Goal: Task Accomplishment & Management: Manage account settings

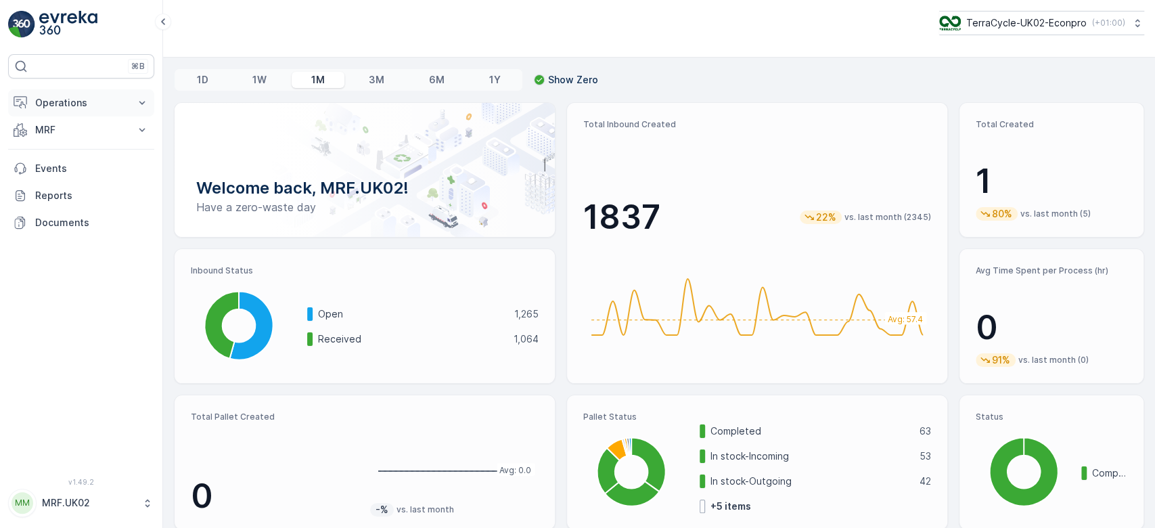
click at [129, 112] on button "Operations" at bounding box center [81, 102] width 146 height 27
click at [127, 130] on p "MRF" at bounding box center [81, 130] width 92 height 14
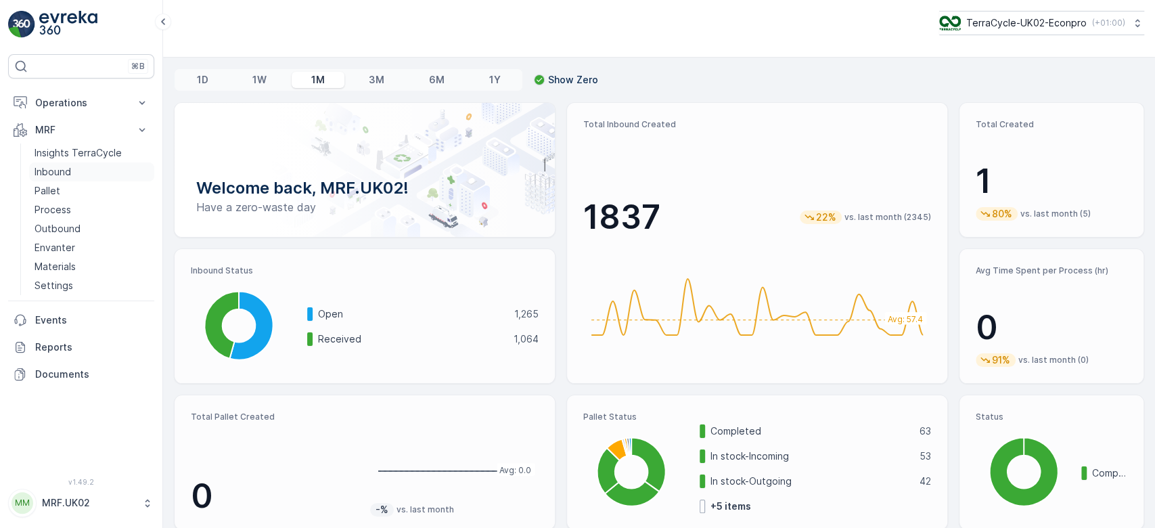
click at [79, 175] on link "Inbound" at bounding box center [91, 171] width 125 height 19
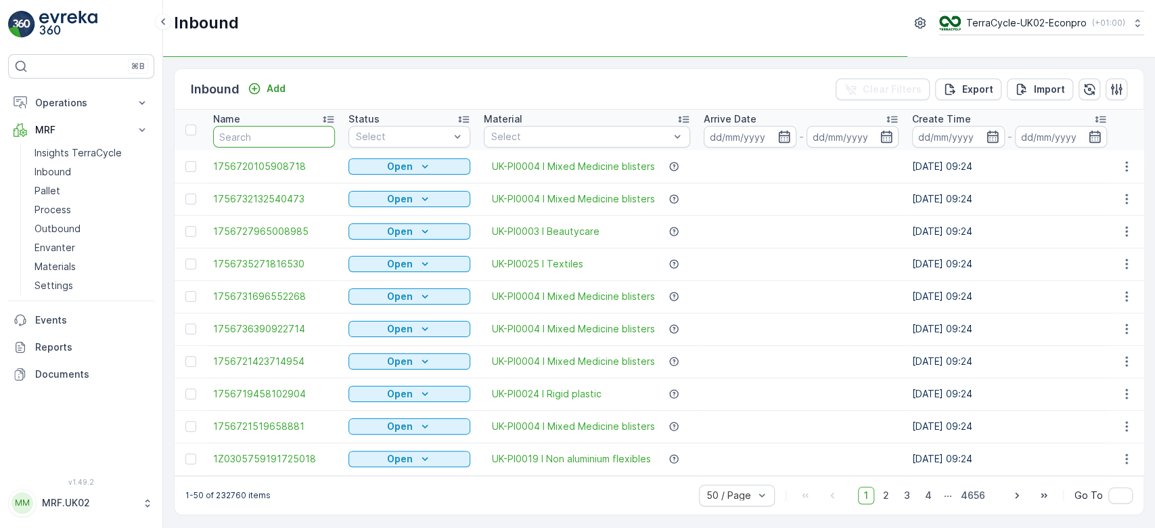
click at [254, 133] on input "text" at bounding box center [274, 137] width 122 height 22
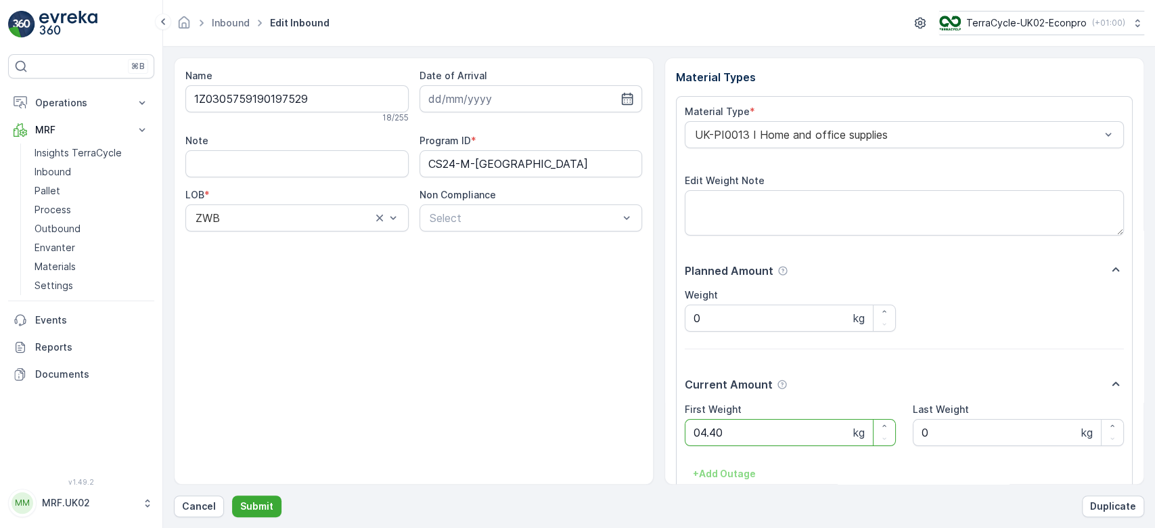
click at [232, 495] on button "Submit" at bounding box center [256, 506] width 49 height 22
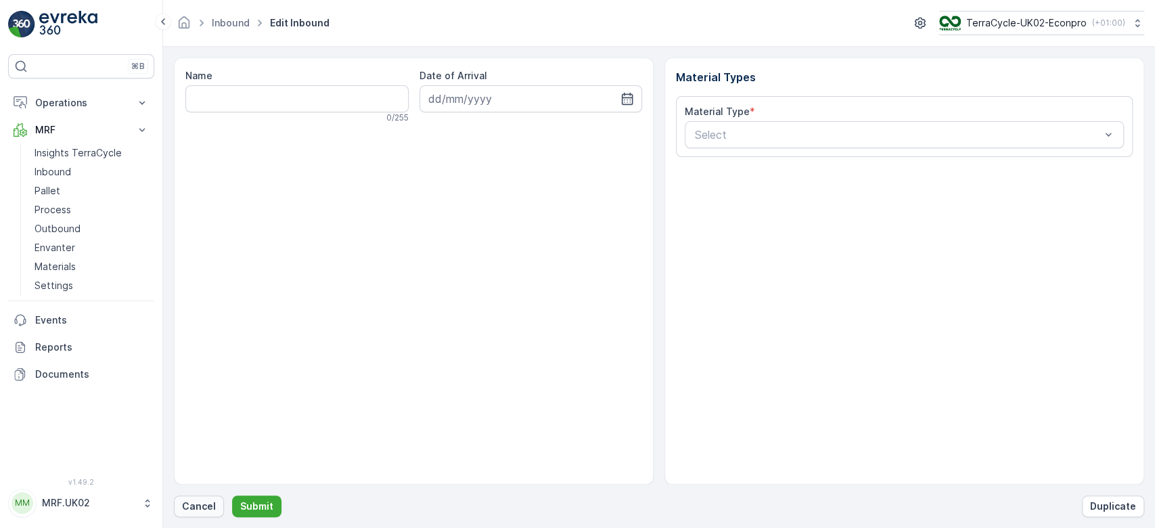
click at [209, 509] on p "Cancel" at bounding box center [199, 506] width 34 height 14
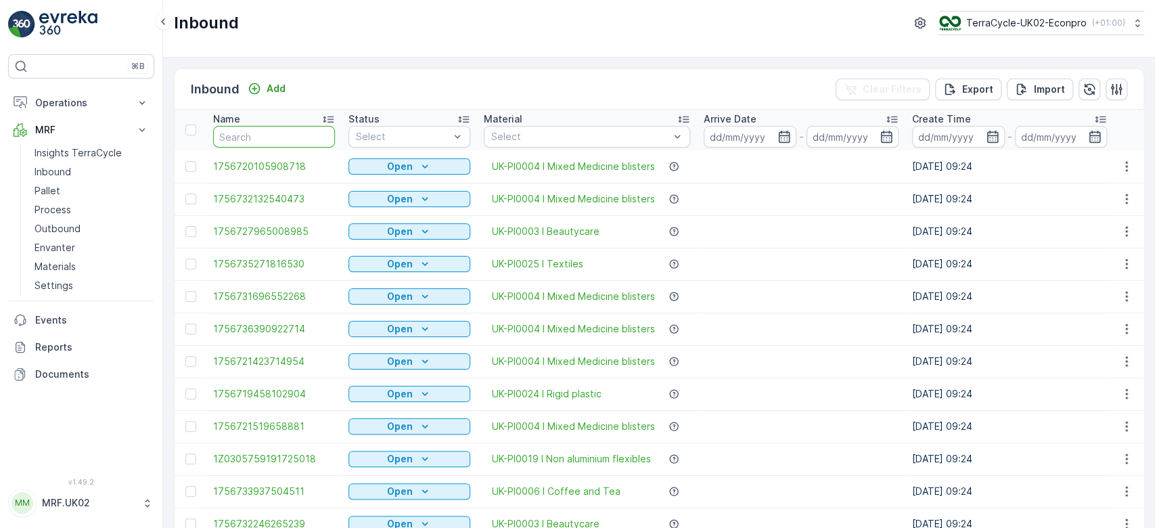
click at [228, 139] on input "text" at bounding box center [274, 137] width 122 height 22
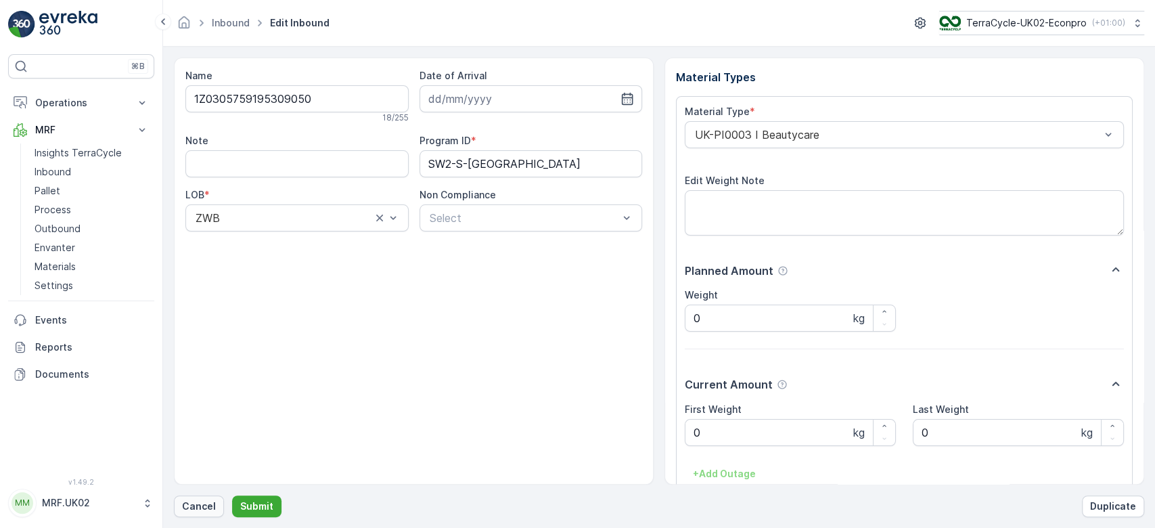
click at [187, 501] on p "Cancel" at bounding box center [199, 506] width 34 height 14
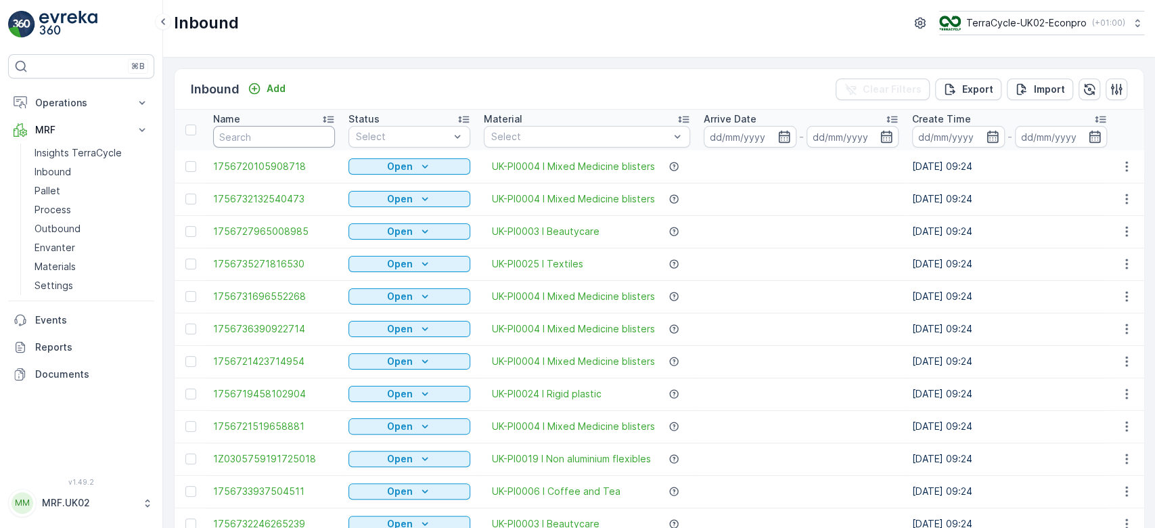
click at [272, 129] on input "text" at bounding box center [274, 137] width 122 height 22
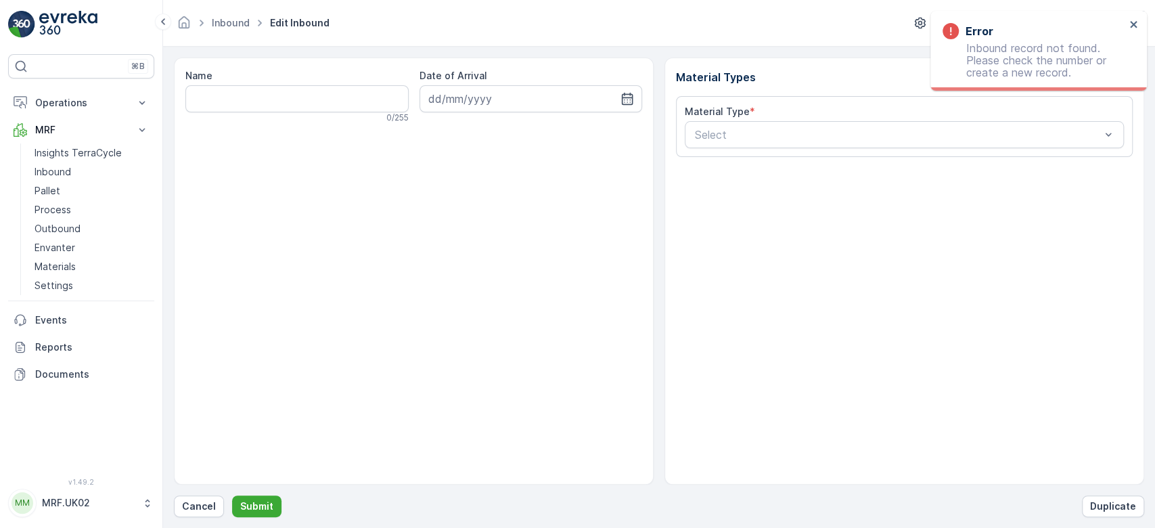
click at [181, 520] on form "Name 0 / 255 Date of Arrival Material Types Material Type * Select Cancel Submi…" at bounding box center [659, 287] width 992 height 481
click at [185, 517] on form "Name 0 / 255 Date of Arrival Material Types Material Type * Select Cancel Submi…" at bounding box center [659, 287] width 992 height 481
click at [194, 509] on p "Cancel" at bounding box center [199, 506] width 34 height 14
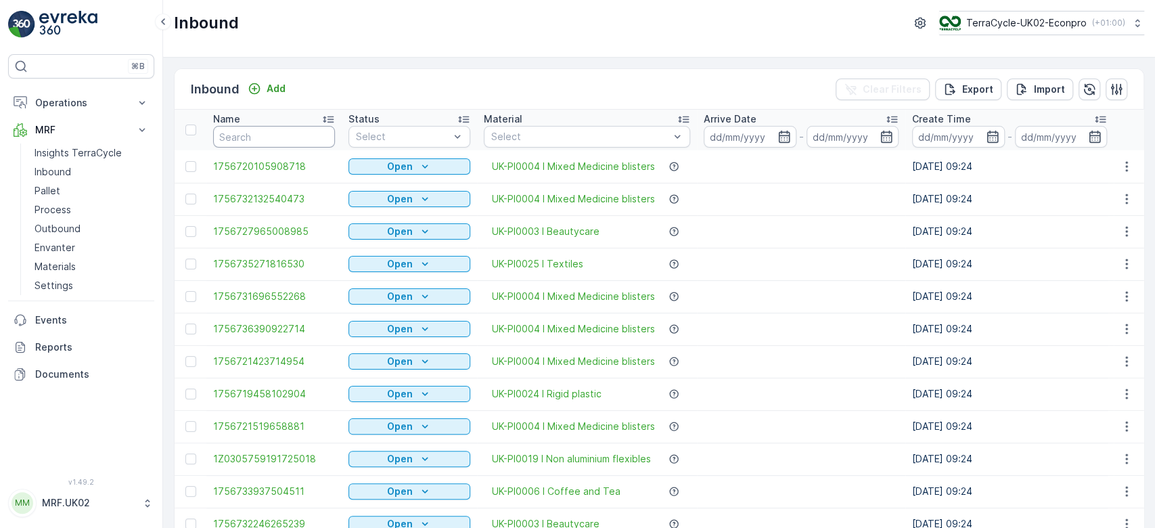
click at [260, 140] on input "text" at bounding box center [274, 137] width 122 height 22
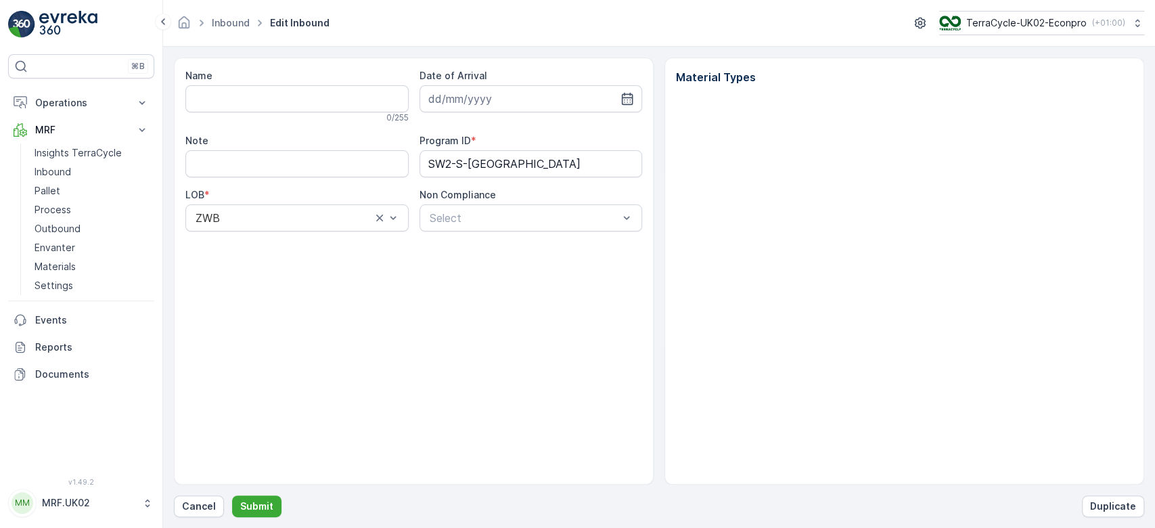
type input "1Z0305759195309050"
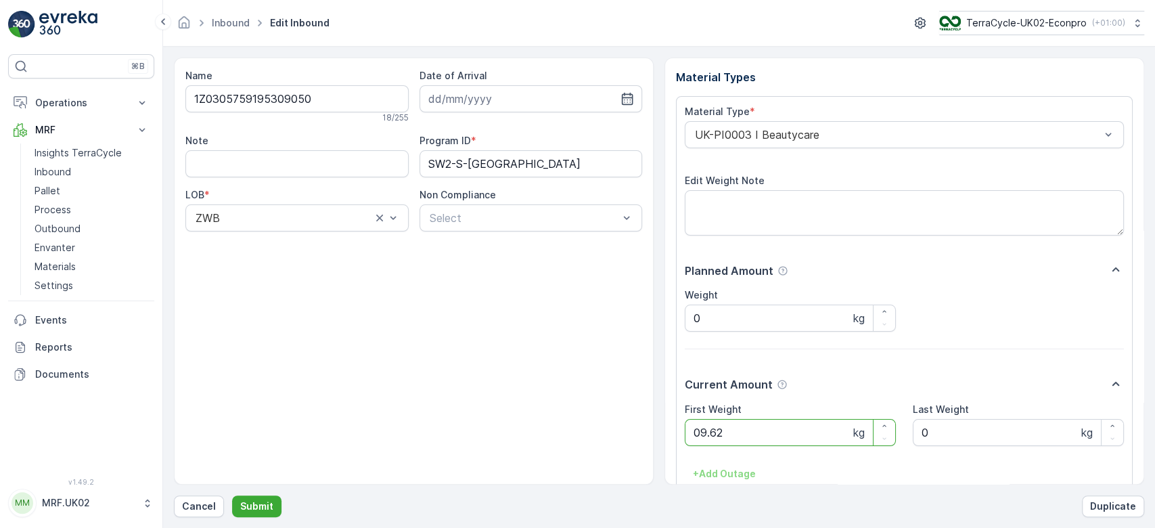
click at [232, 495] on button "Submit" at bounding box center [256, 506] width 49 height 22
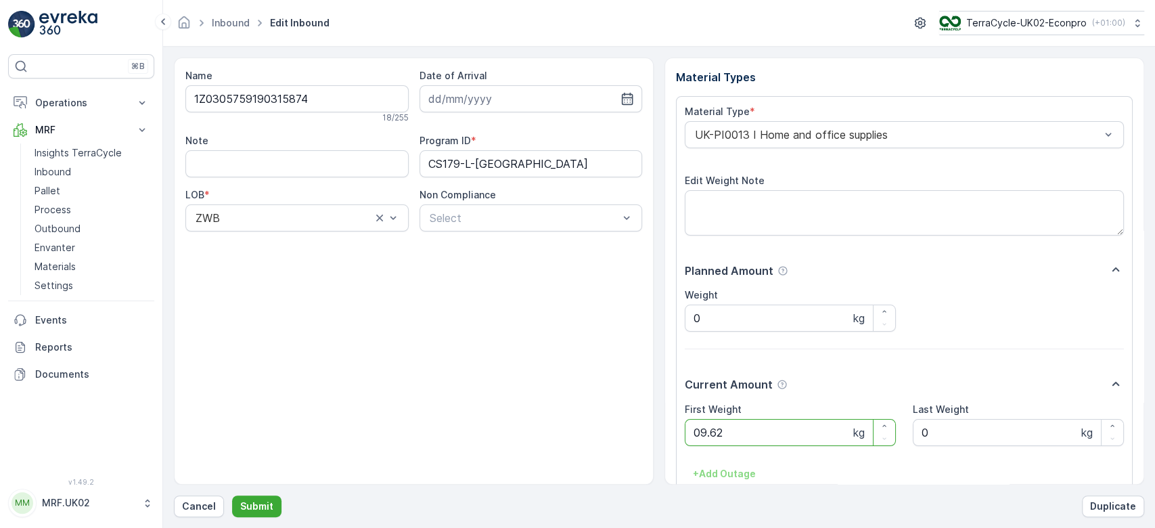
click at [232, 495] on button "Submit" at bounding box center [256, 506] width 49 height 22
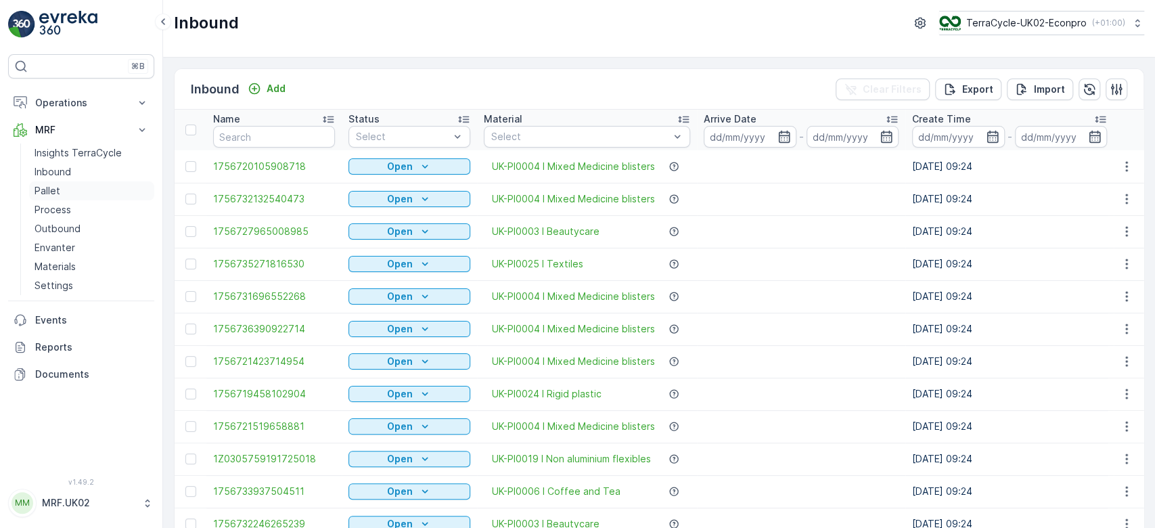
click at [81, 190] on link "Pallet" at bounding box center [91, 190] width 125 height 19
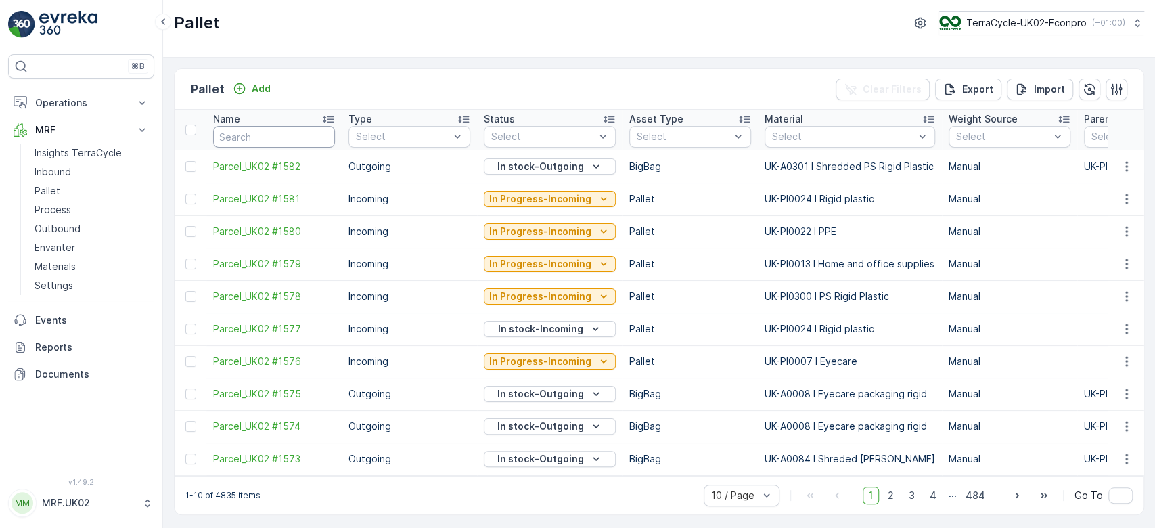
click at [252, 137] on input "text" at bounding box center [274, 137] width 122 height 22
type input "1569"
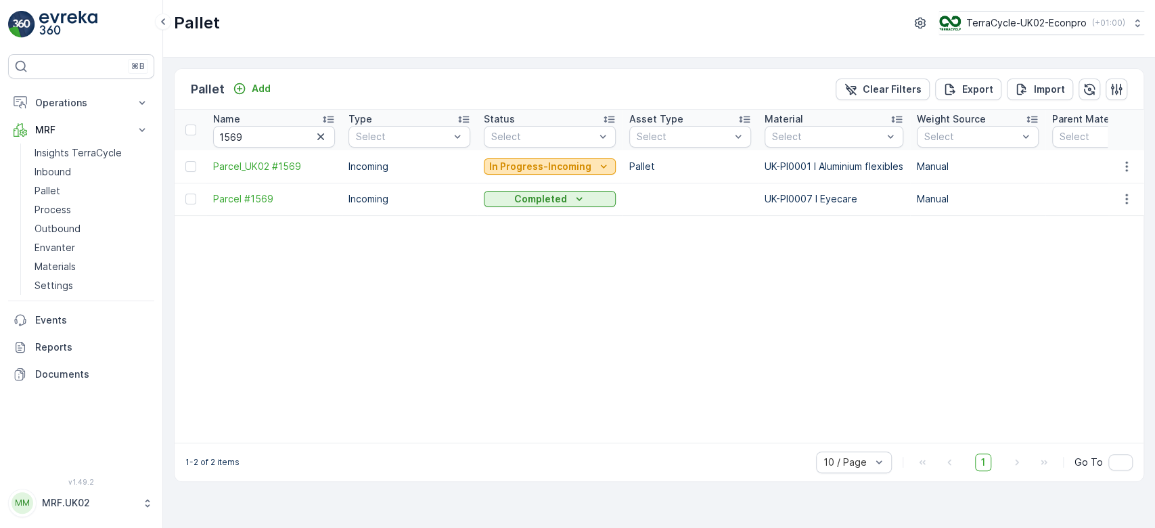
click at [508, 166] on p "In Progress-Incoming" at bounding box center [540, 167] width 102 height 14
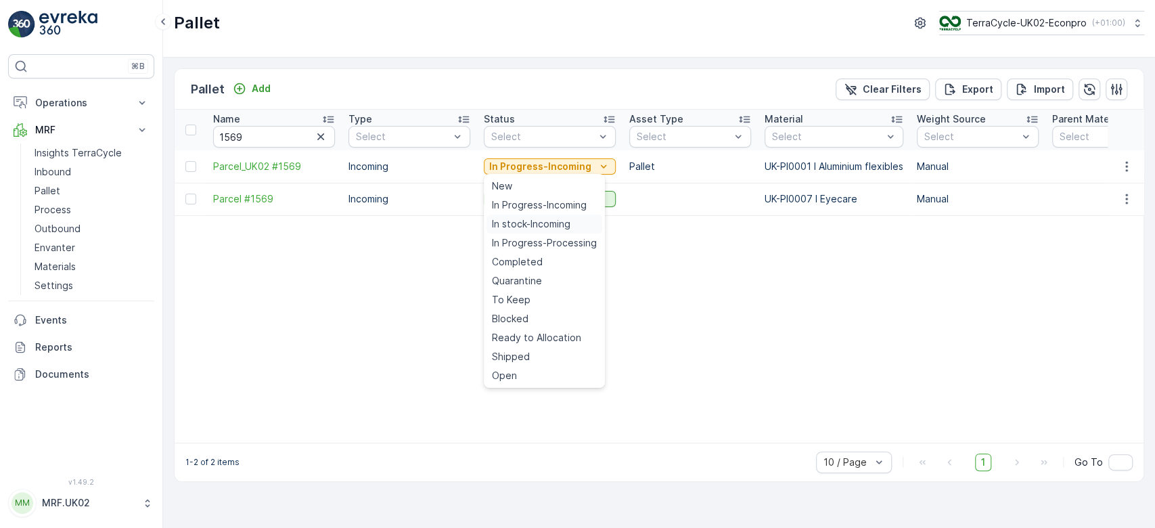
click at [537, 227] on span "In stock-Incoming" at bounding box center [531, 224] width 79 height 14
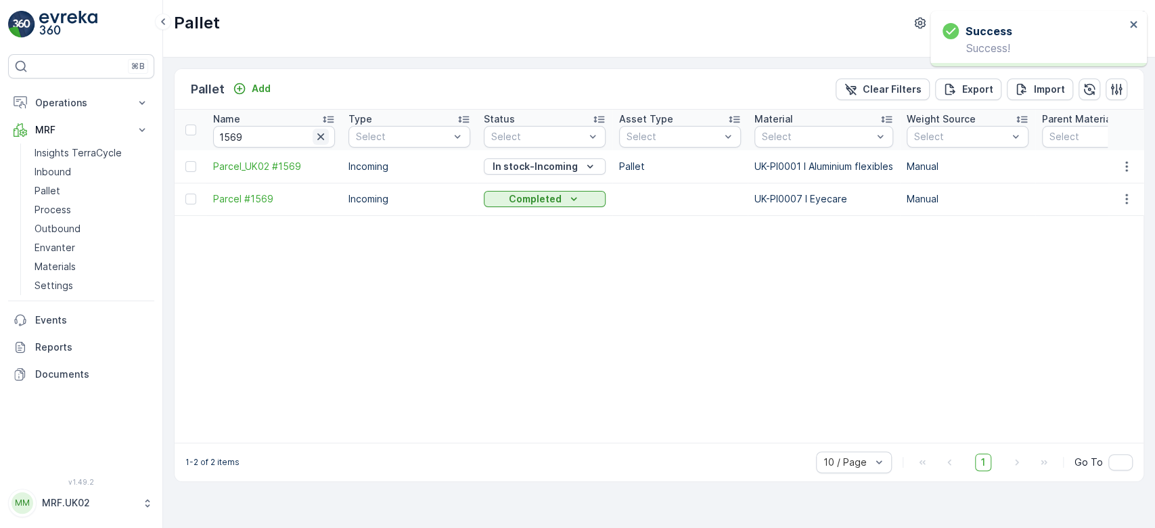
click at [324, 134] on icon "button" at bounding box center [321, 137] width 14 height 14
click at [251, 81] on button "Add" at bounding box center [251, 89] width 49 height 16
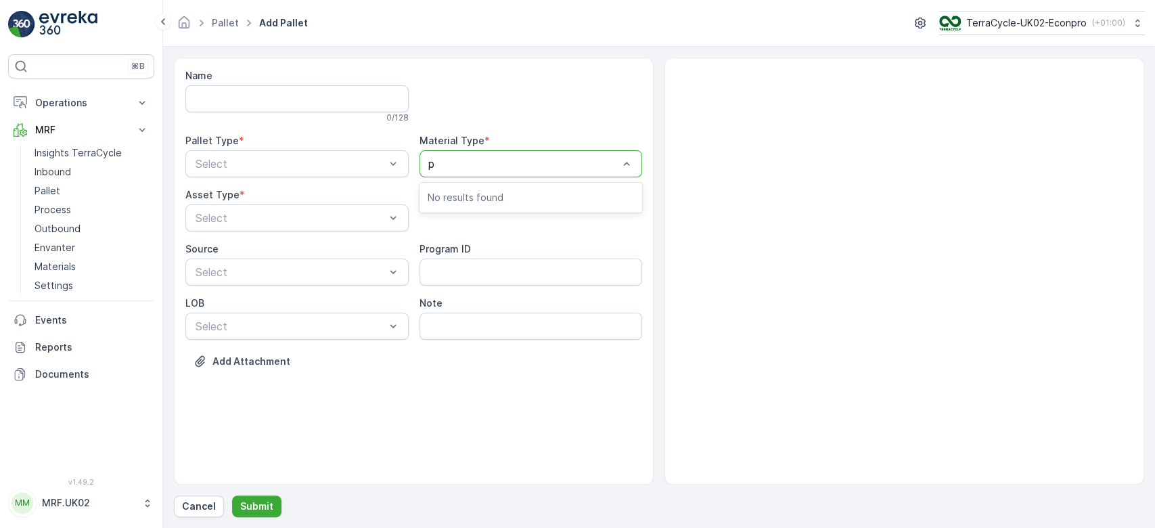
type input "pi"
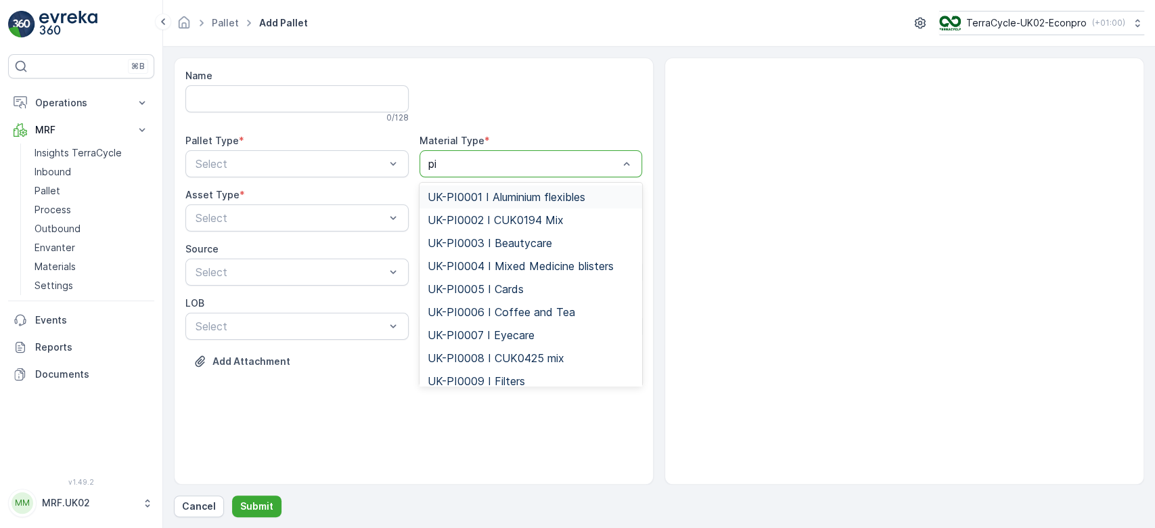
click at [528, 192] on span "UK-PI0001 I Aluminium flexibles" at bounding box center [507, 197] width 158 height 12
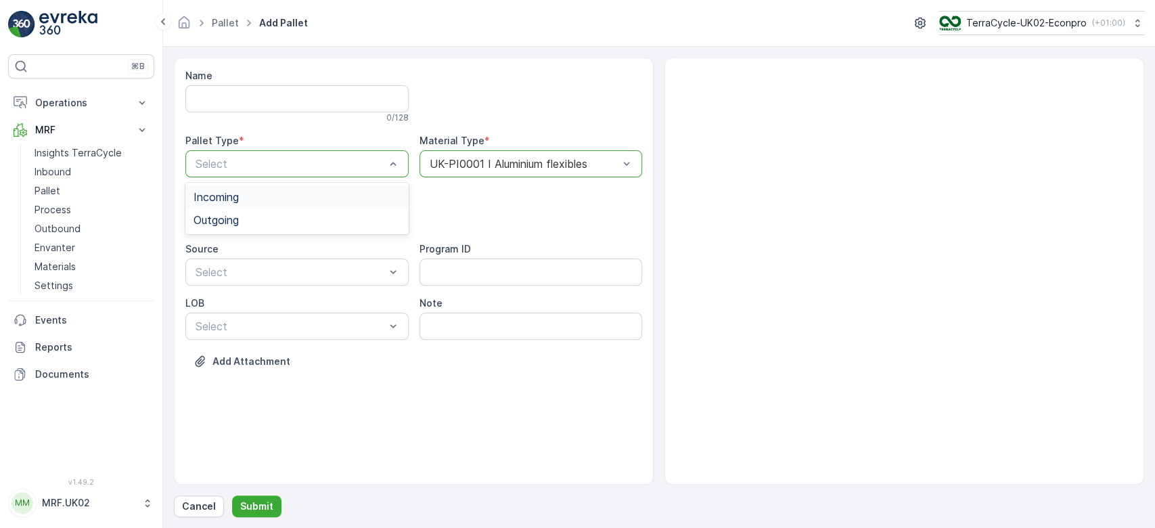
click at [301, 196] on div "Incoming" at bounding box center [297, 197] width 207 height 12
click at [298, 263] on div "Pallet" at bounding box center [296, 274] width 223 height 23
click at [257, 503] on p "Submit" at bounding box center [256, 506] width 33 height 14
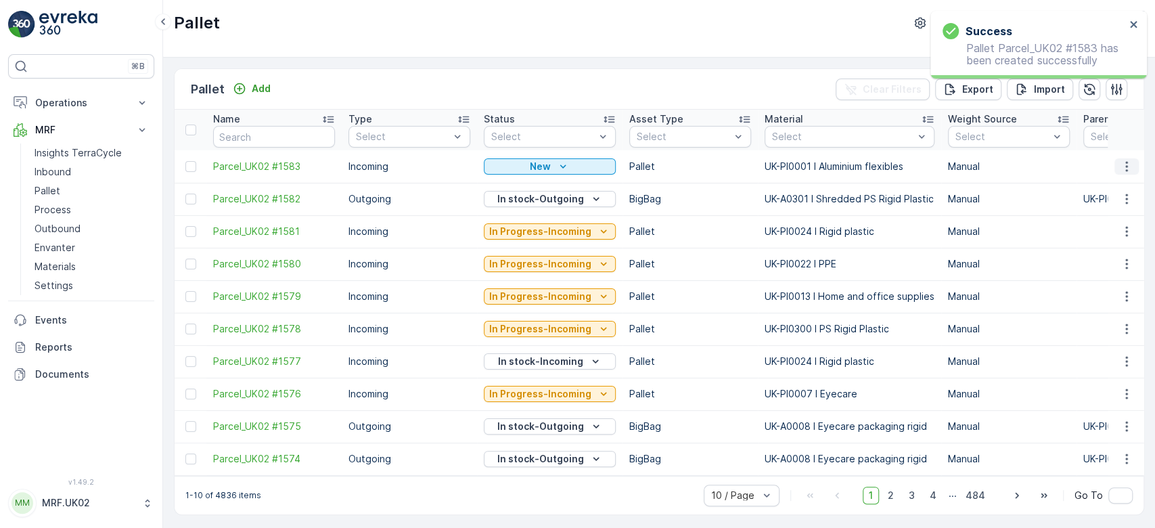
click at [1121, 169] on icon "button" at bounding box center [1127, 167] width 14 height 14
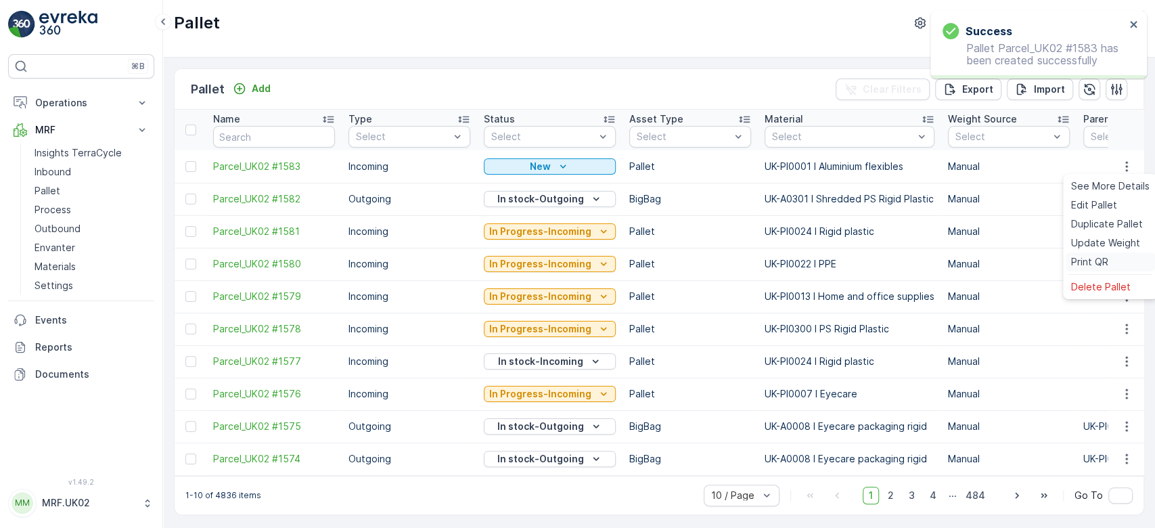
click at [1093, 257] on span "Print QR" at bounding box center [1089, 262] width 37 height 14
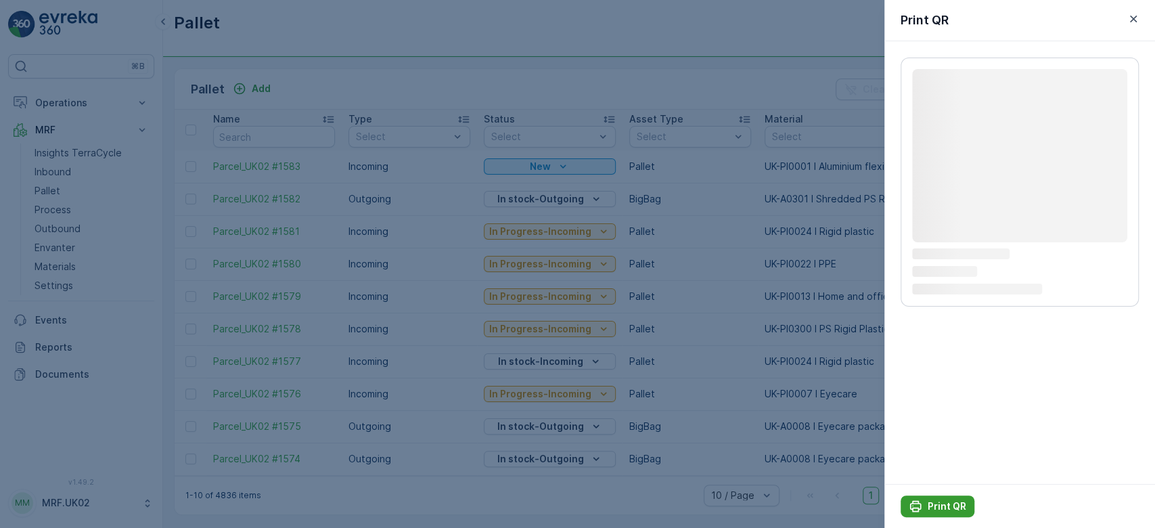
click at [934, 497] on button "Print QR" at bounding box center [938, 506] width 74 height 22
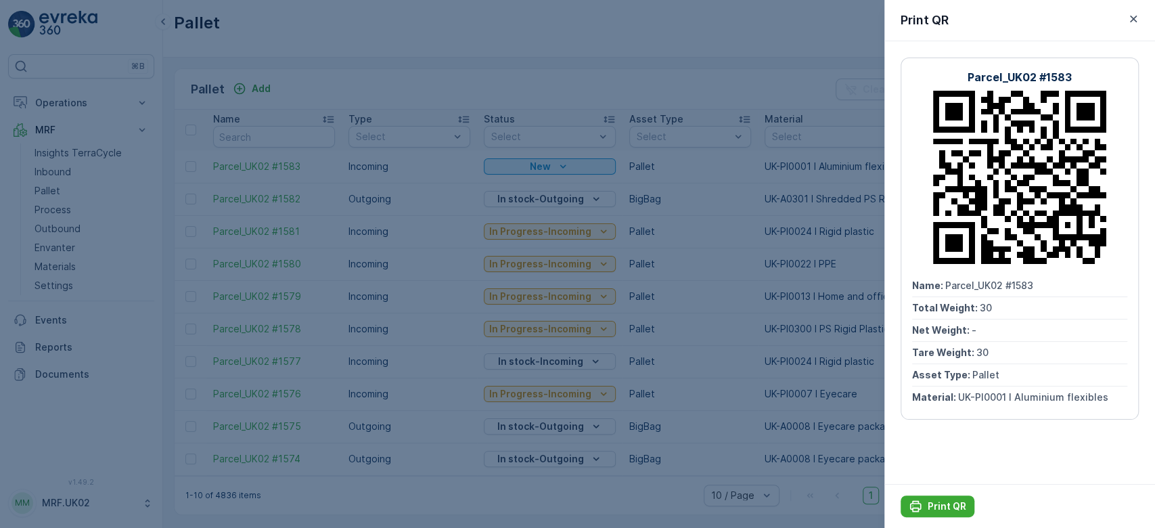
click at [76, 281] on div at bounding box center [577, 264] width 1155 height 528
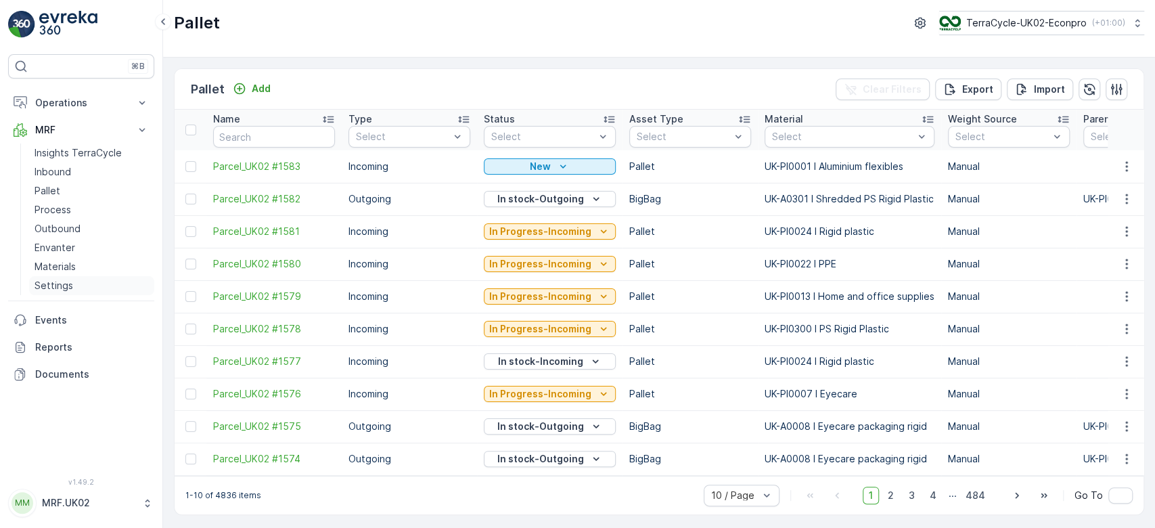
click at [76, 281] on link "Settings" at bounding box center [91, 285] width 125 height 19
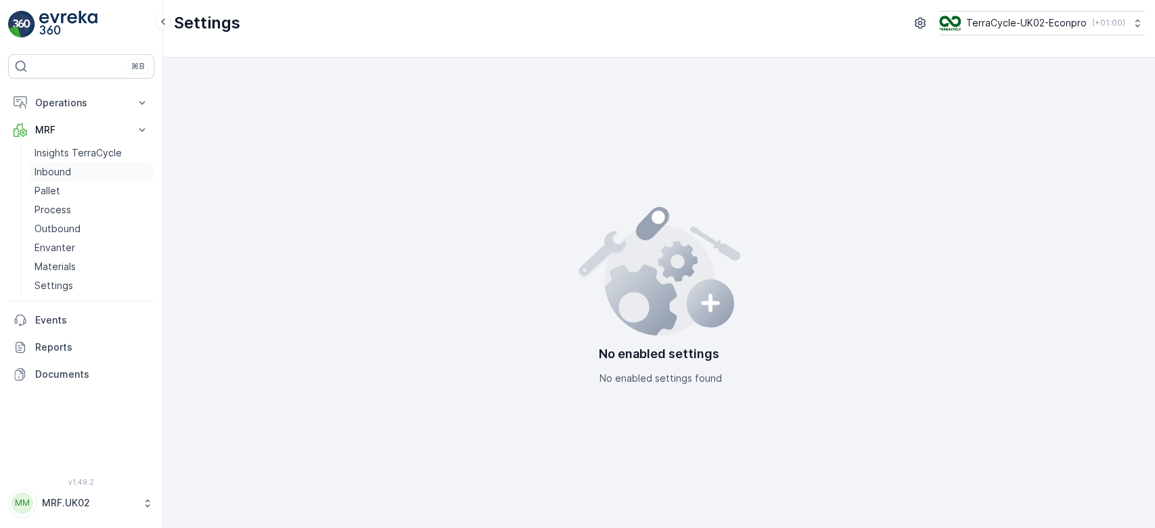
click at [92, 167] on link "Inbound" at bounding box center [91, 171] width 125 height 19
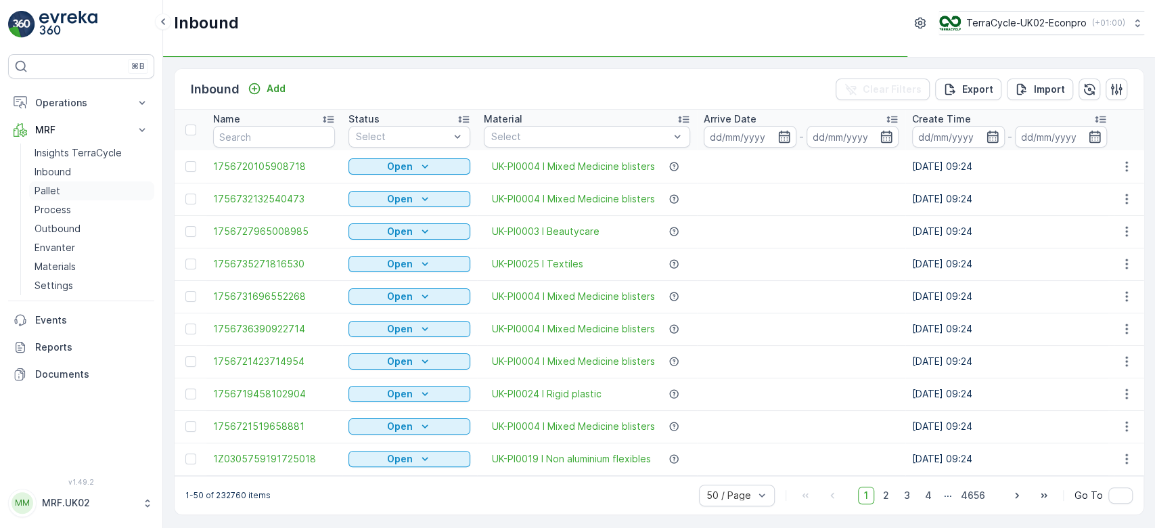
click at [74, 194] on link "Pallet" at bounding box center [91, 190] width 125 height 19
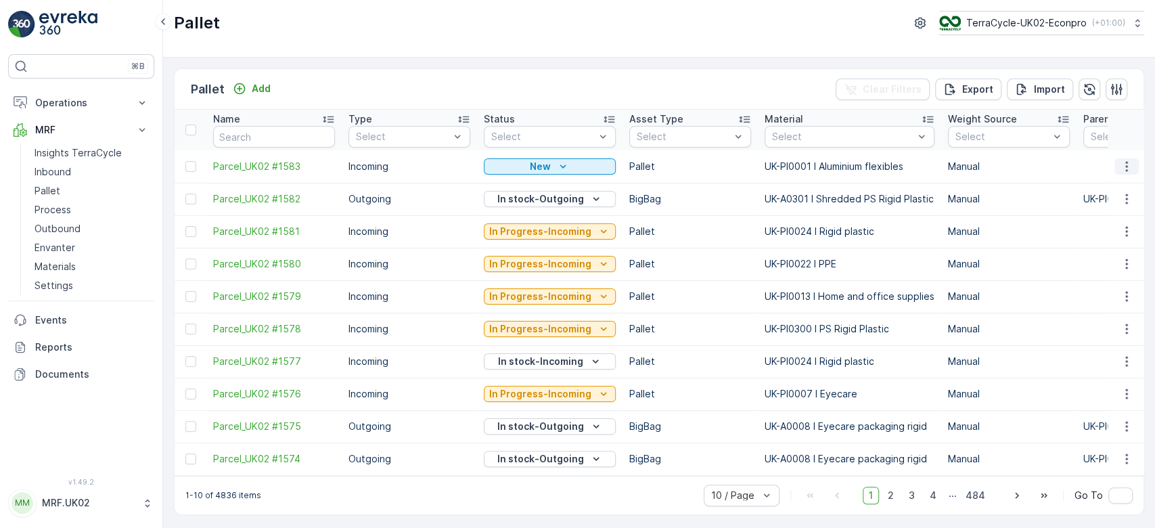
click at [1126, 165] on icon "button" at bounding box center [1127, 166] width 2 height 10
click at [1100, 263] on span "Print QR" at bounding box center [1089, 262] width 37 height 14
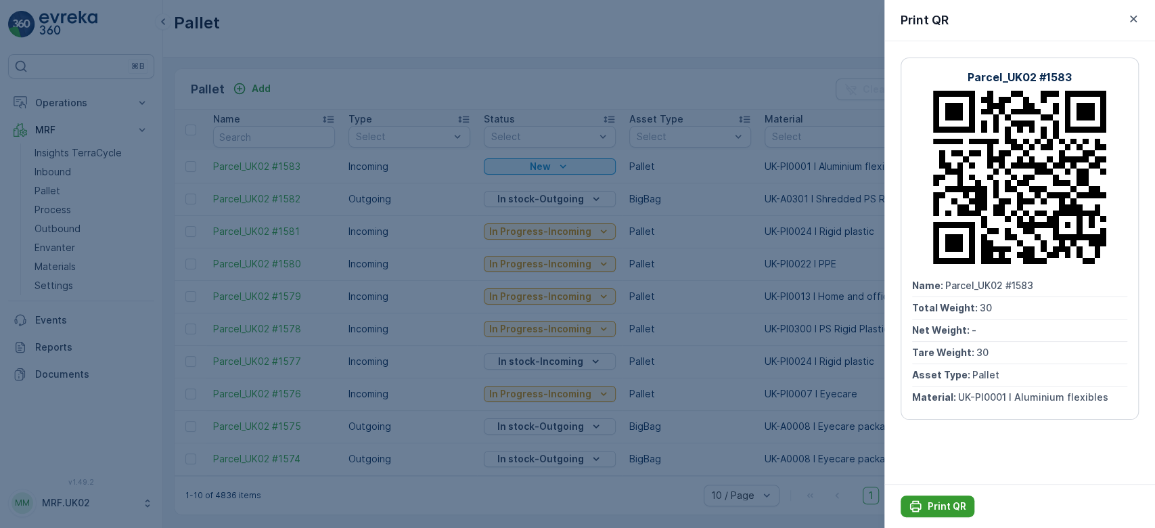
click at [953, 504] on p "Print QR" at bounding box center [947, 506] width 39 height 14
click at [390, 76] on div at bounding box center [577, 264] width 1155 height 528
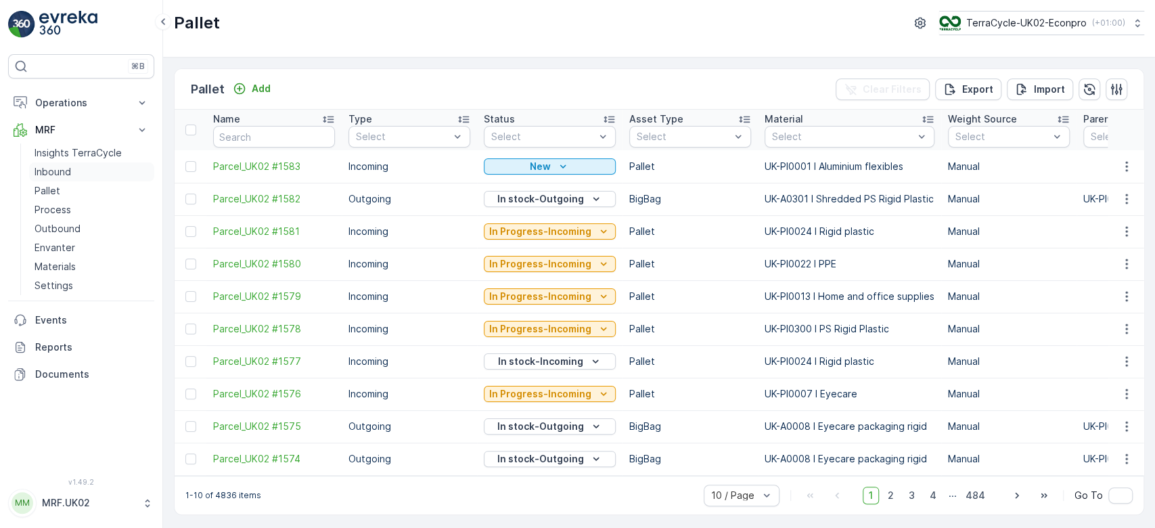
click at [76, 169] on link "Inbound" at bounding box center [91, 171] width 125 height 19
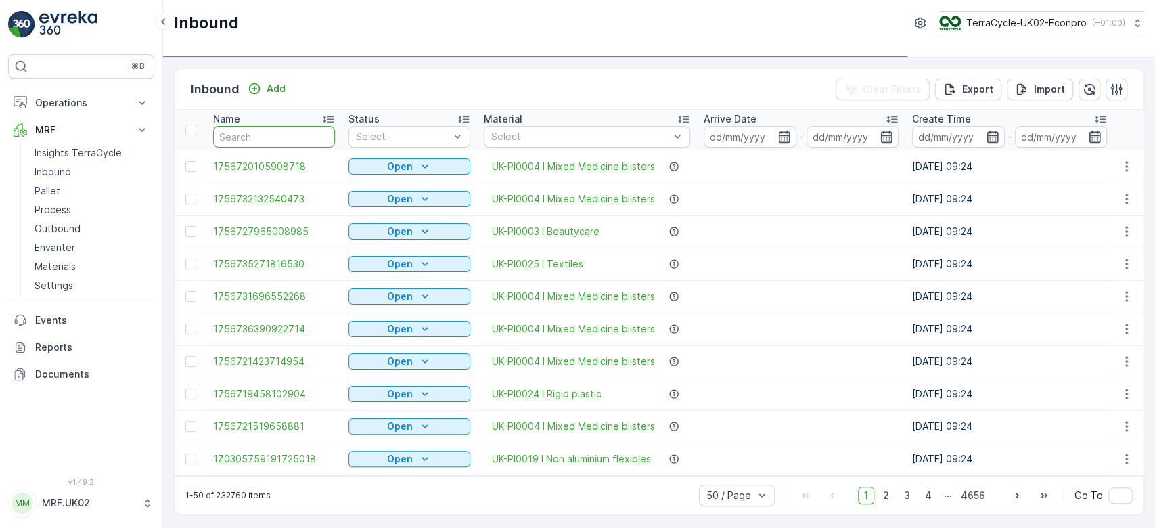
click at [282, 127] on input "text" at bounding box center [274, 137] width 122 height 22
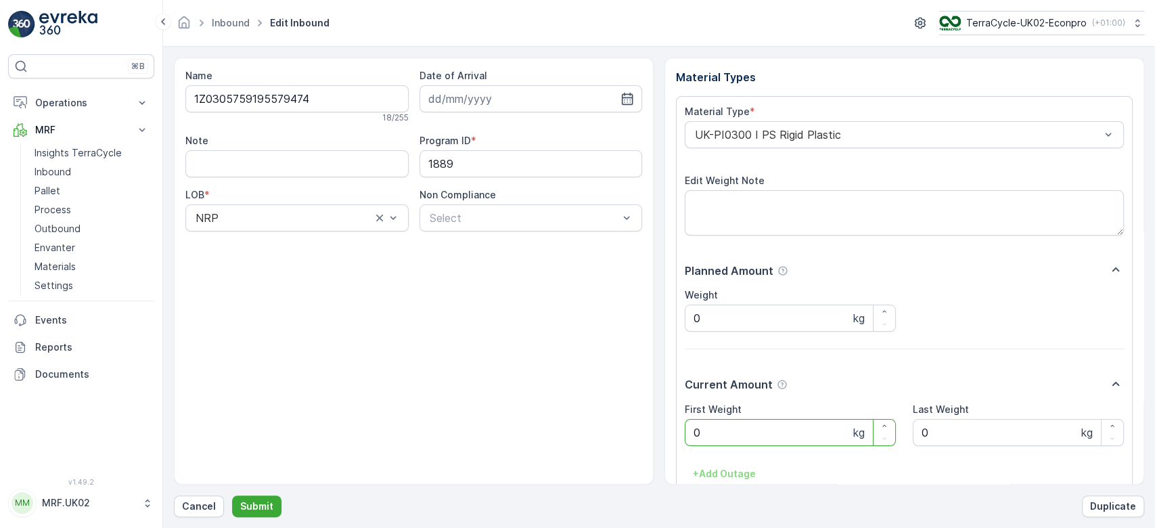
click at [744, 430] on Weight "0" at bounding box center [790, 432] width 211 height 27
click button "Submit" at bounding box center [256, 506] width 49 height 22
click at [232, 495] on button "Submit" at bounding box center [256, 506] width 49 height 22
click button "Submit" at bounding box center [256, 506] width 49 height 22
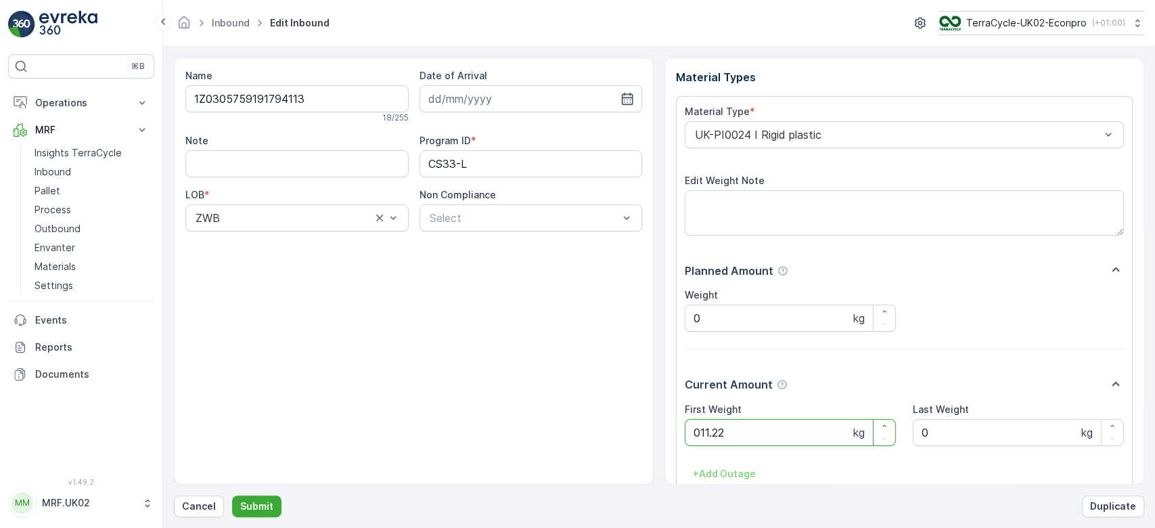
click button "Submit" at bounding box center [256, 506] width 49 height 22
click at [533, 227] on div "Select" at bounding box center [531, 217] width 223 height 27
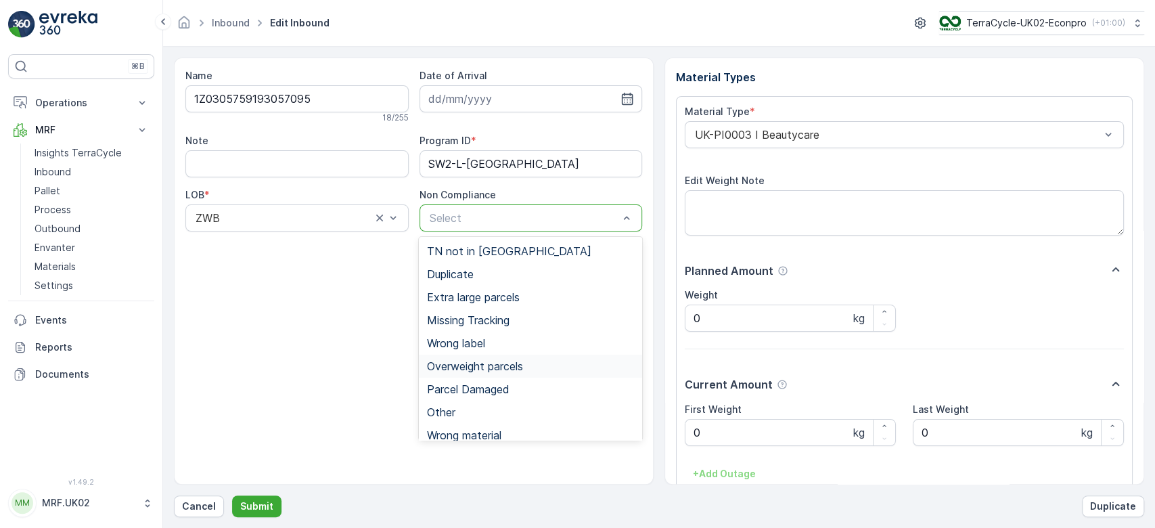
click at [477, 365] on span "Overweight parcels" at bounding box center [475, 366] width 96 height 12
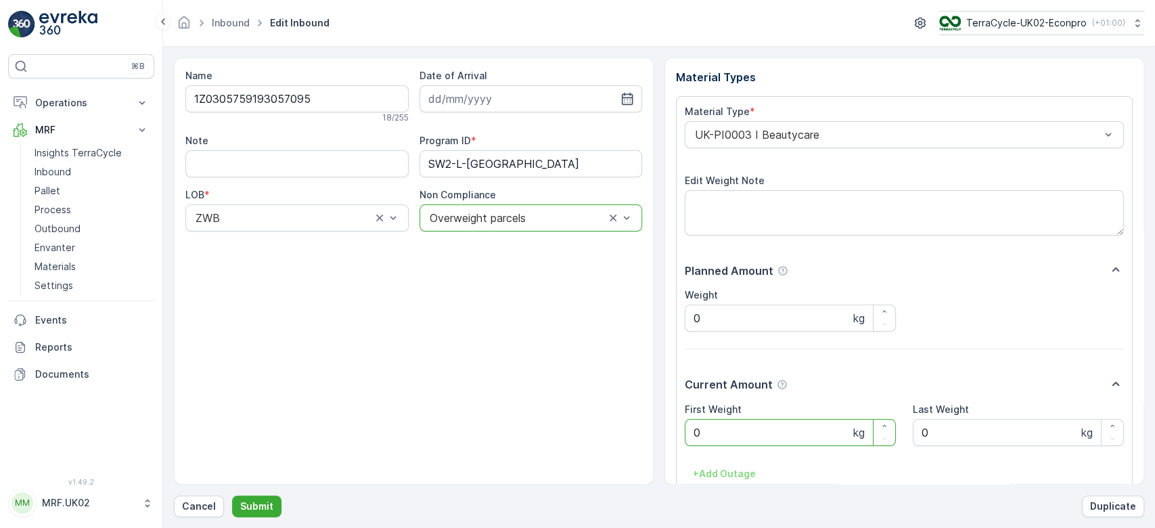
click at [737, 439] on Weight "0" at bounding box center [790, 432] width 211 height 27
click button "Submit" at bounding box center [256, 506] width 49 height 22
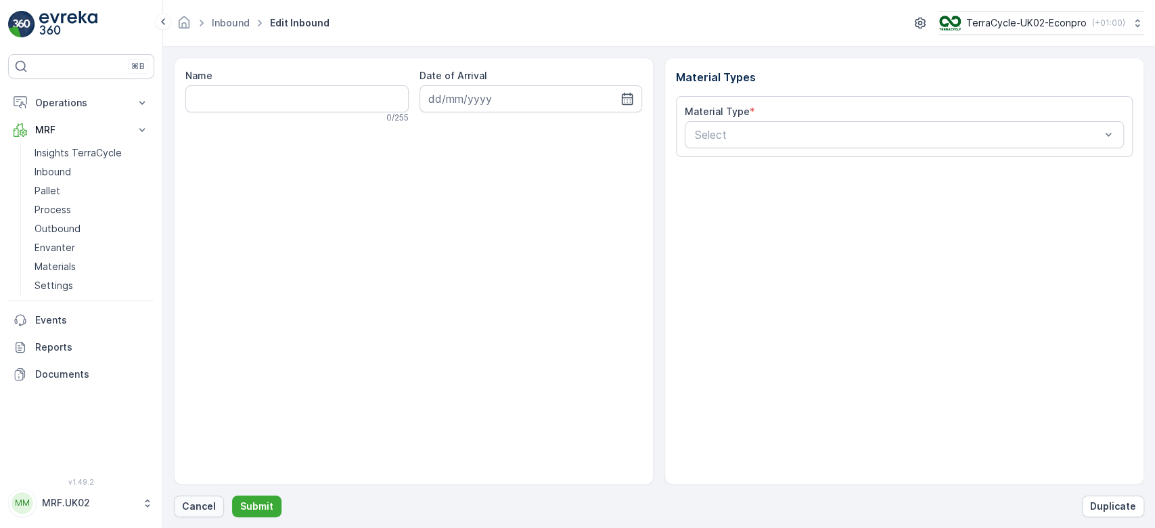
click at [206, 512] on p "Cancel" at bounding box center [199, 506] width 34 height 14
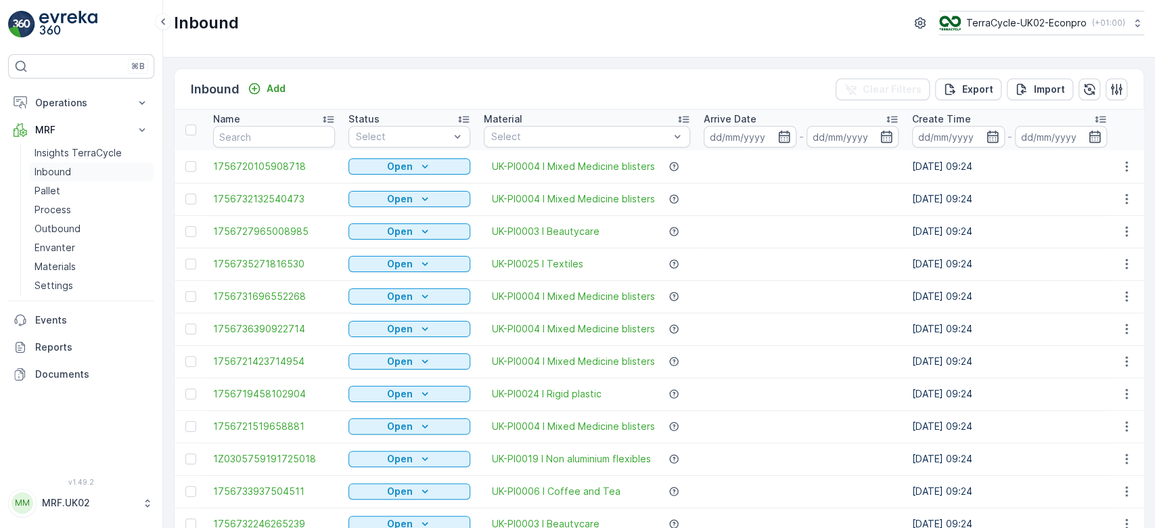
click at [110, 173] on link "Inbound" at bounding box center [91, 171] width 125 height 19
click at [253, 133] on input "text" at bounding box center [274, 137] width 122 height 22
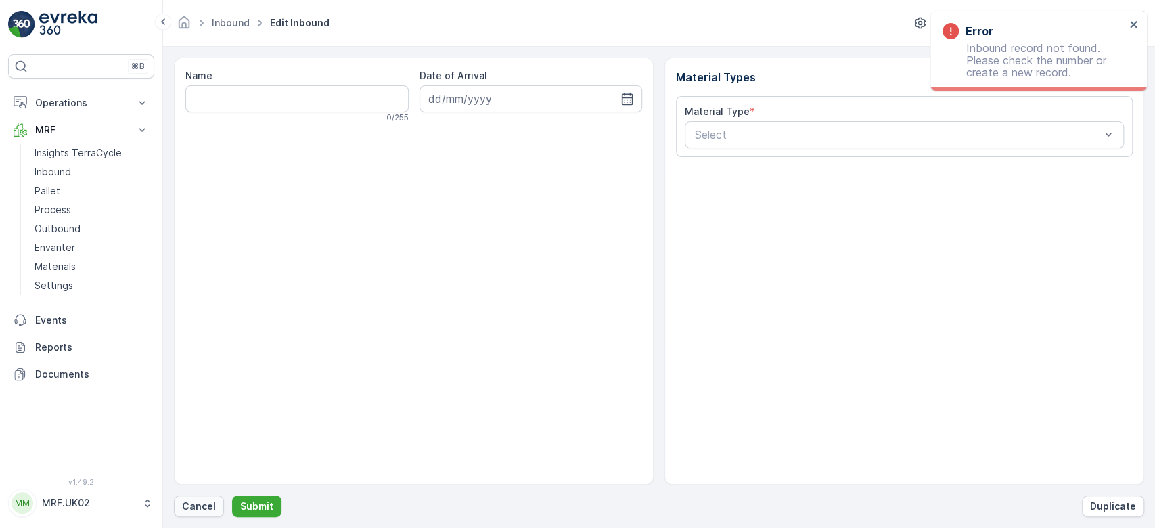
click at [201, 516] on button "Cancel" at bounding box center [199, 506] width 50 height 22
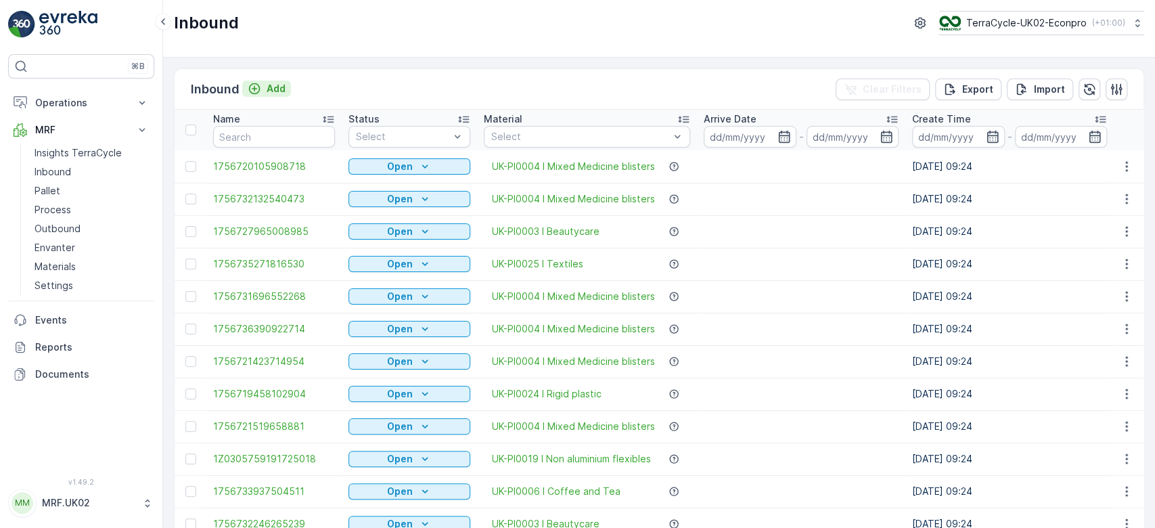
click at [280, 88] on p "Add" at bounding box center [276, 89] width 19 height 14
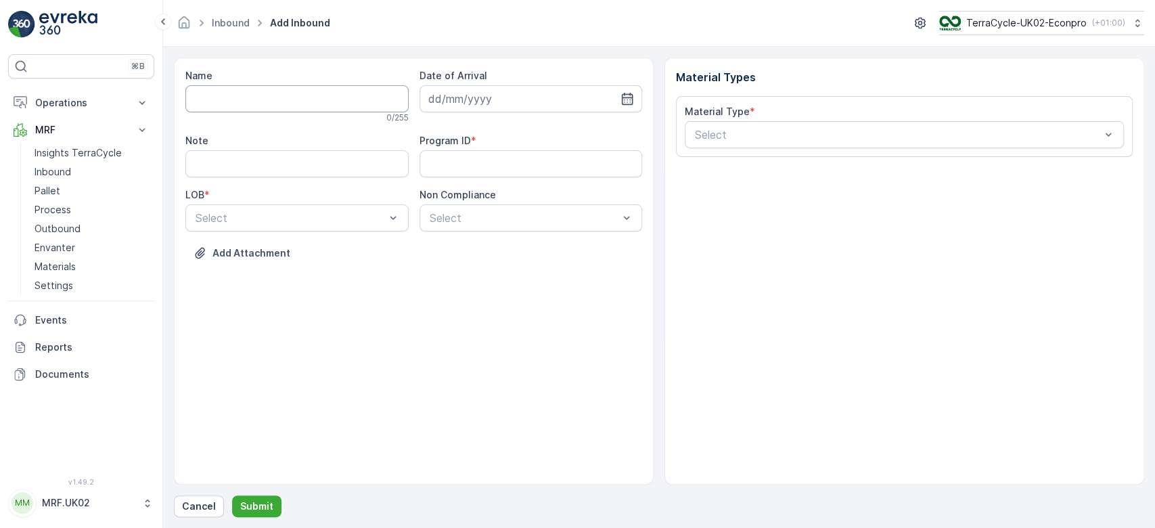
click at [262, 92] on input "Name" at bounding box center [296, 98] width 223 height 27
type input "1Z0305759148366041"
click at [232, 495] on button "Submit" at bounding box center [256, 506] width 49 height 22
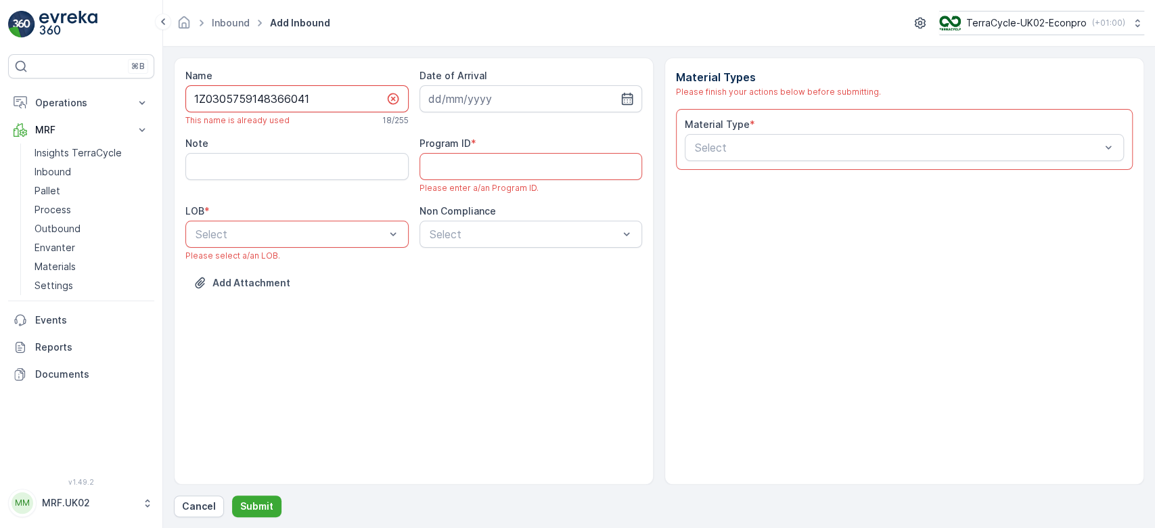
click at [262, 92] on input "1Z0305759148366041" at bounding box center [296, 98] width 223 height 27
click at [208, 499] on button "Cancel" at bounding box center [199, 506] width 50 height 22
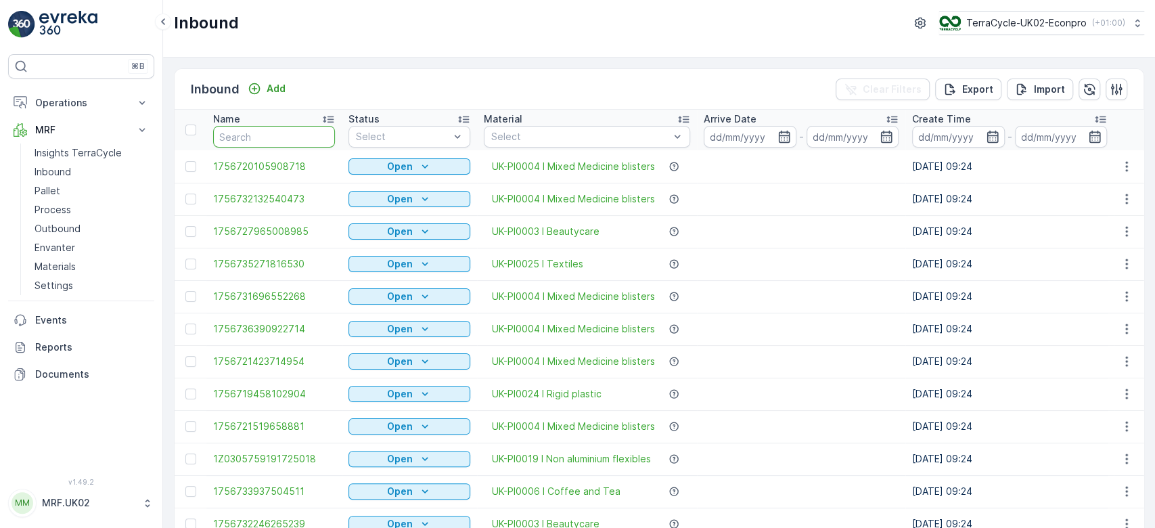
click at [273, 131] on input "text" at bounding box center [274, 137] width 122 height 22
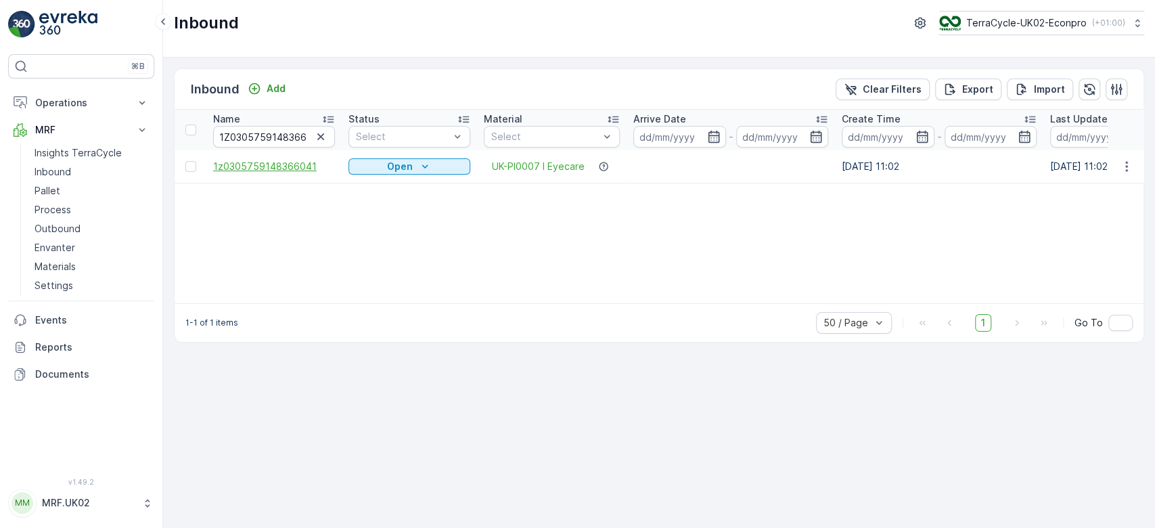
click at [269, 167] on span "1z0305759148366041" at bounding box center [274, 167] width 122 height 14
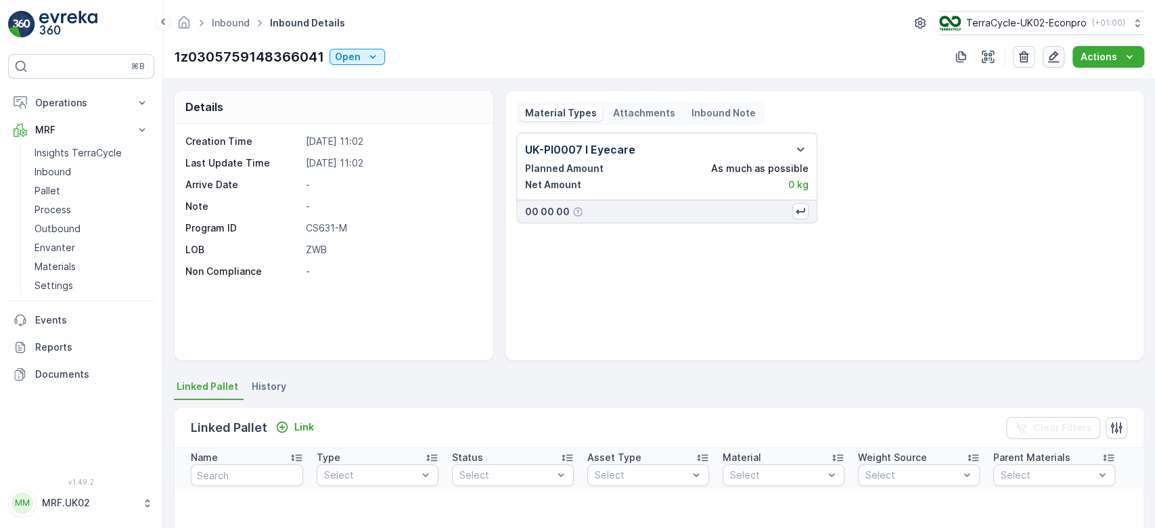
click at [1053, 61] on icon "button" at bounding box center [1054, 57] width 14 height 14
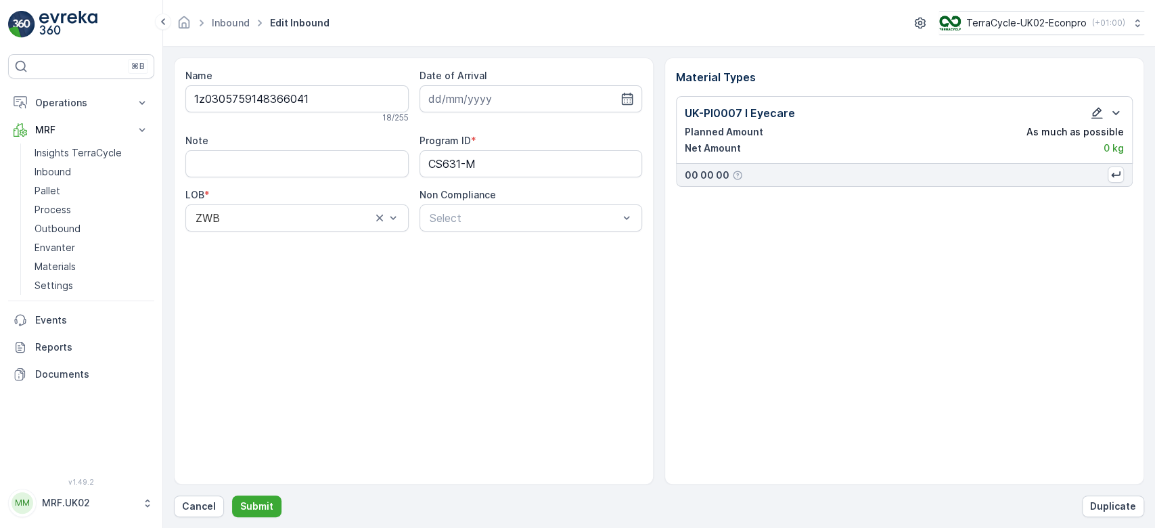
click at [1096, 113] on icon "button" at bounding box center [1097, 113] width 14 height 14
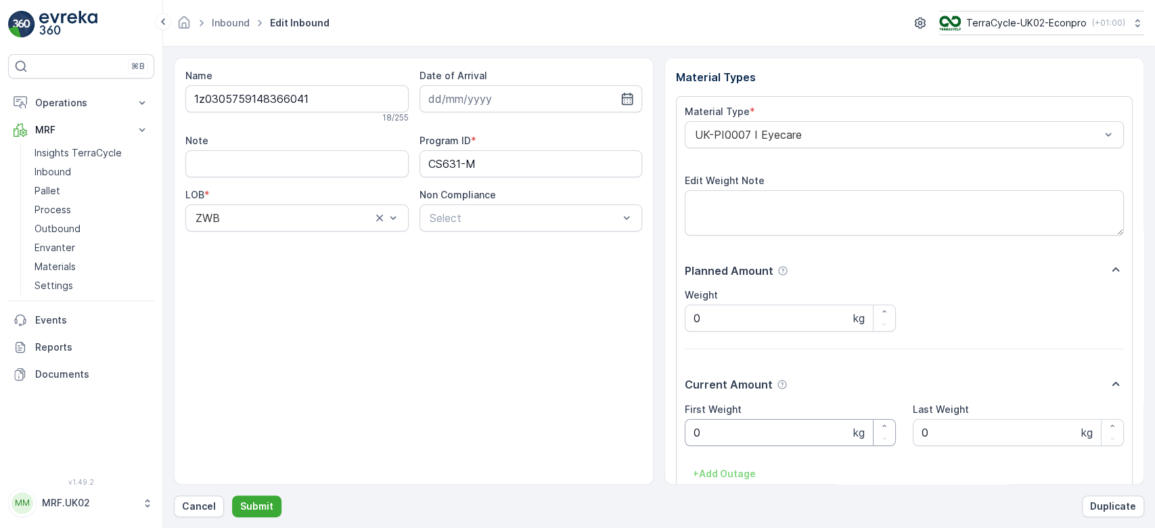
click at [730, 435] on Weight "0" at bounding box center [790, 432] width 211 height 27
click at [321, 158] on input "Note" at bounding box center [296, 163] width 223 height 27
type input "lower case z not capital Z"
click at [734, 436] on Weight "0" at bounding box center [790, 432] width 211 height 27
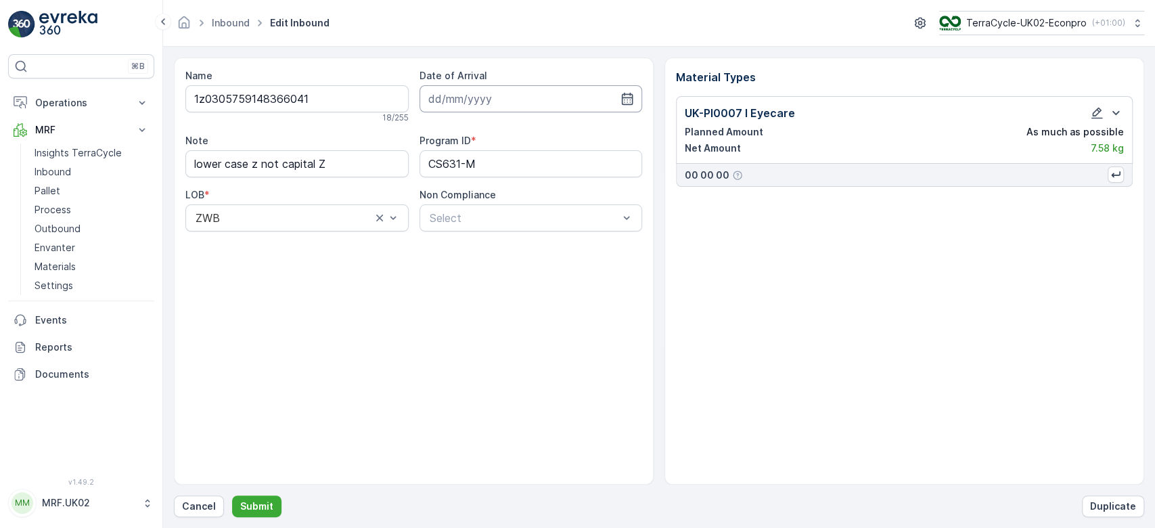
click at [488, 87] on input at bounding box center [531, 98] width 223 height 27
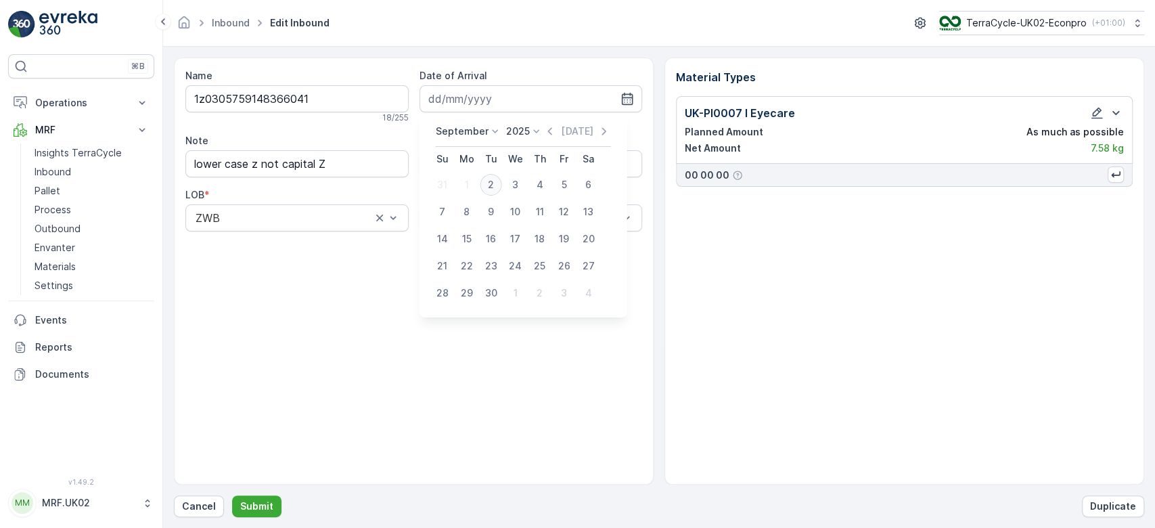
click at [487, 187] on div "2" at bounding box center [492, 185] width 22 height 22
type input "[DATE]"
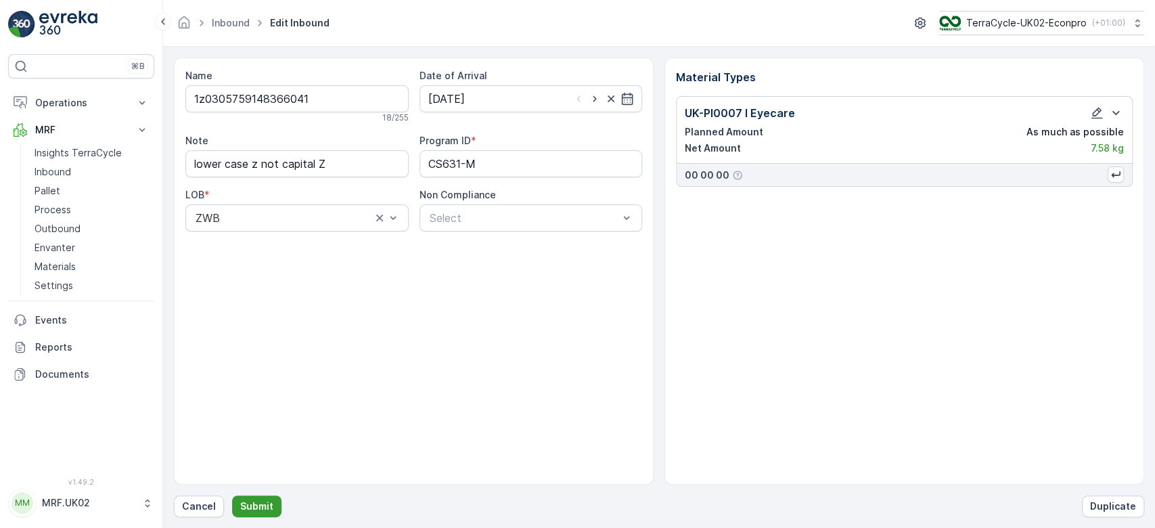
click at [252, 512] on p "Submit" at bounding box center [256, 506] width 33 height 14
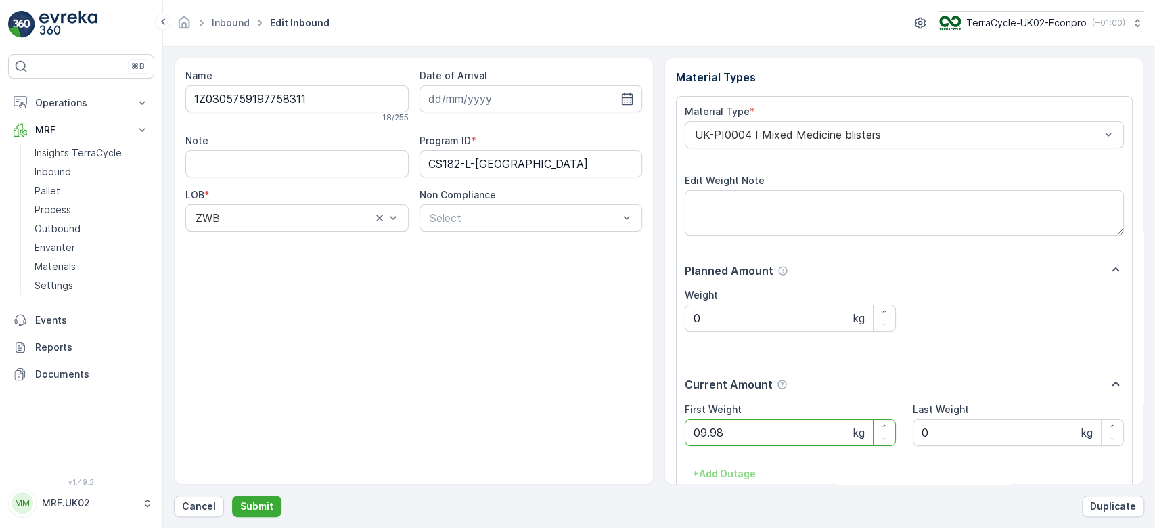
click button "Submit" at bounding box center [256, 506] width 49 height 22
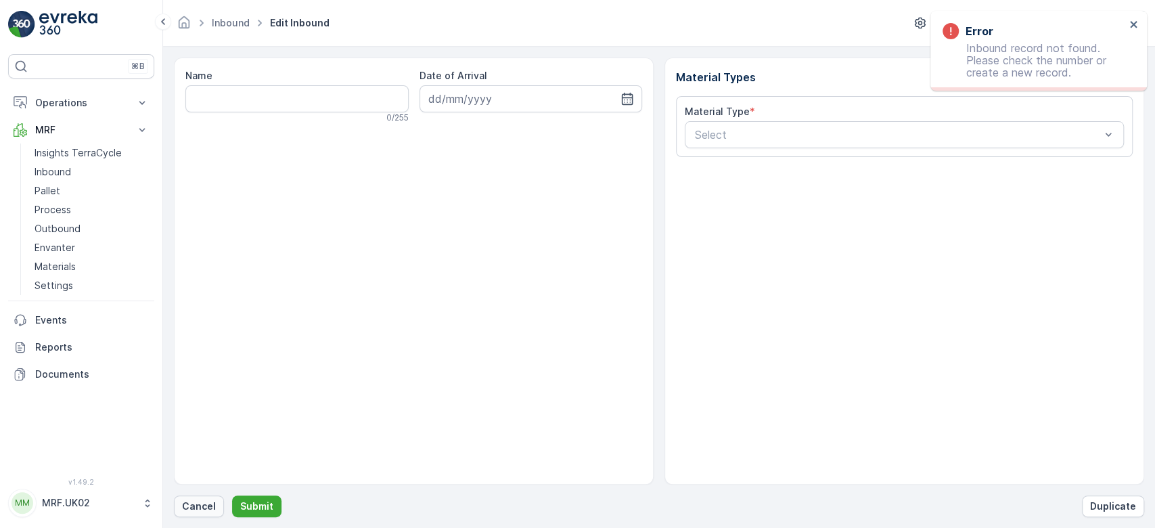
click at [206, 506] on p "Cancel" at bounding box center [199, 506] width 34 height 14
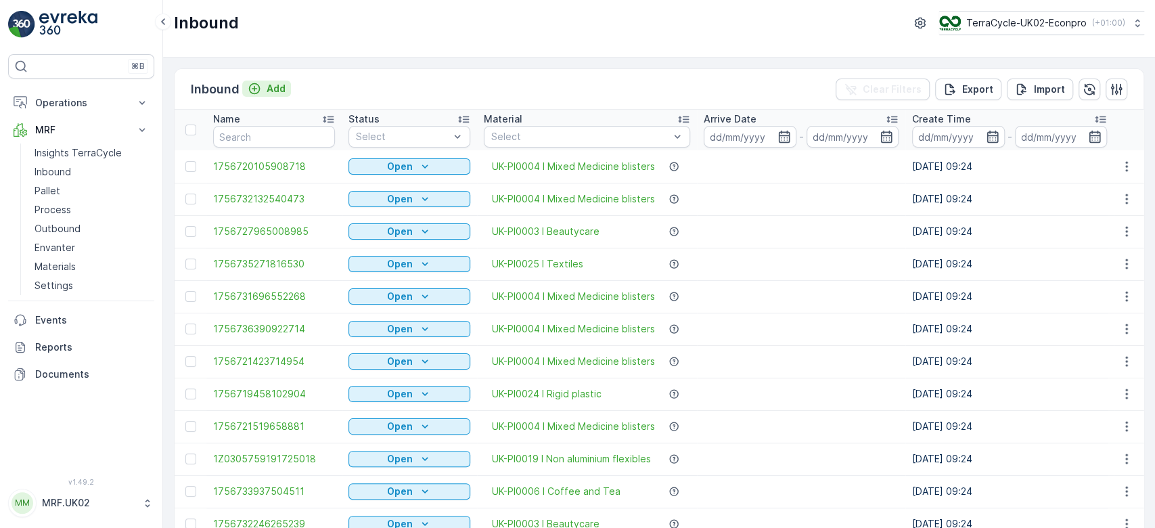
click at [275, 83] on p "Add" at bounding box center [276, 89] width 19 height 14
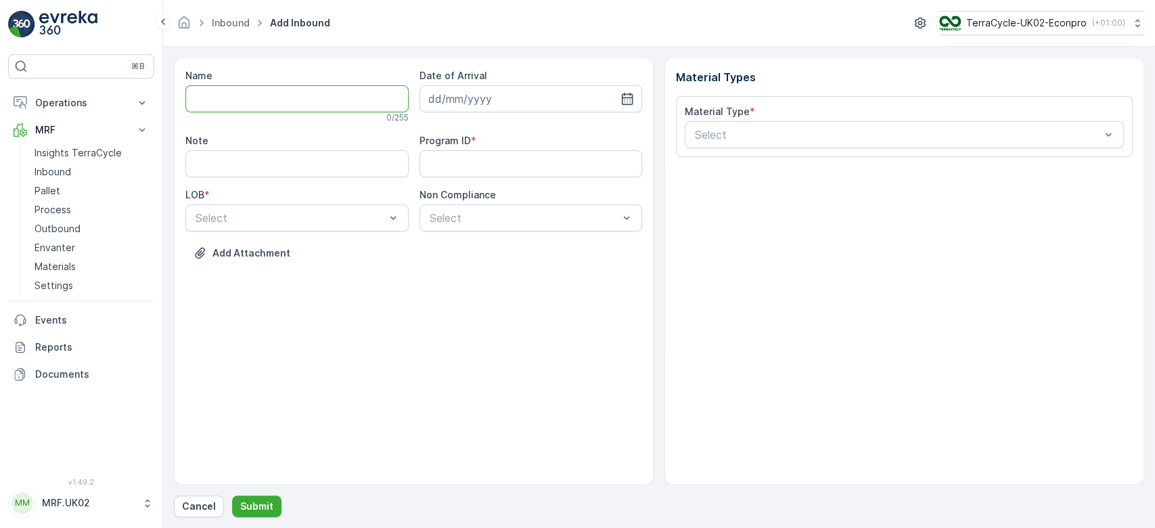
click at [278, 91] on input "Name" at bounding box center [296, 98] width 223 height 27
type input "1Z0305759148944569"
click at [232, 495] on button "Submit" at bounding box center [256, 506] width 49 height 22
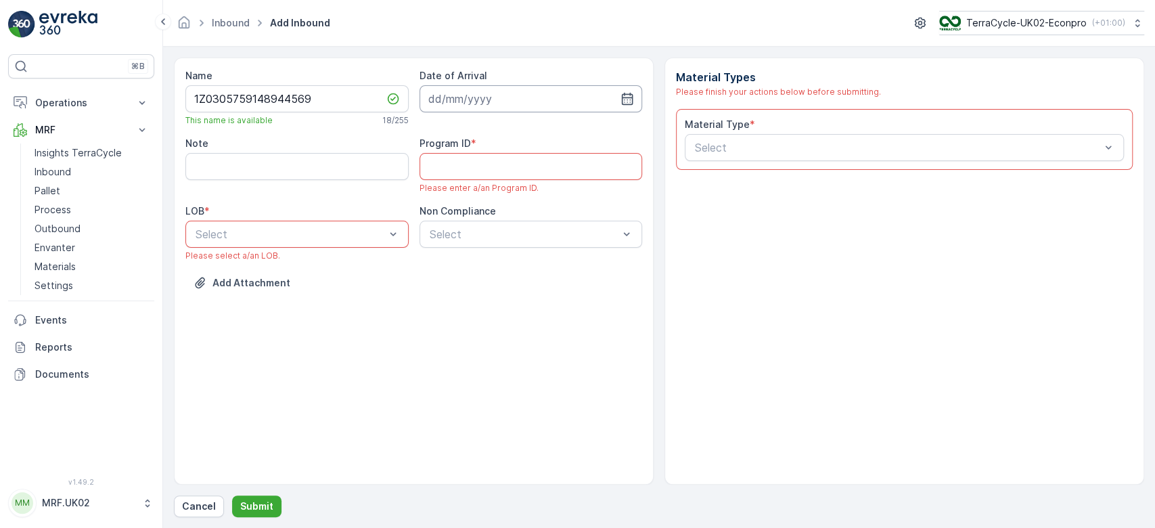
click at [552, 89] on input at bounding box center [531, 98] width 223 height 27
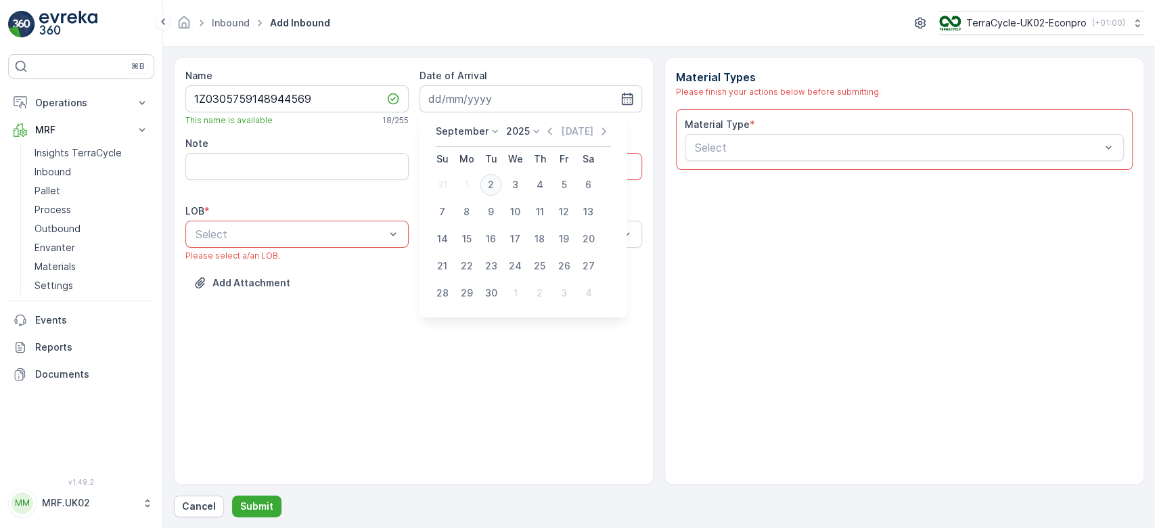
click at [493, 185] on div "2" at bounding box center [492, 185] width 22 height 22
type input "[DATE]"
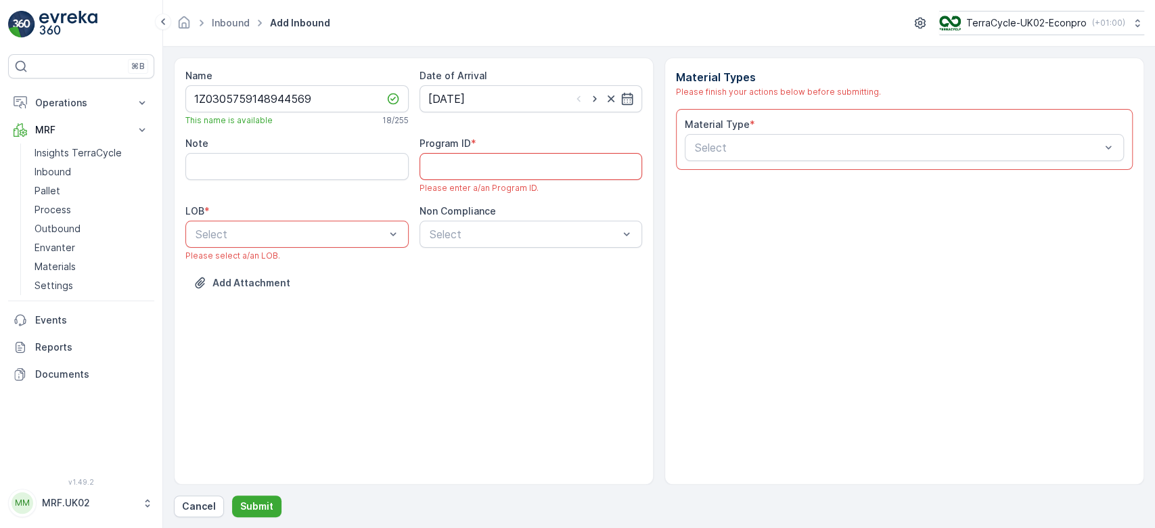
click at [493, 168] on ID "Program ID" at bounding box center [531, 166] width 223 height 27
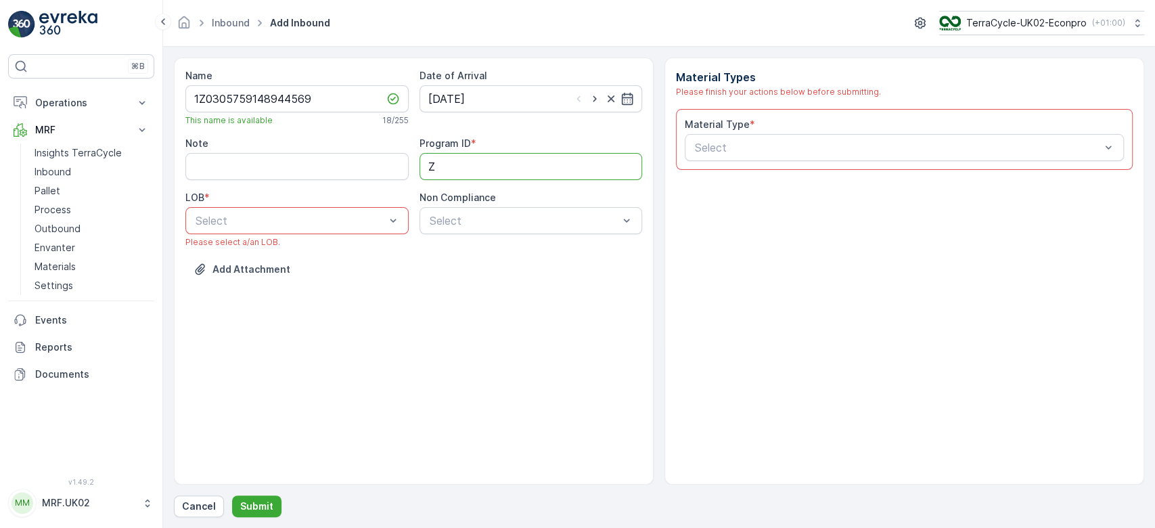
type ID "ZWB"
click at [285, 271] on div "ZWB" at bounding box center [297, 277] width 207 height 12
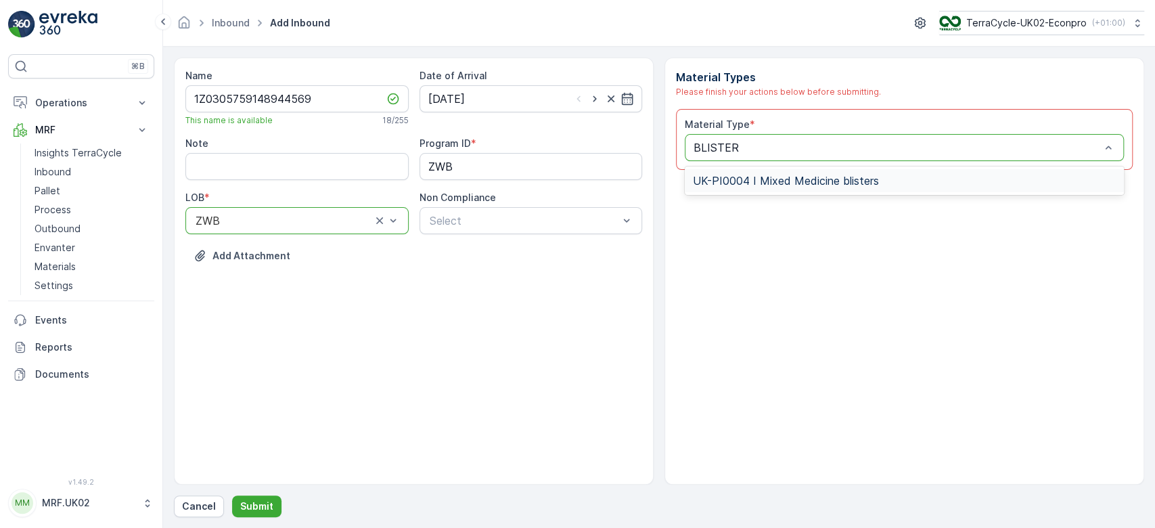
click at [792, 176] on span "UK-PI0004 I Mixed Medicine blisters" at bounding box center [786, 181] width 186 height 12
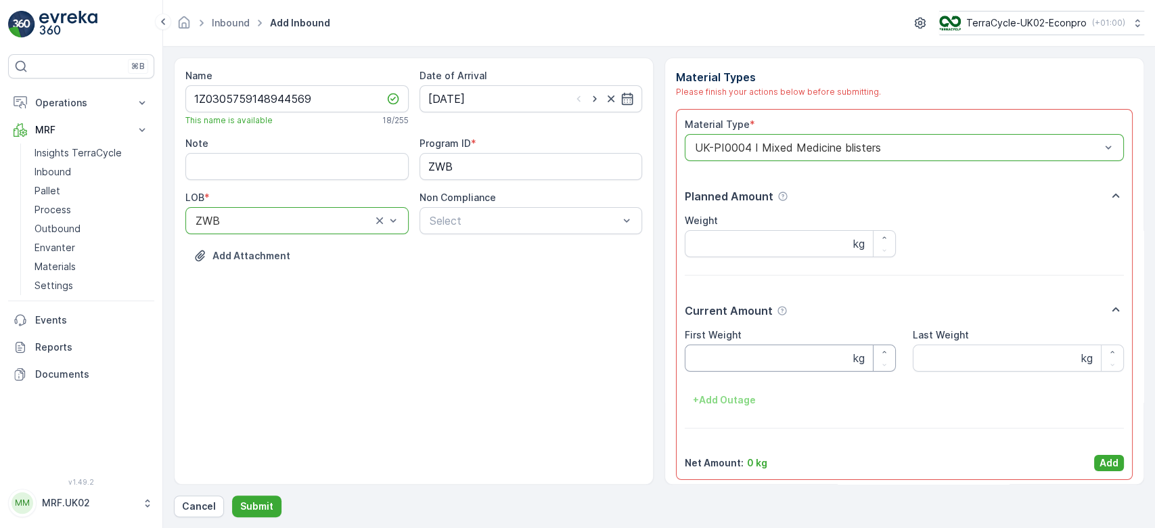
click at [749, 358] on Weight "First Weight" at bounding box center [790, 357] width 211 height 27
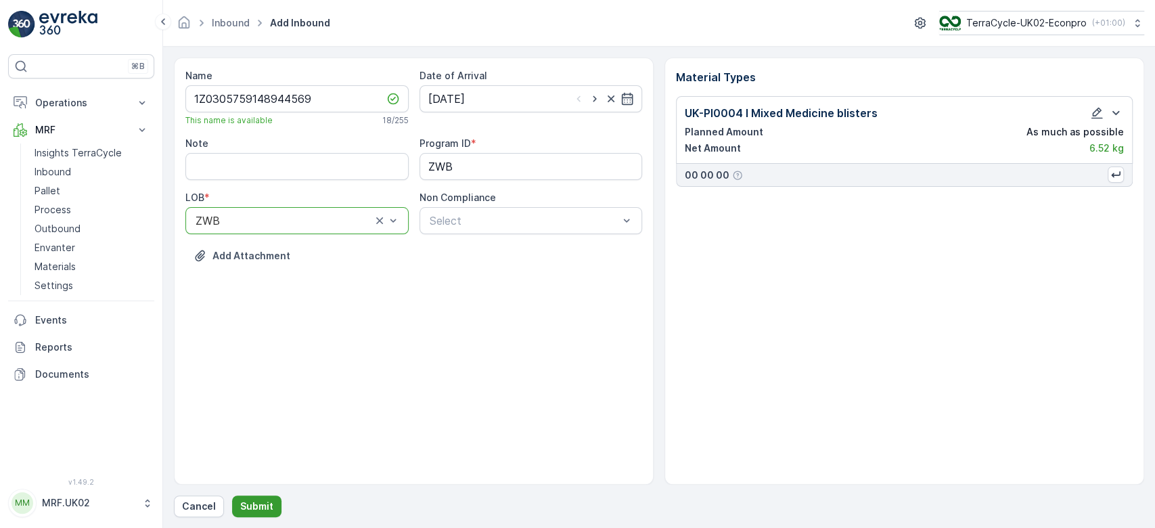
click at [244, 498] on button "Submit" at bounding box center [256, 506] width 49 height 22
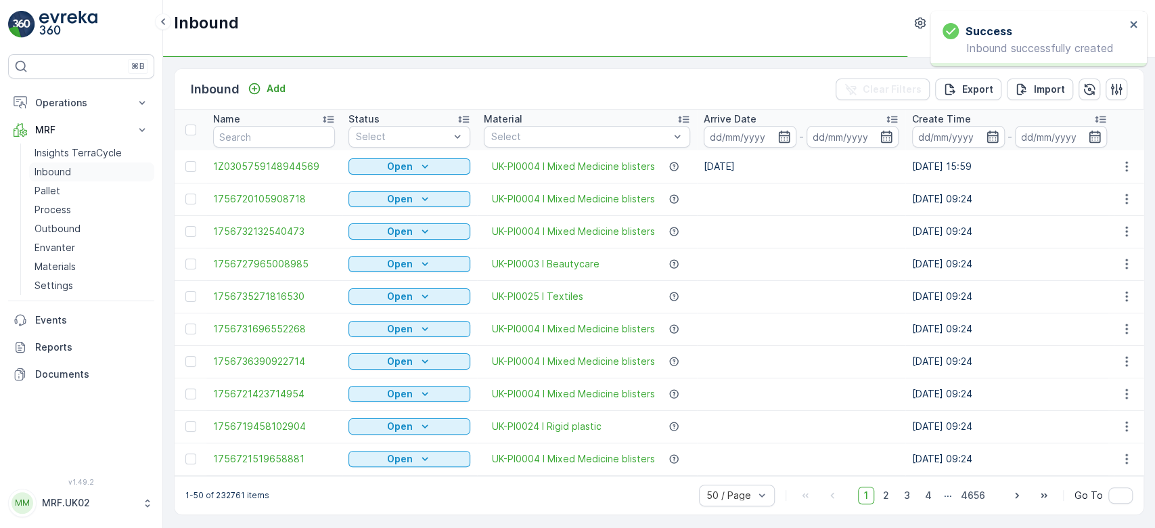
click at [55, 169] on p "Inbound" at bounding box center [53, 172] width 37 height 14
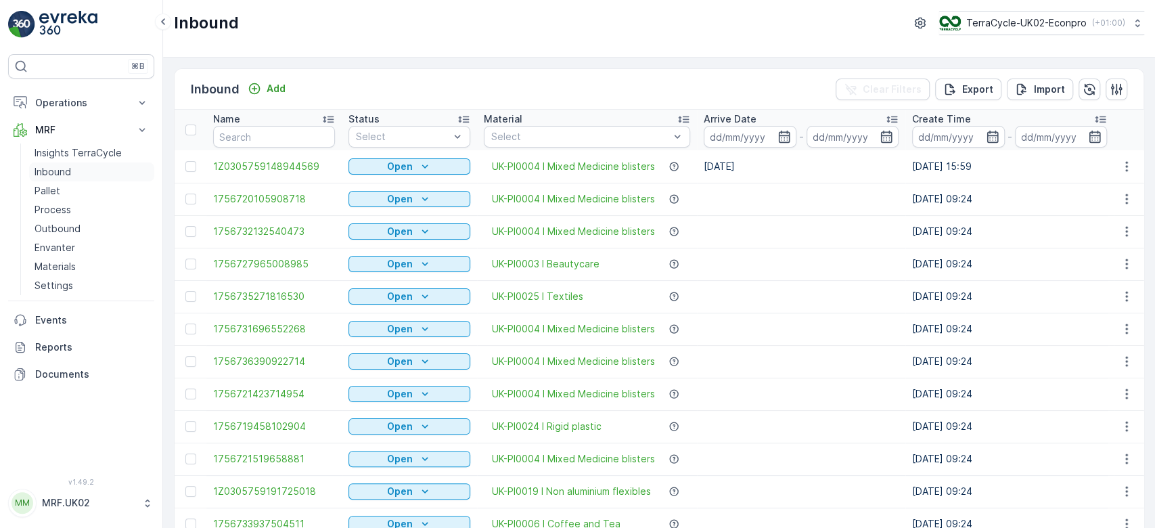
click at [55, 169] on p "Inbound" at bounding box center [53, 172] width 37 height 14
click at [282, 141] on input "text" at bounding box center [274, 137] width 122 height 22
click at [397, 160] on p "Open" at bounding box center [400, 167] width 26 height 14
click at [379, 202] on span "Scanned" at bounding box center [377, 205] width 40 height 14
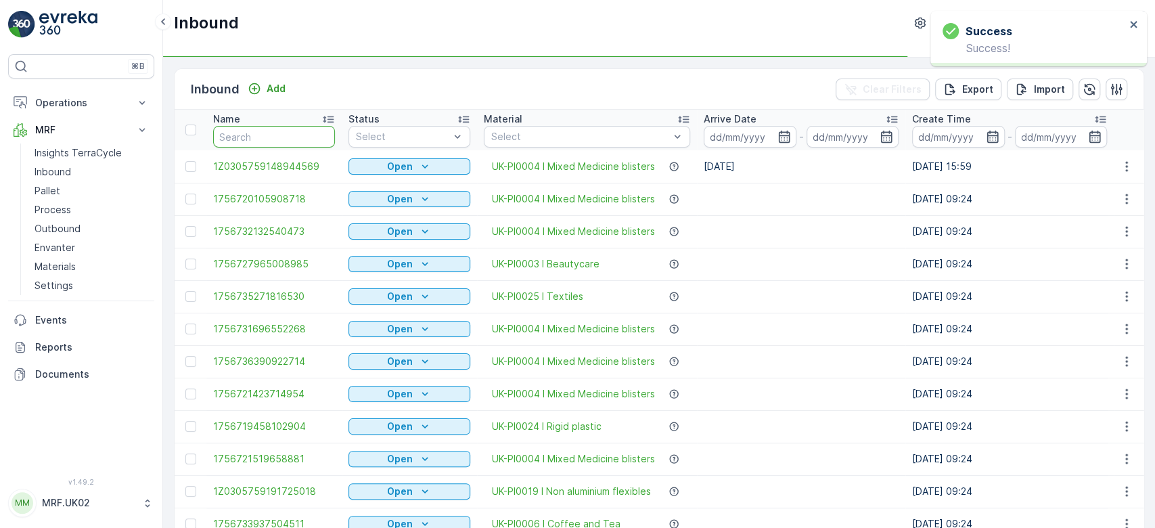
click at [307, 135] on input "text" at bounding box center [274, 137] width 122 height 22
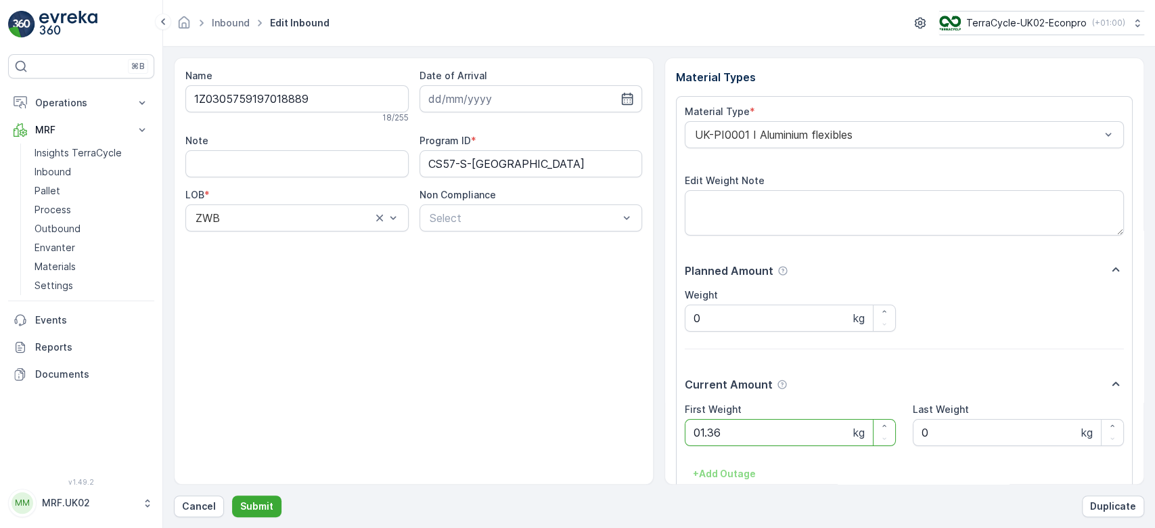
click button "Submit" at bounding box center [256, 506] width 49 height 22
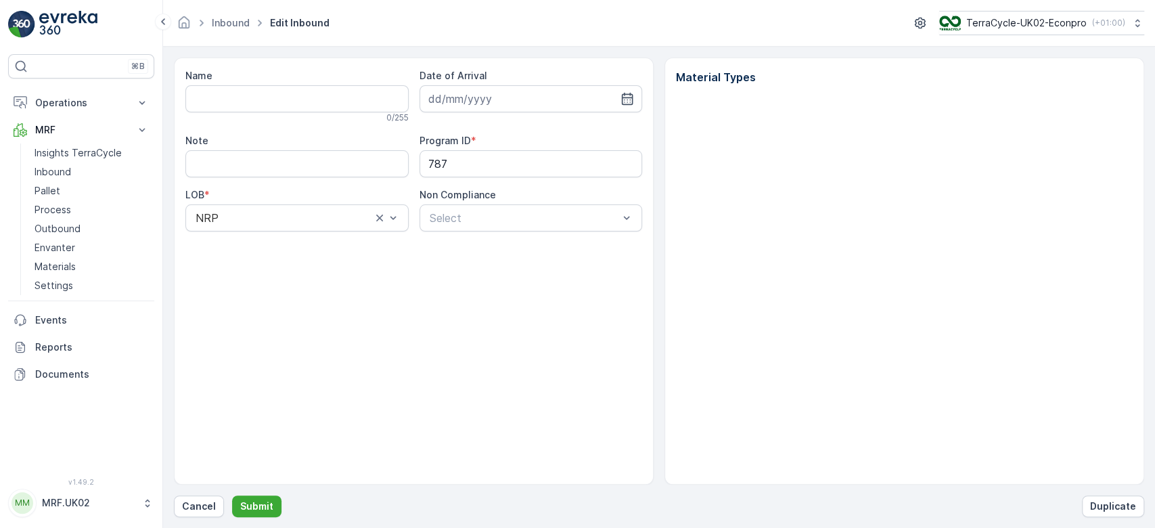
type input "1Z0305759197185841"
type input "[DATE]"
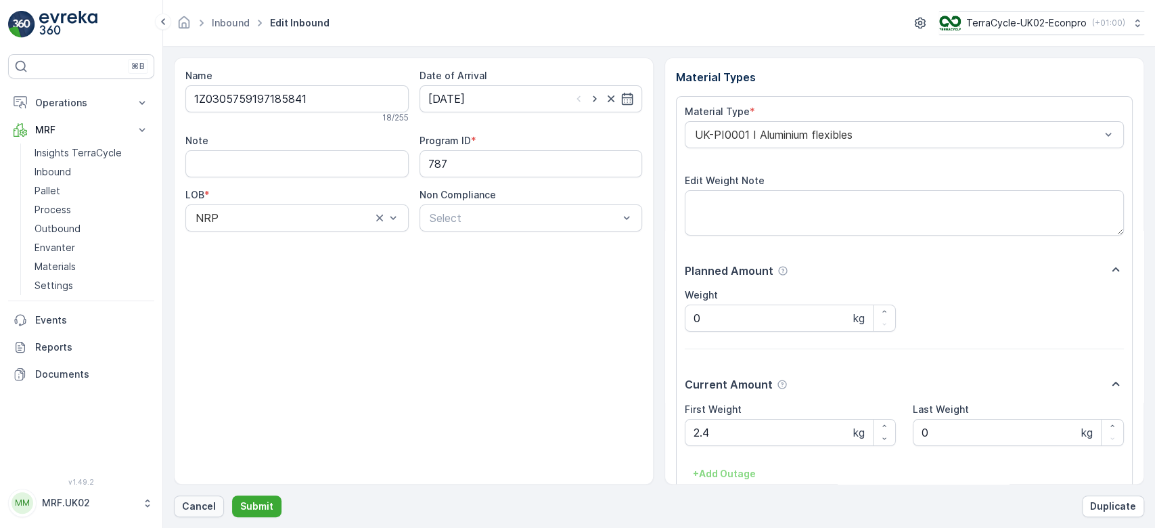
click at [192, 510] on p "Cancel" at bounding box center [199, 506] width 34 height 14
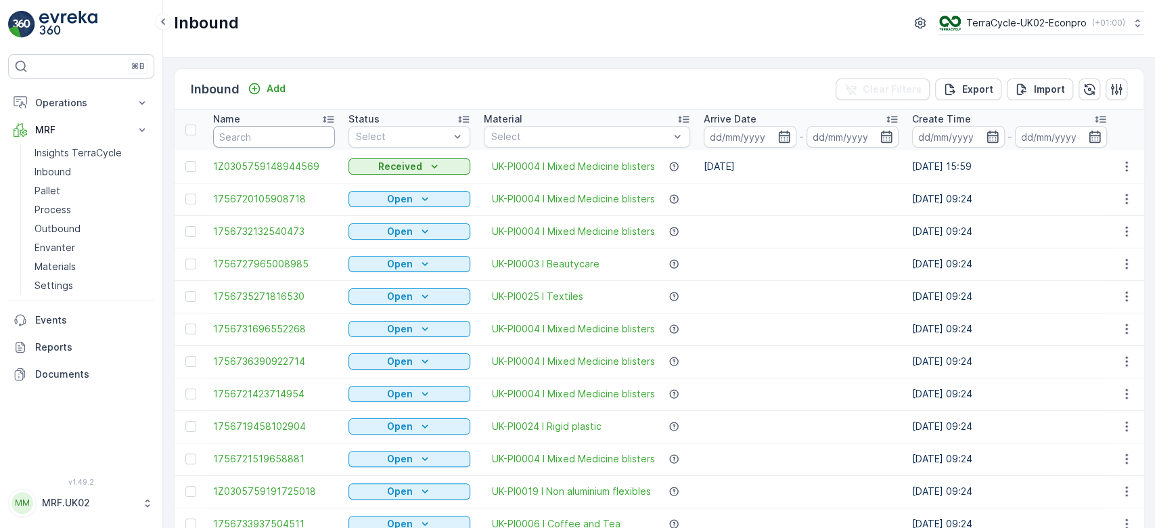
click at [230, 139] on input "text" at bounding box center [274, 137] width 122 height 22
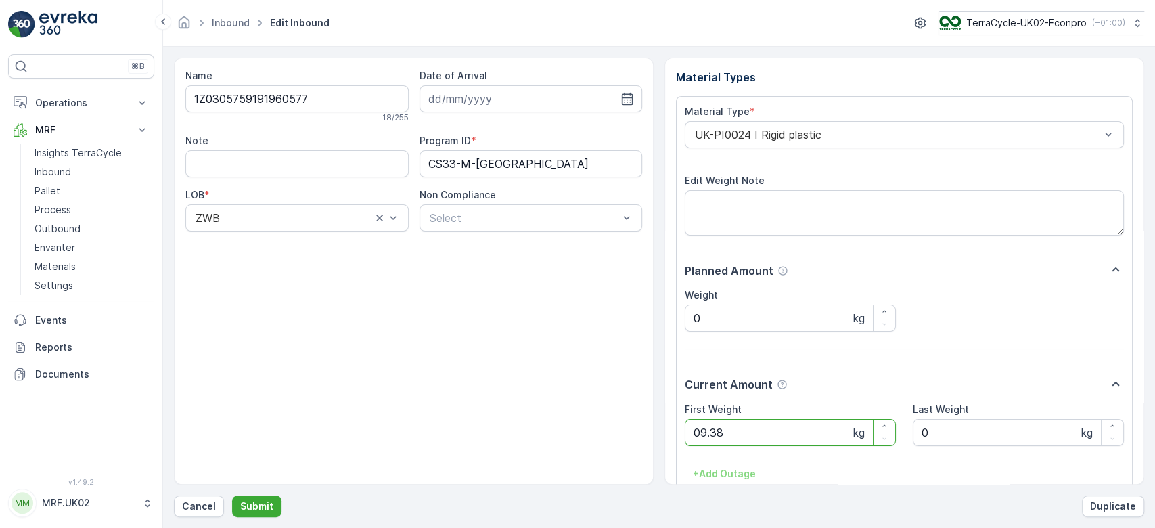
click button "Submit" at bounding box center [256, 506] width 49 height 22
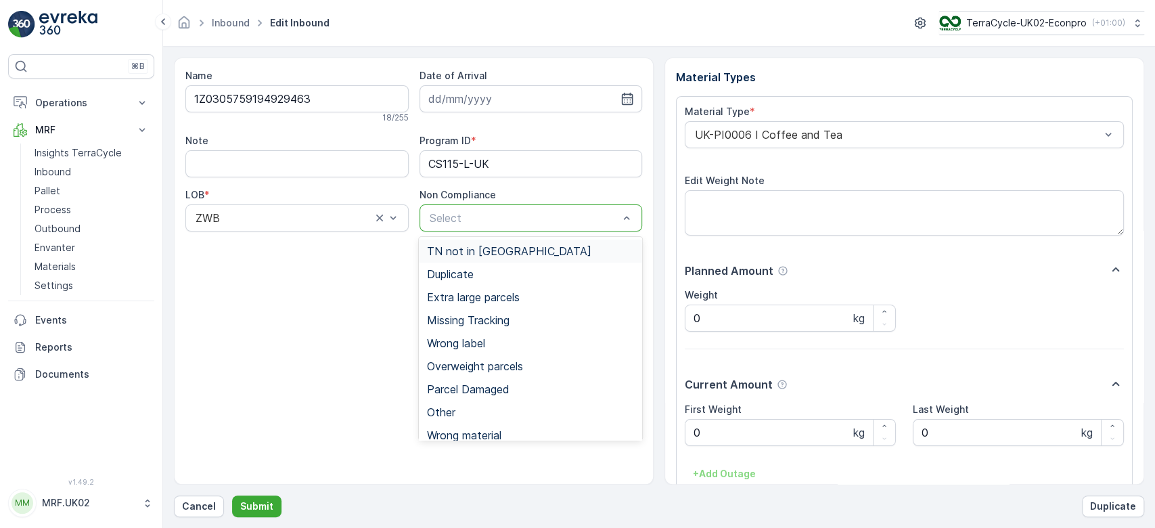
click at [499, 225] on div "Select" at bounding box center [531, 217] width 223 height 27
click at [469, 365] on span "Overweight parcels" at bounding box center [475, 366] width 96 height 12
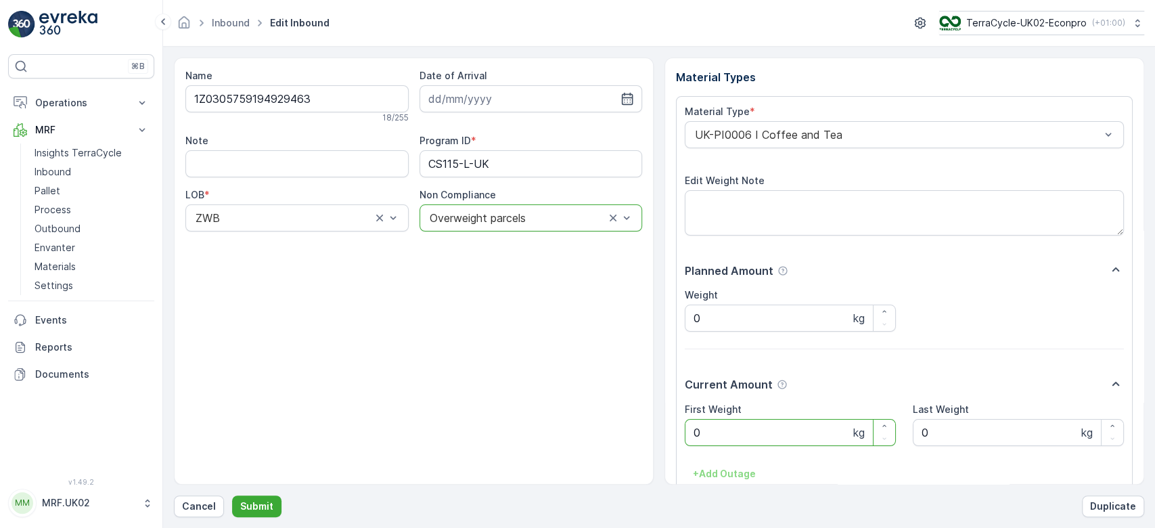
drag, startPoint x: 709, startPoint y: 492, endPoint x: 705, endPoint y: 500, distance: 9.1
click at [705, 500] on div "Name 1Z0305759194929463 18 / 255 Date of Arrival Note Program ID * CS115-L-UK L…" at bounding box center [659, 288] width 971 height 460
click button "Submit" at bounding box center [256, 506] width 49 height 22
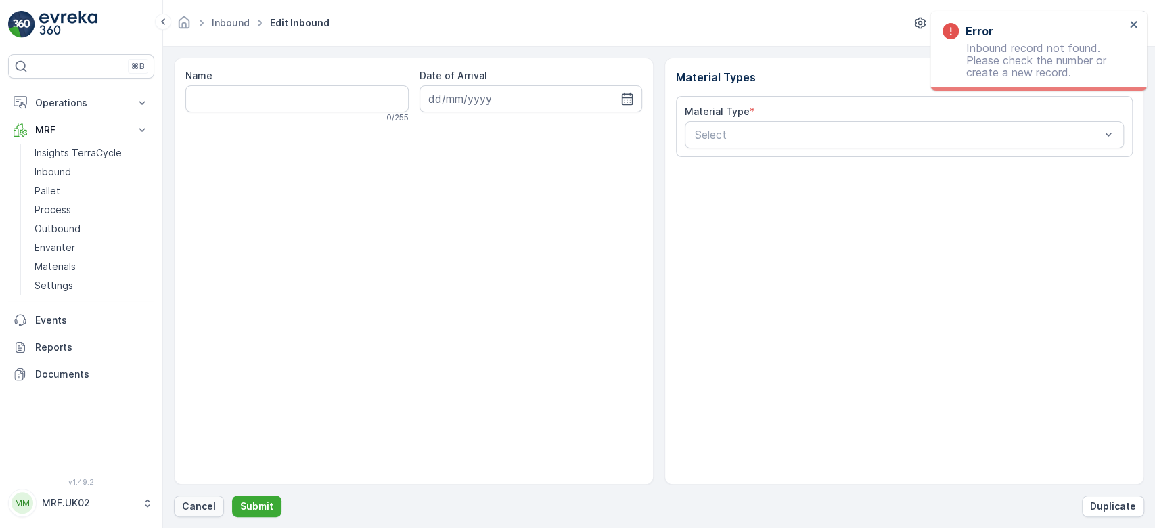
click at [213, 504] on p "Cancel" at bounding box center [199, 506] width 34 height 14
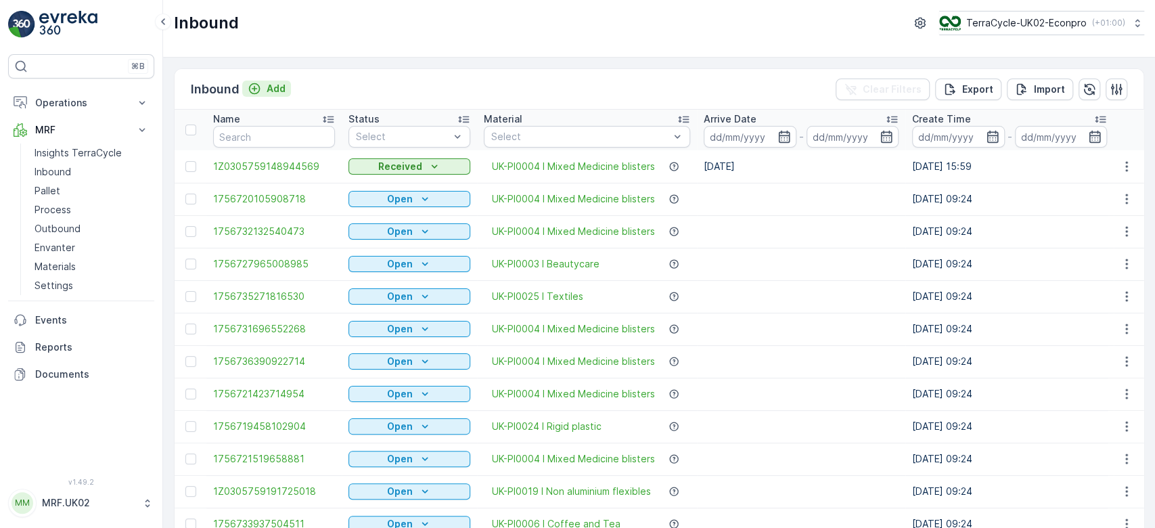
click at [267, 93] on p "Add" at bounding box center [276, 89] width 19 height 14
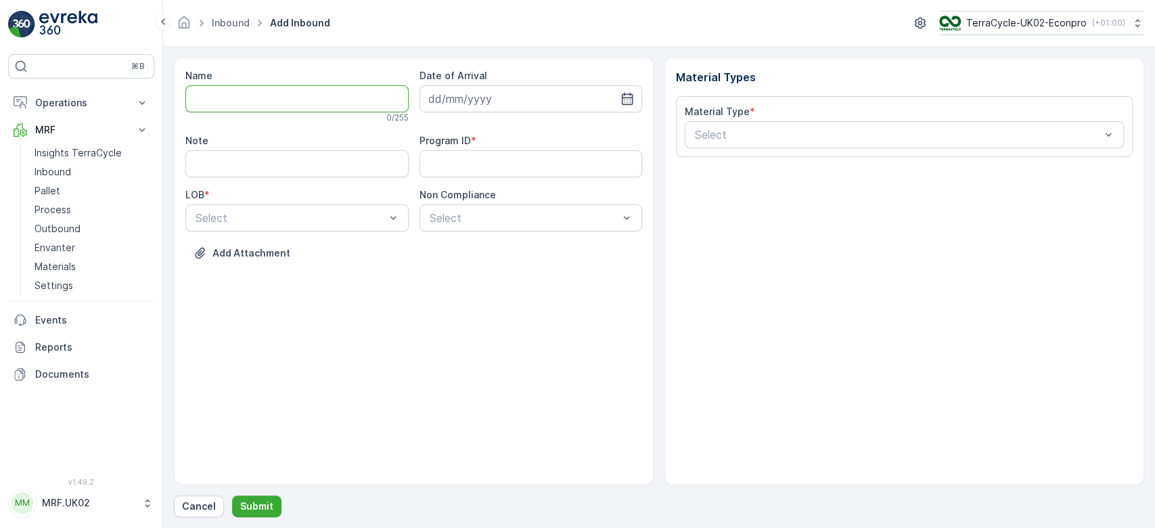
click at [266, 96] on input "Name" at bounding box center [296, 98] width 223 height 27
type input "1Z0305759147750903"
click at [232, 495] on button "Submit" at bounding box center [256, 506] width 49 height 22
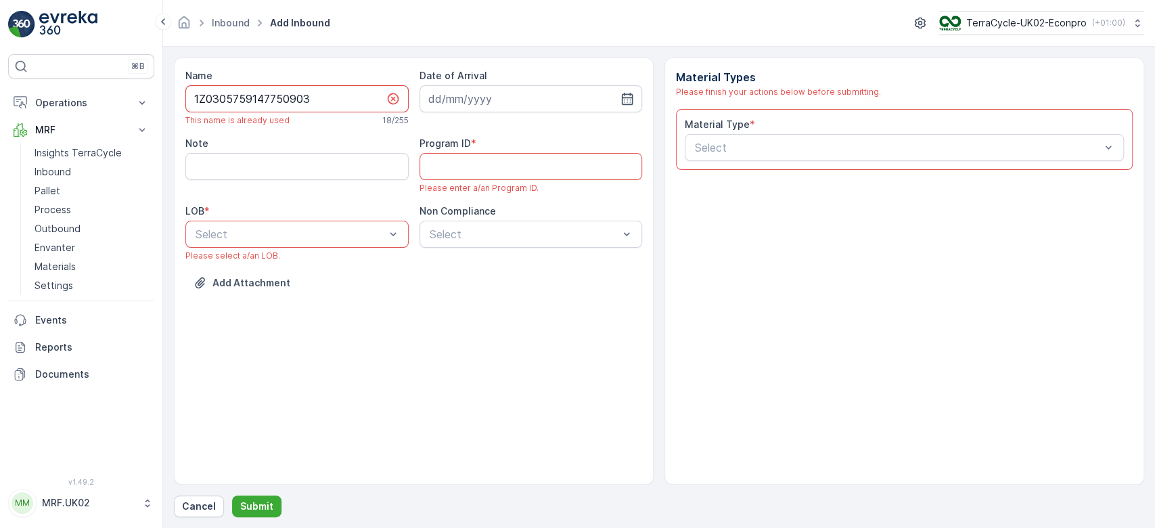
click at [266, 96] on input "1Z0305759147750903" at bounding box center [296, 98] width 223 height 27
drag, startPoint x: 266, startPoint y: 96, endPoint x: 274, endPoint y: 105, distance: 12.0
click at [206, 510] on p "Cancel" at bounding box center [199, 506] width 34 height 14
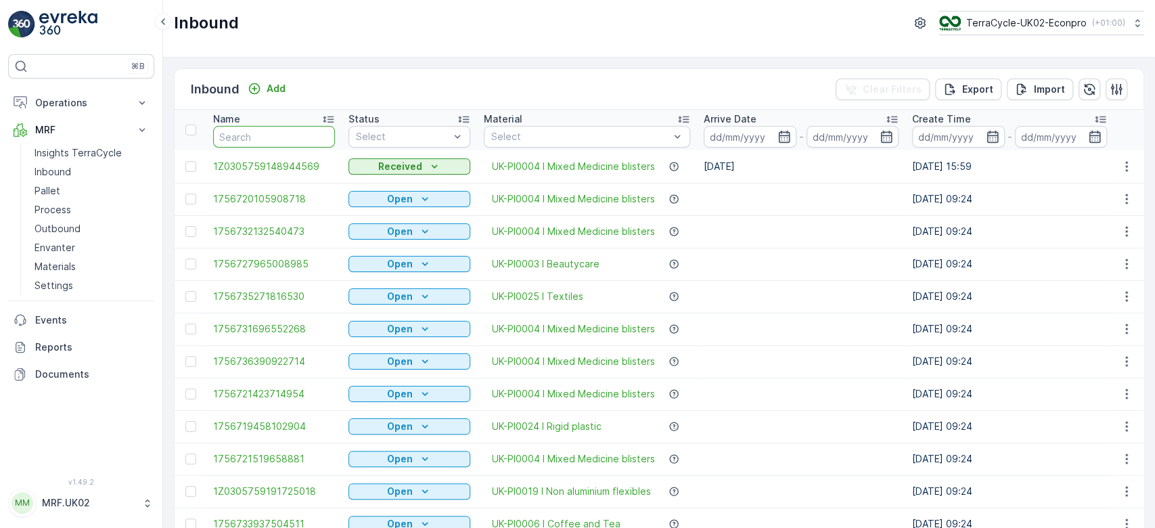
click at [234, 140] on input "text" at bounding box center [274, 137] width 122 height 22
drag, startPoint x: 264, startPoint y: 123, endPoint x: 226, endPoint y: 131, distance: 38.8
click at [226, 131] on input "text" at bounding box center [274, 137] width 122 height 22
paste input "1Z0305759147750903"
type input "1Z0305759147750903"
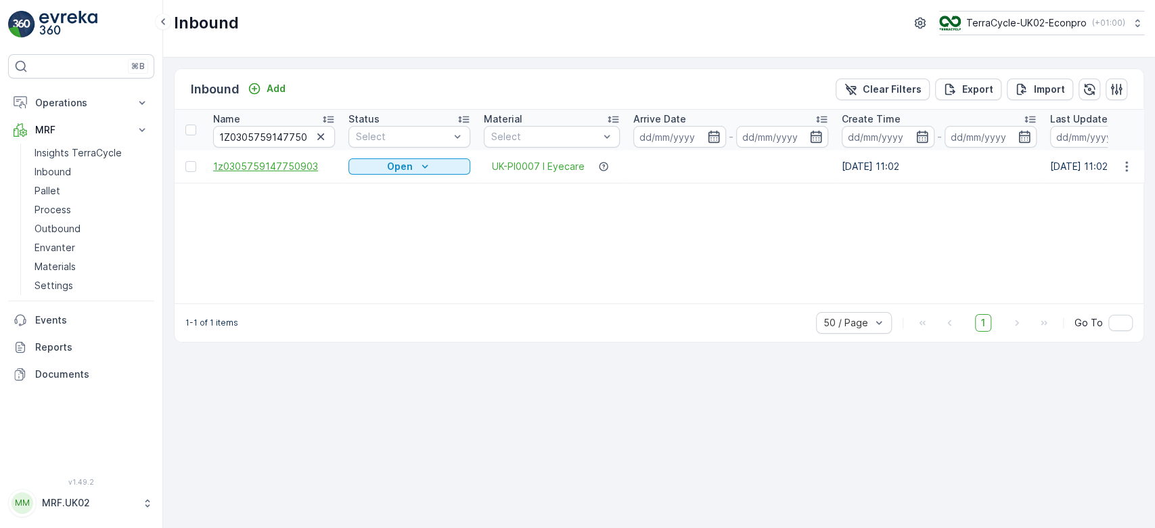
click at [292, 168] on span "1z0305759147750903" at bounding box center [274, 167] width 122 height 14
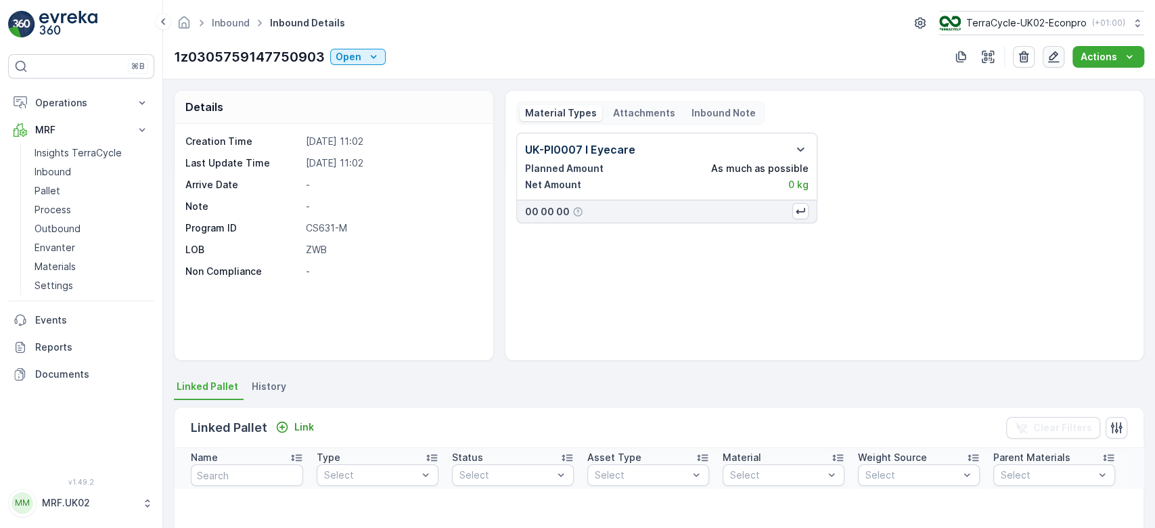
click at [1058, 57] on icon "button" at bounding box center [1054, 57] width 14 height 14
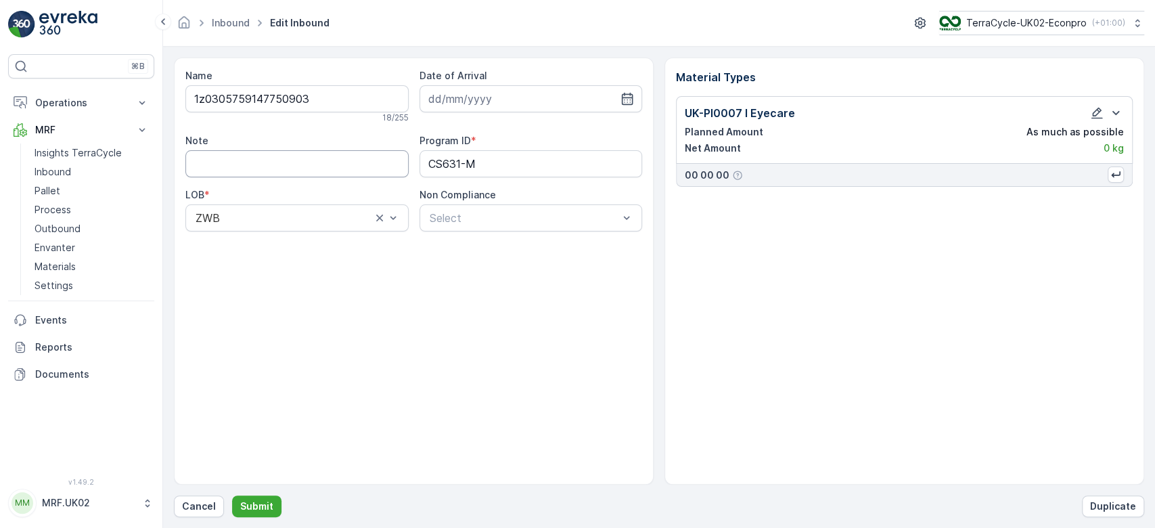
click at [206, 175] on input "Note" at bounding box center [296, 163] width 223 height 27
type input "lower case z not capital Z"
click at [600, 91] on input at bounding box center [531, 98] width 223 height 27
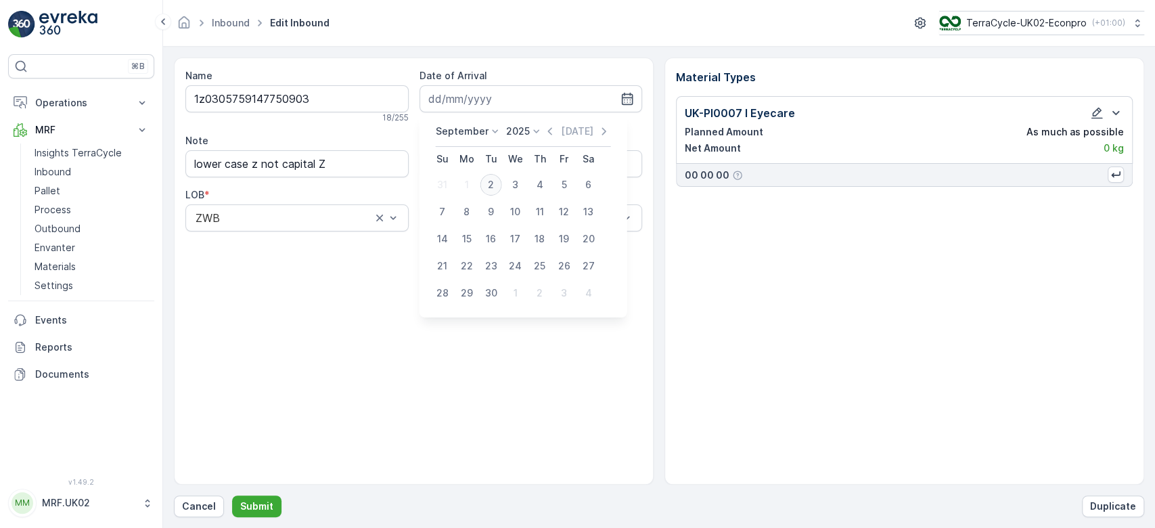
click at [490, 190] on div "2" at bounding box center [492, 185] width 22 height 22
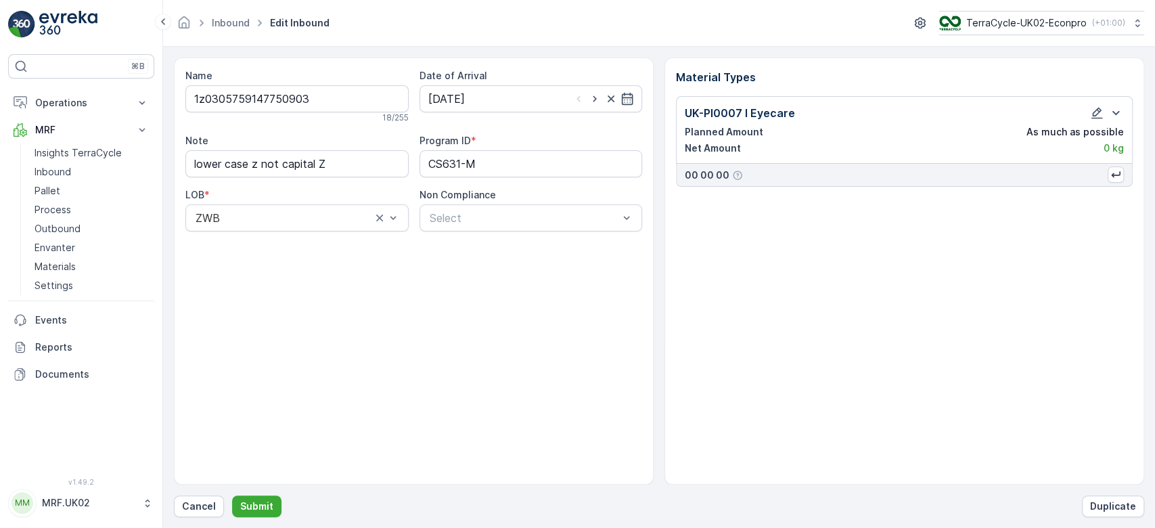
type input "[DATE]"
click at [1098, 108] on icon "button" at bounding box center [1098, 114] width 12 height 12
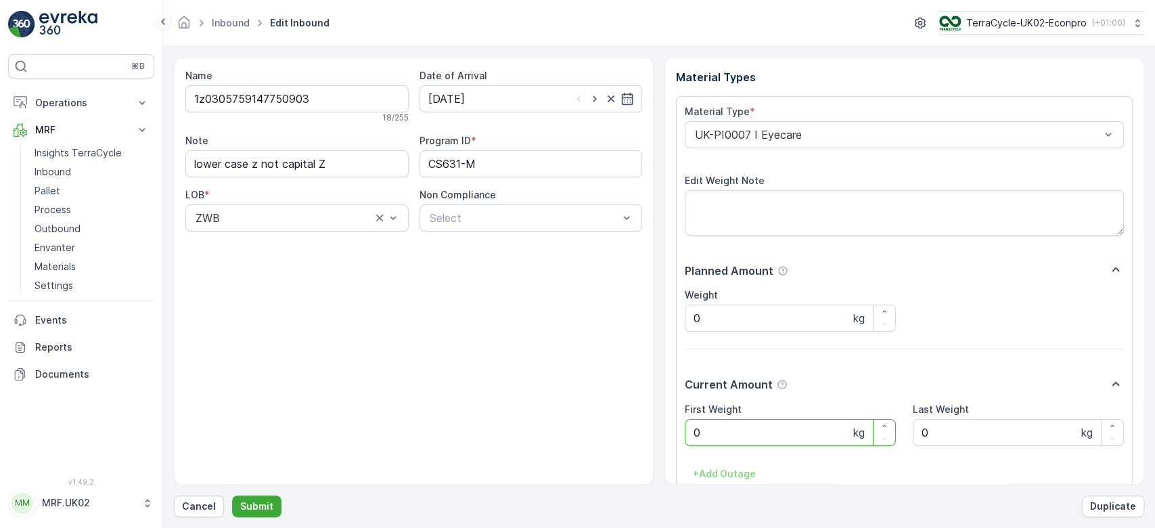
click at [766, 424] on Weight "0" at bounding box center [790, 432] width 211 height 27
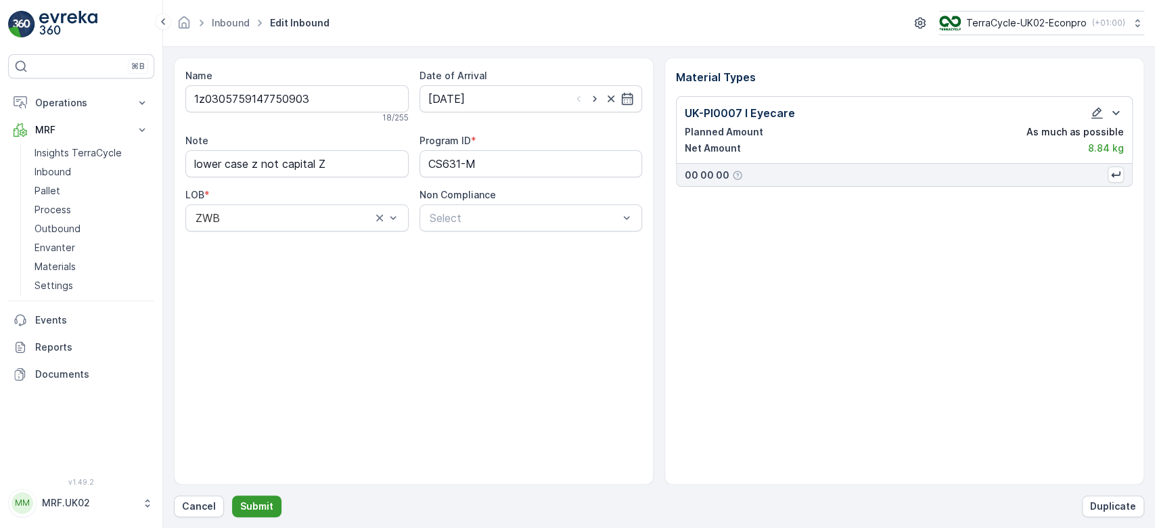
click at [243, 510] on p "Submit" at bounding box center [256, 506] width 33 height 14
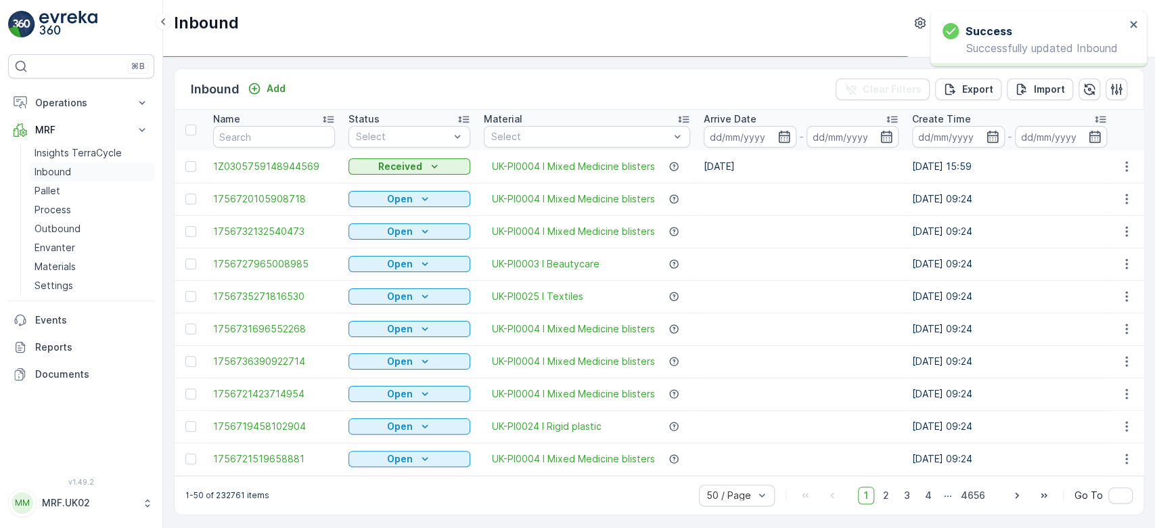
click at [60, 172] on p "Inbound" at bounding box center [53, 172] width 37 height 14
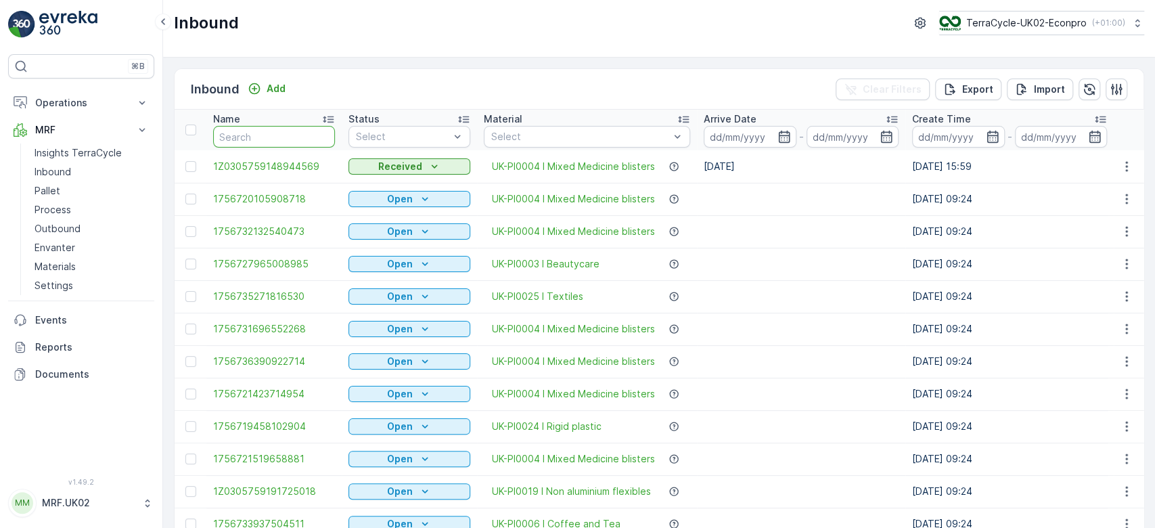
click at [242, 131] on input "text" at bounding box center [274, 137] width 122 height 22
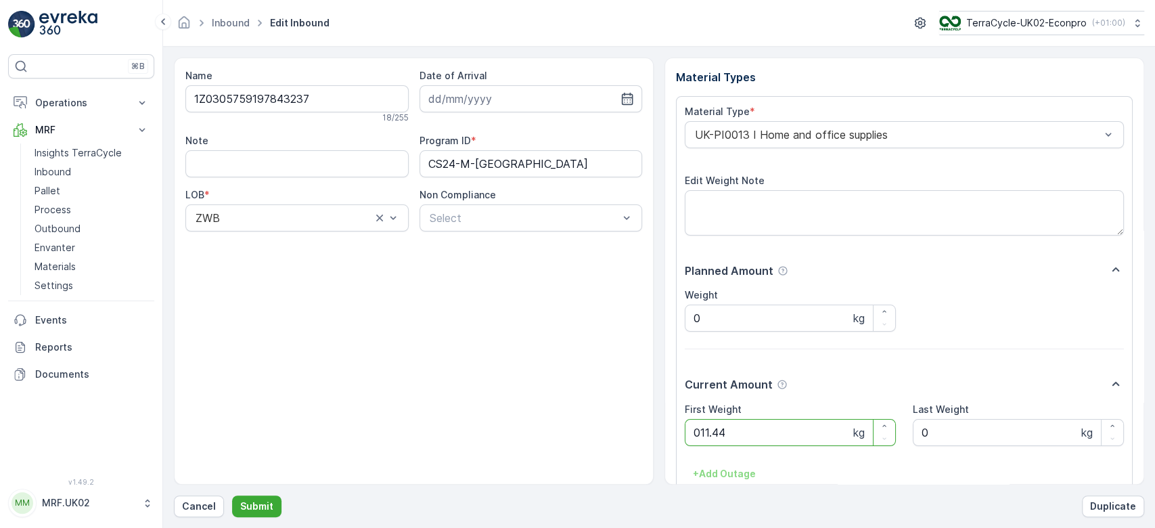
click button "Submit" at bounding box center [256, 506] width 49 height 22
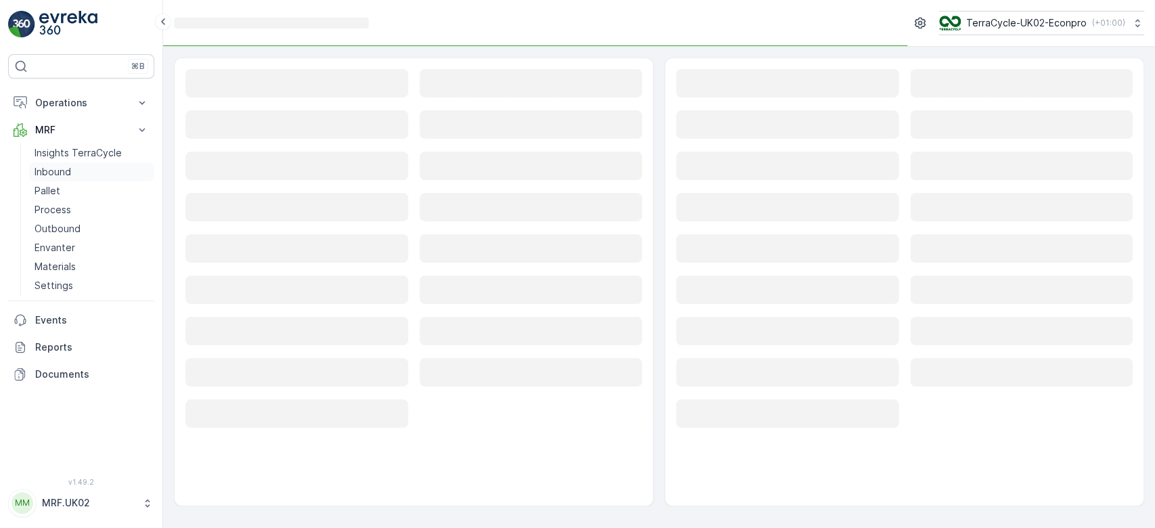
click at [70, 166] on p "Inbound" at bounding box center [53, 172] width 37 height 14
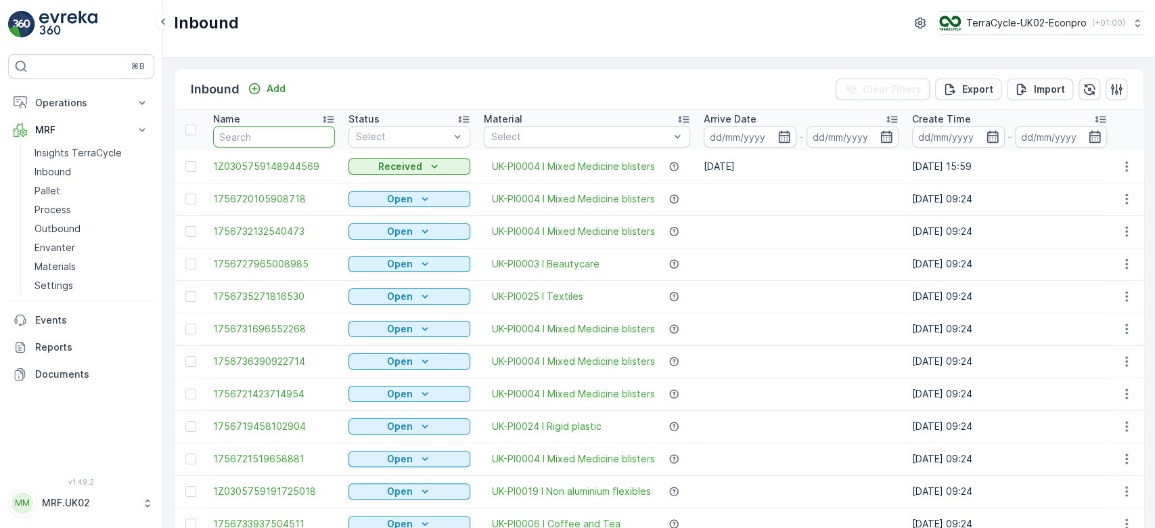
click at [242, 139] on input "text" at bounding box center [274, 137] width 122 height 22
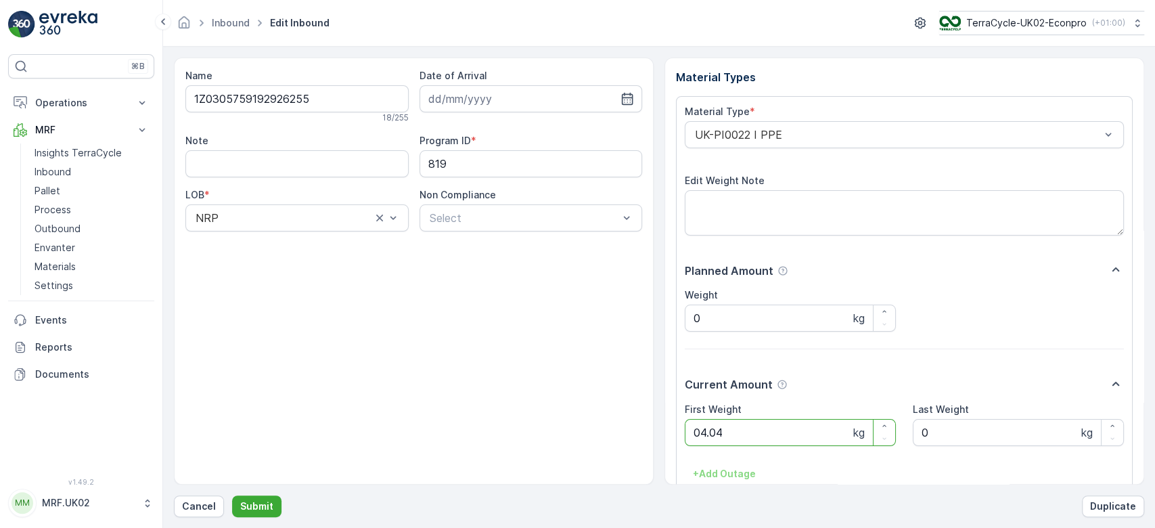
click button "Submit" at bounding box center [256, 506] width 49 height 22
click at [203, 503] on p "Cancel" at bounding box center [199, 506] width 34 height 14
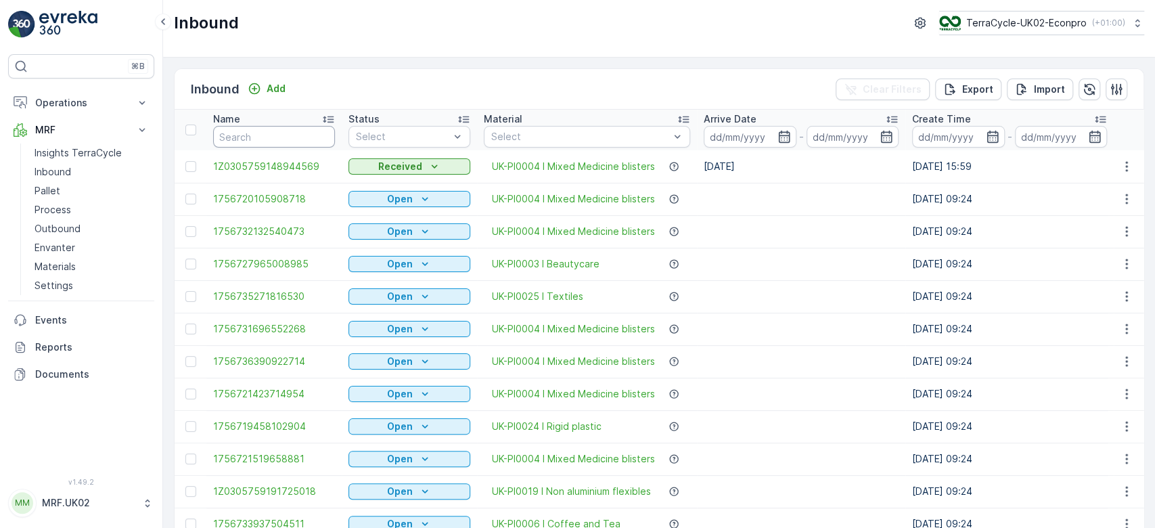
click at [227, 130] on input "text" at bounding box center [274, 137] width 122 height 22
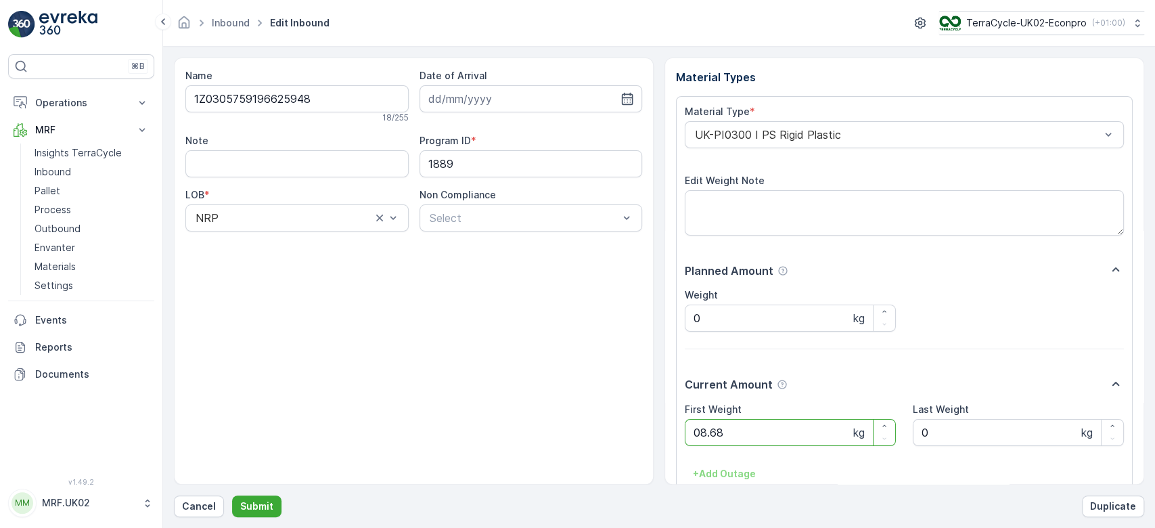
click button "Submit" at bounding box center [256, 506] width 49 height 22
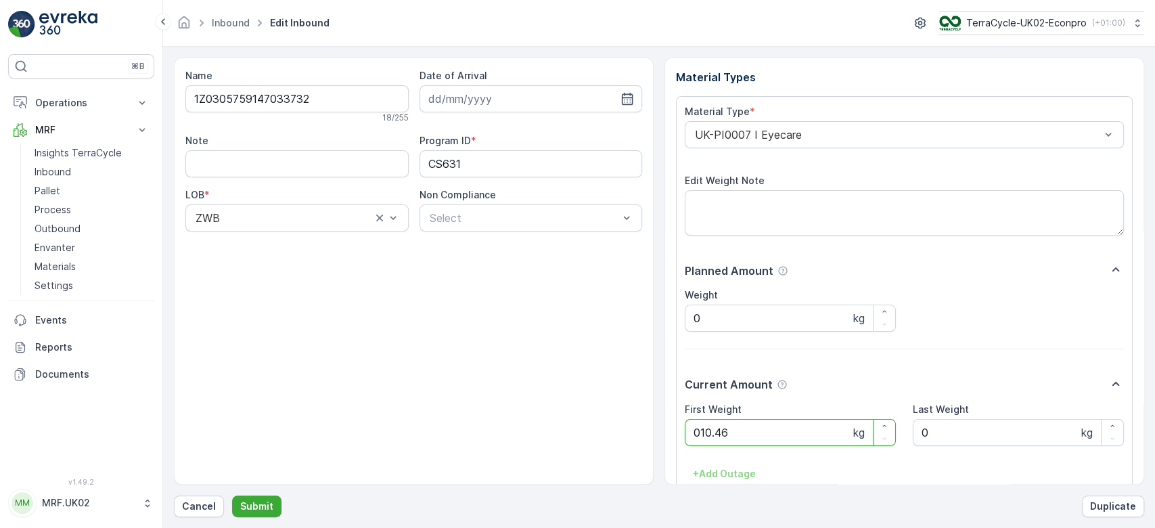
click button "Submit" at bounding box center [256, 506] width 49 height 22
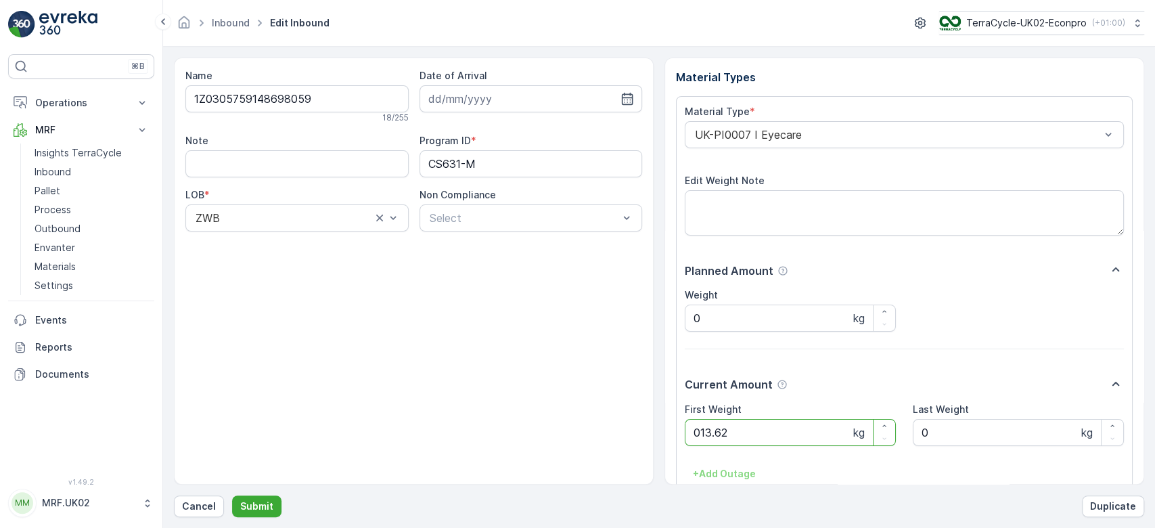
click button "Submit" at bounding box center [256, 506] width 49 height 22
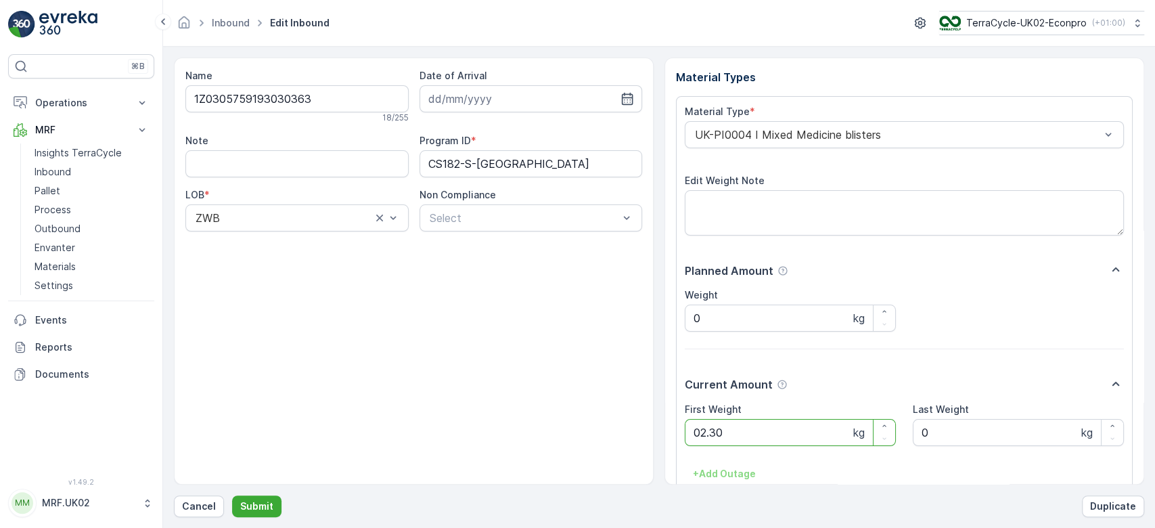
click button "Submit" at bounding box center [256, 506] width 49 height 22
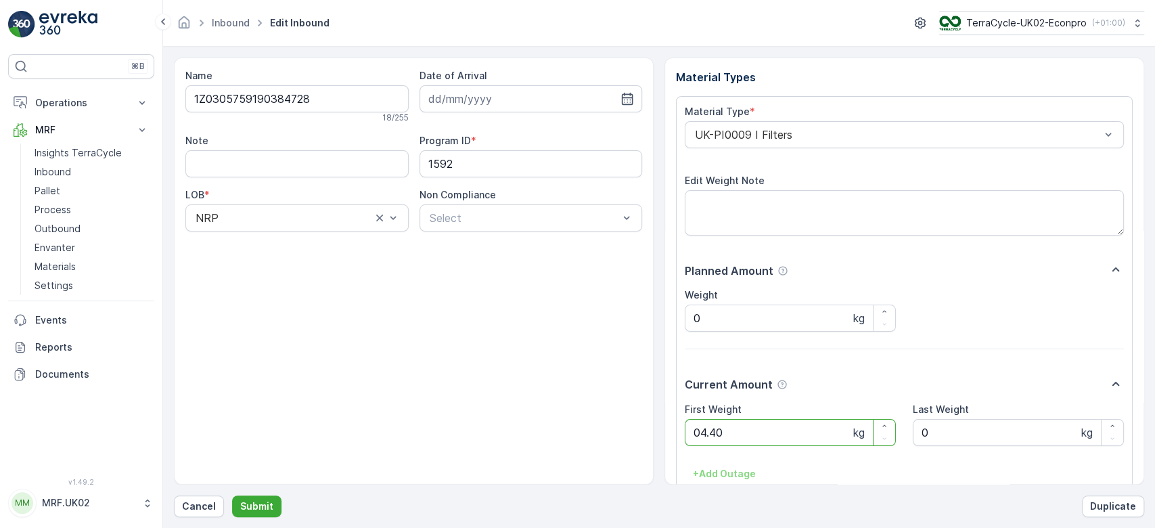
click button "Submit" at bounding box center [256, 506] width 49 height 22
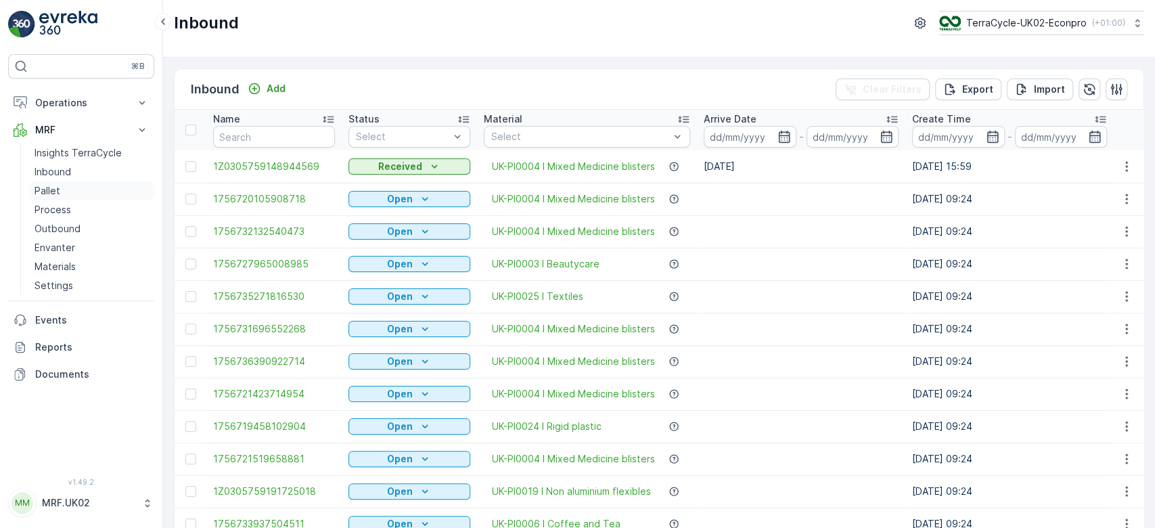
click at [74, 195] on link "Pallet" at bounding box center [91, 190] width 125 height 19
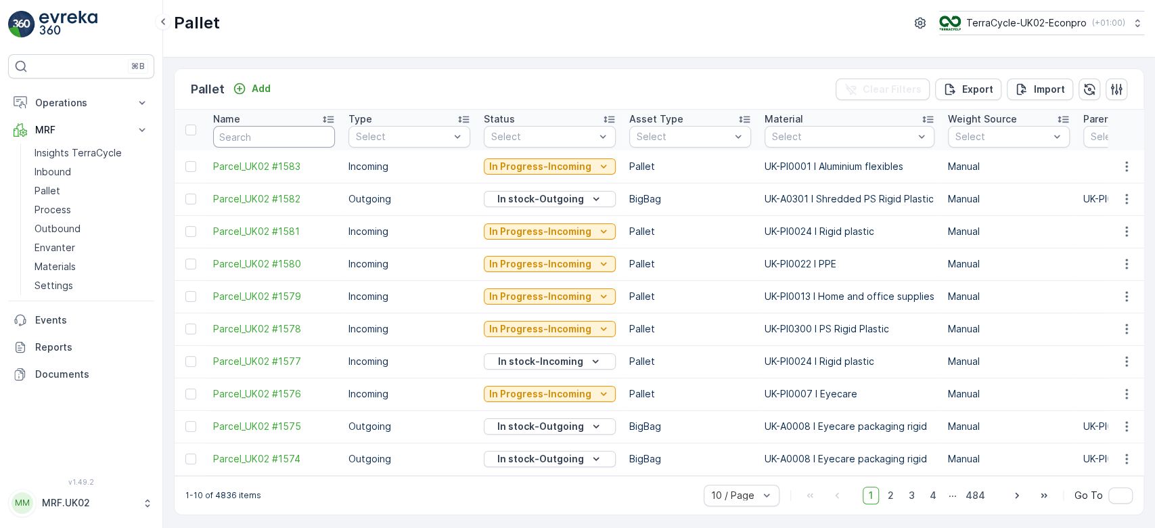
click at [248, 135] on input "text" at bounding box center [274, 137] width 122 height 22
type input "1581"
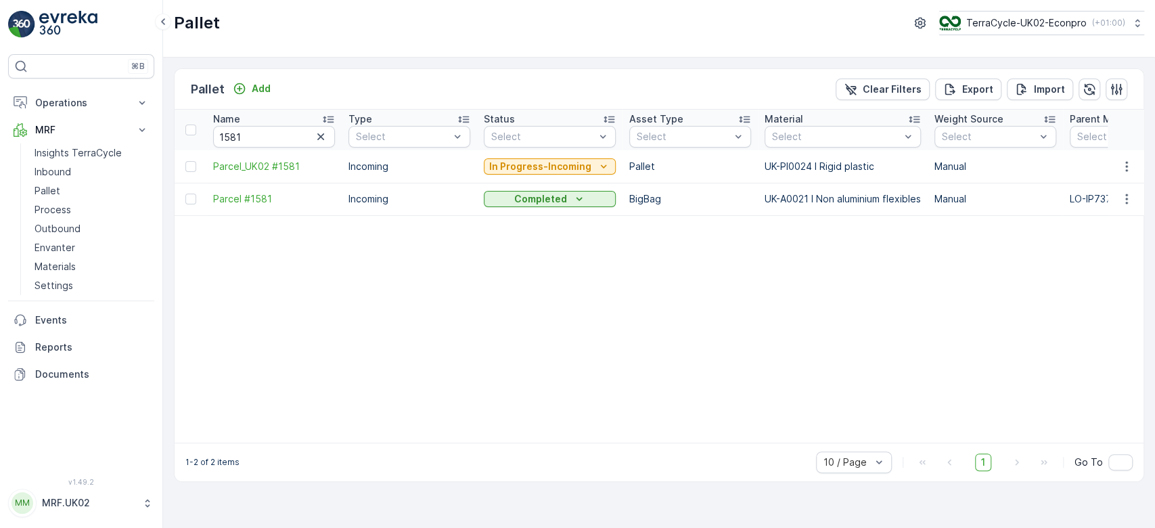
click at [514, 157] on div "In Progress-Incoming" at bounding box center [550, 166] width 132 height 19
click at [514, 165] on p "In Progress-Incoming" at bounding box center [540, 167] width 102 height 14
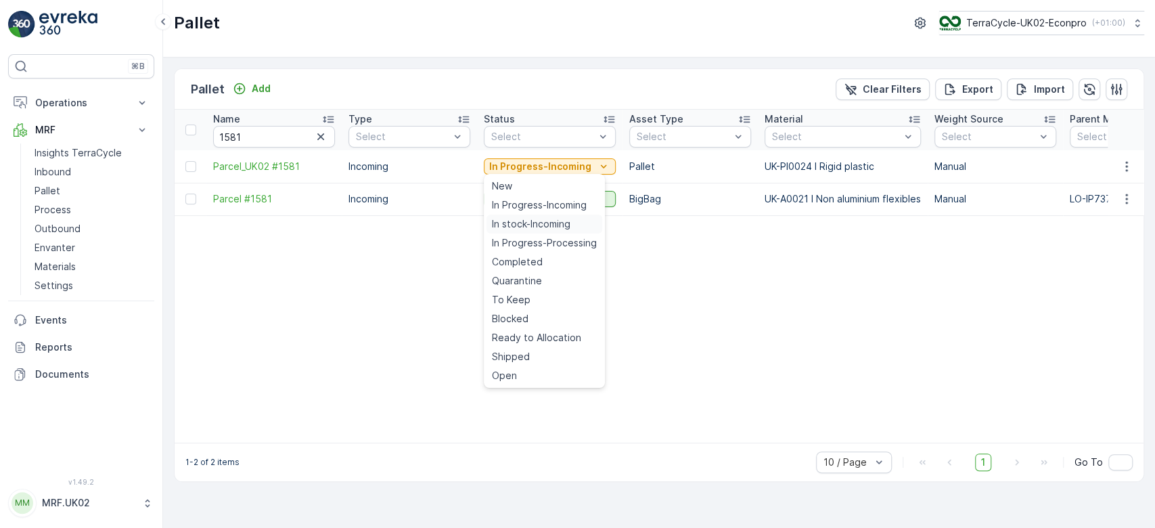
click at [527, 218] on span "In stock-Incoming" at bounding box center [531, 224] width 79 height 14
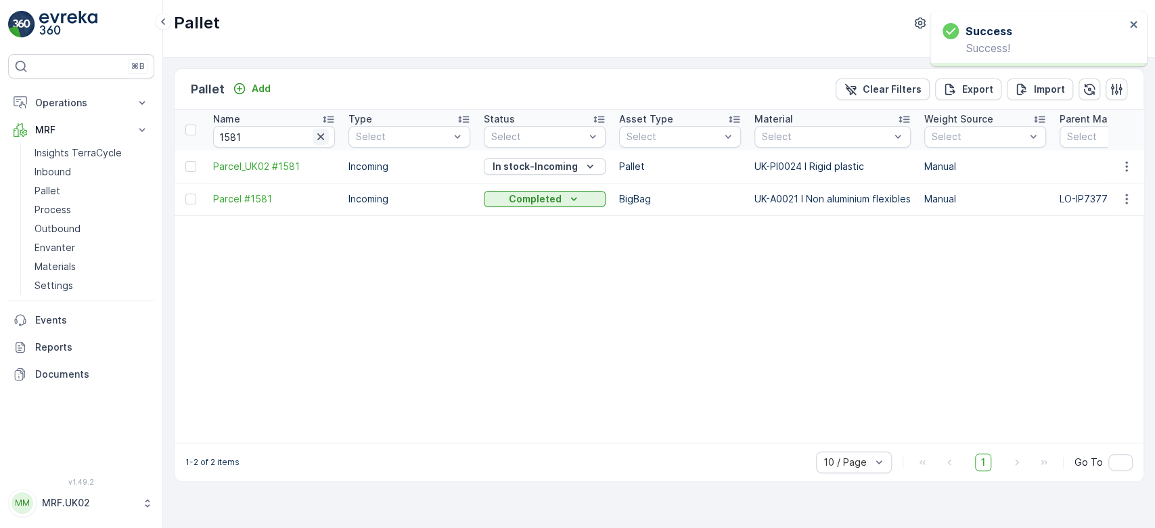
click at [319, 138] on icon "button" at bounding box center [321, 137] width 14 height 14
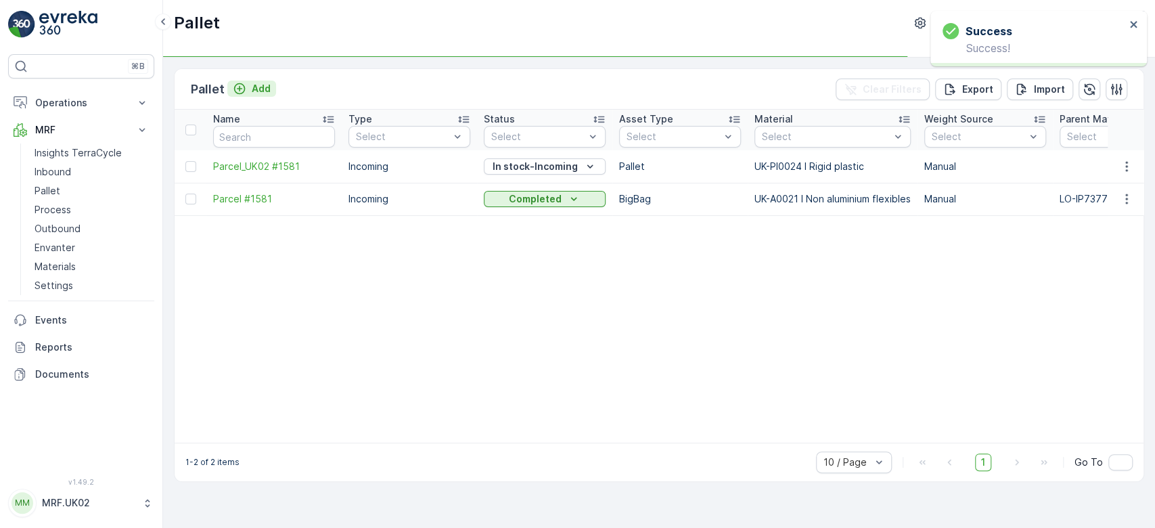
click at [249, 83] on div "Add" at bounding box center [252, 89] width 38 height 14
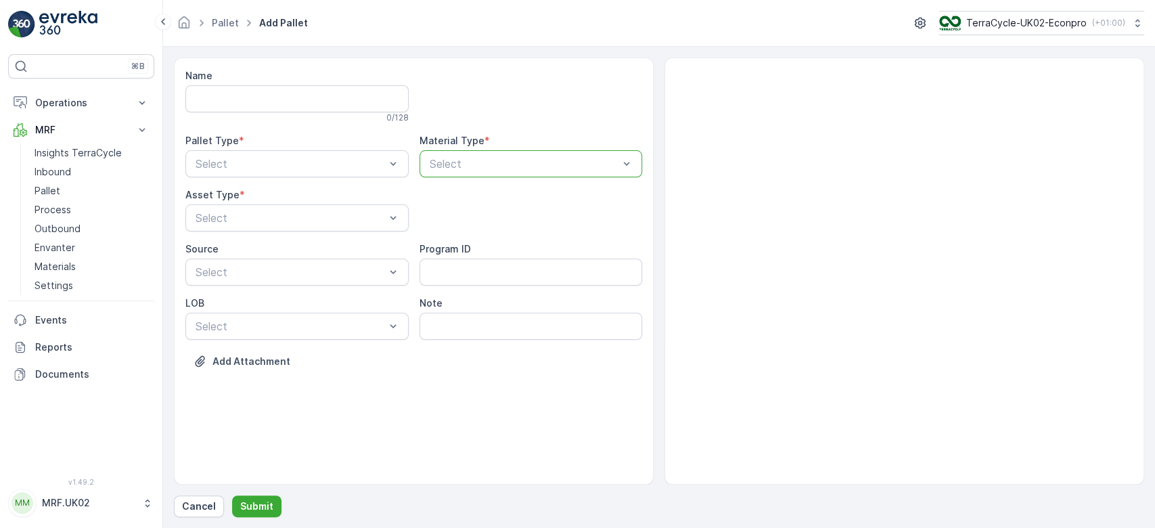
click at [575, 162] on div at bounding box center [524, 164] width 192 height 12
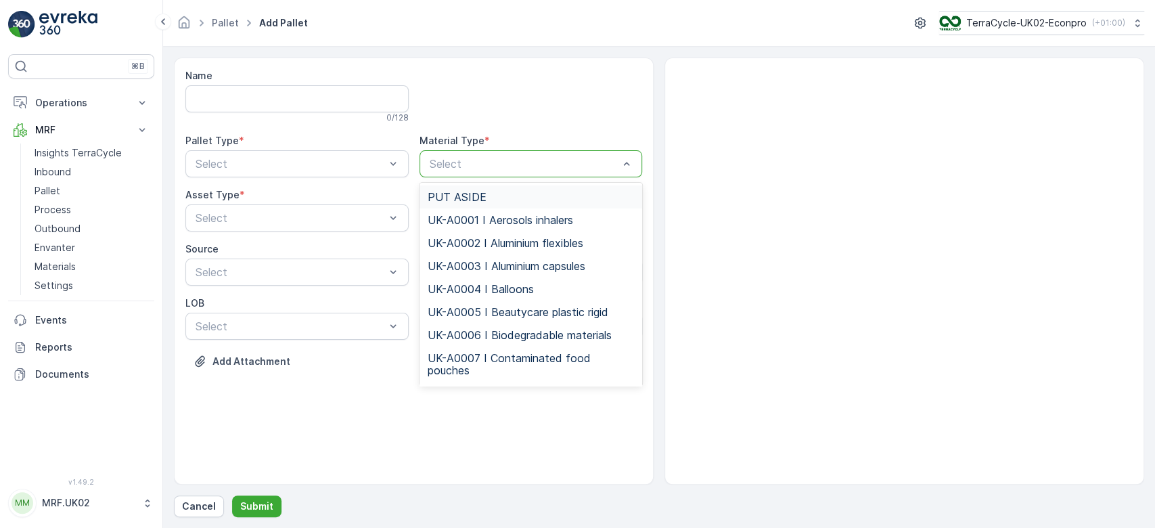
click at [575, 162] on div at bounding box center [524, 164] width 192 height 12
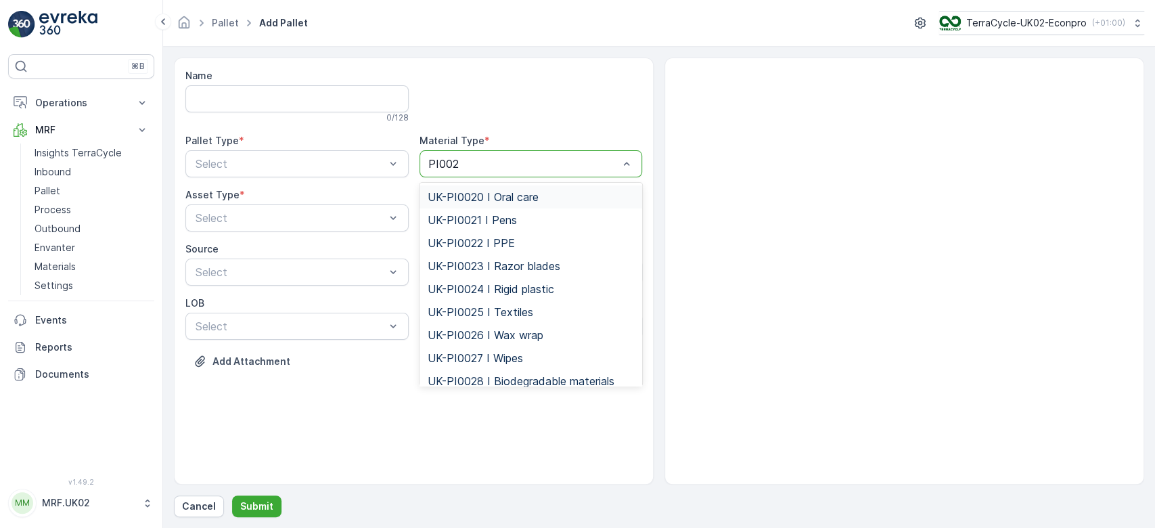
type input "PI0024"
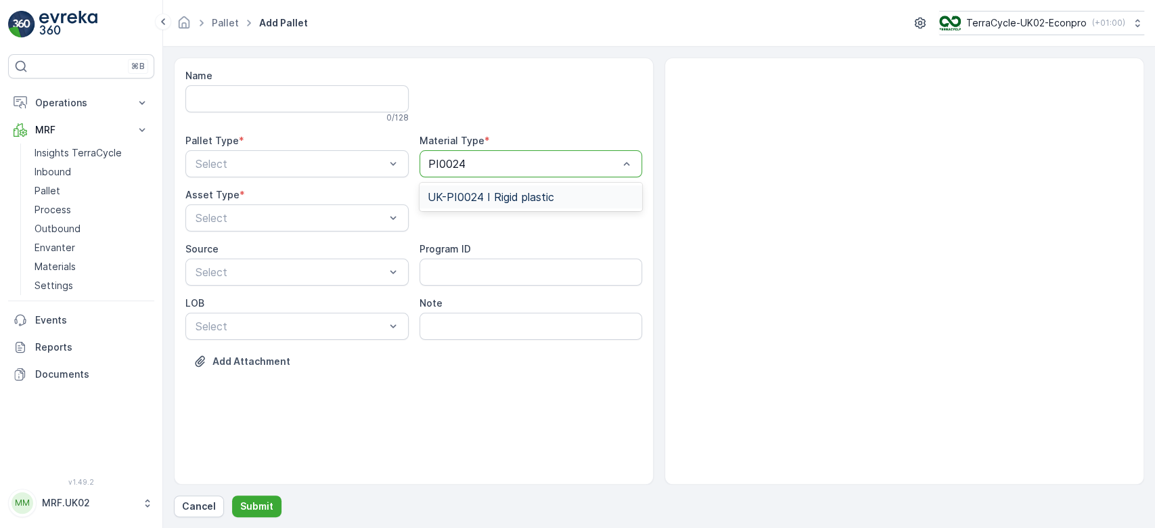
click at [570, 194] on div "UK-PI0024 I Rigid plastic" at bounding box center [531, 197] width 207 height 12
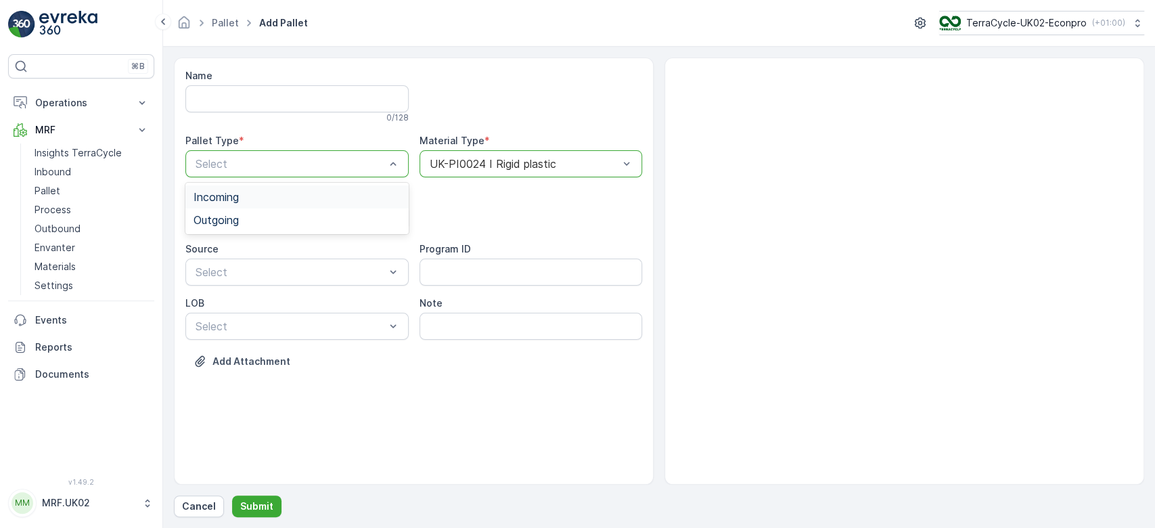
click at [349, 175] on div "Select" at bounding box center [296, 163] width 223 height 27
click at [339, 195] on div "Incoming" at bounding box center [297, 197] width 207 height 12
click at [277, 269] on div "Pallet" at bounding box center [297, 274] width 207 height 12
click at [254, 501] on p "Submit" at bounding box center [256, 506] width 33 height 14
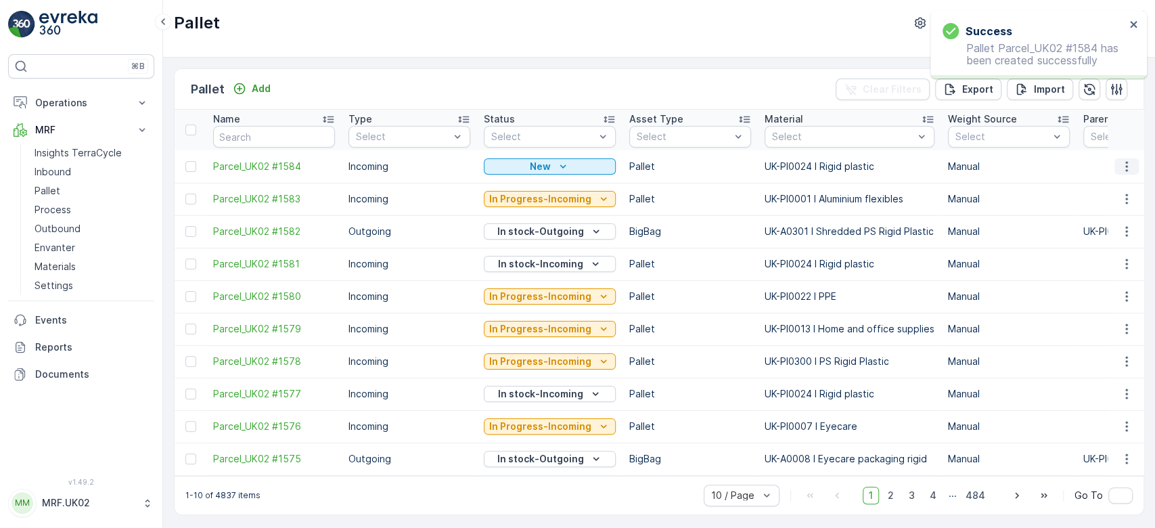
click at [1126, 165] on icon "button" at bounding box center [1127, 166] width 2 height 10
click at [1082, 259] on span "Print QR" at bounding box center [1089, 262] width 37 height 14
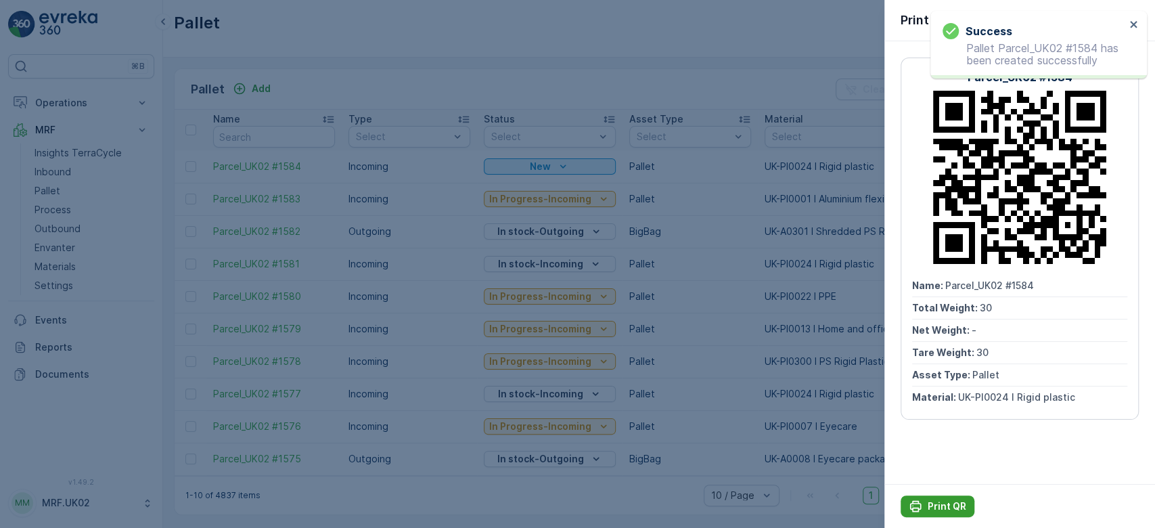
click at [950, 496] on button "Print QR" at bounding box center [938, 506] width 74 height 22
click at [60, 194] on div at bounding box center [577, 264] width 1155 height 528
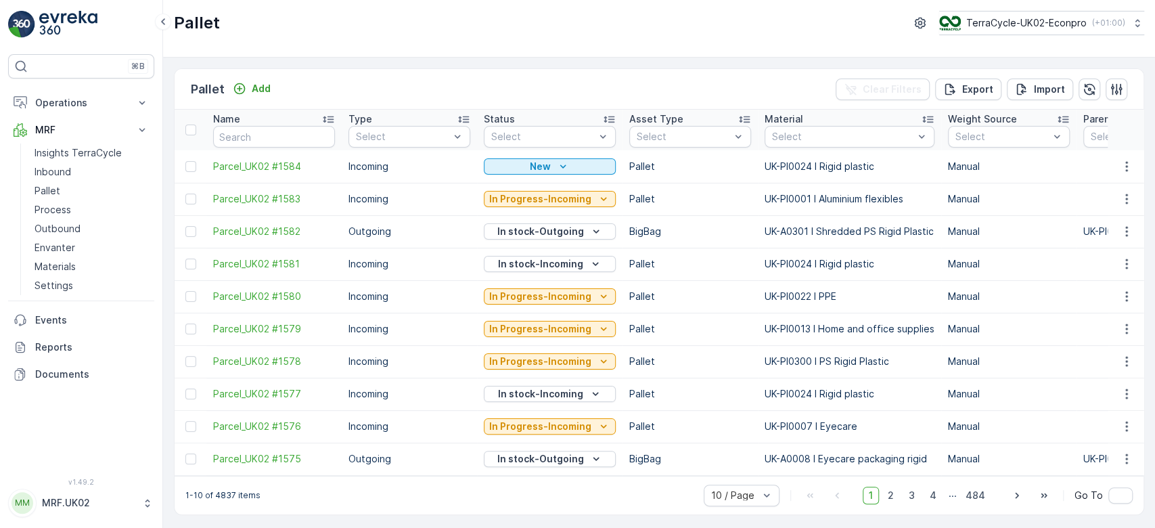
click at [60, 194] on link "Pallet" at bounding box center [91, 190] width 125 height 19
click at [269, 144] on input "text" at bounding box center [274, 137] width 122 height 22
type input "1578"
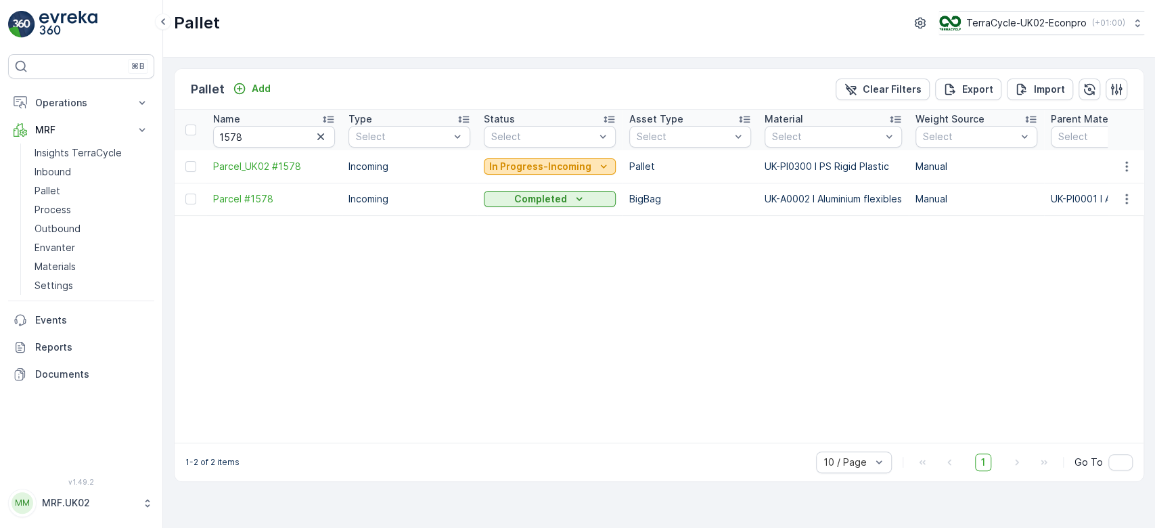
click at [562, 160] on p "In Progress-Incoming" at bounding box center [540, 167] width 102 height 14
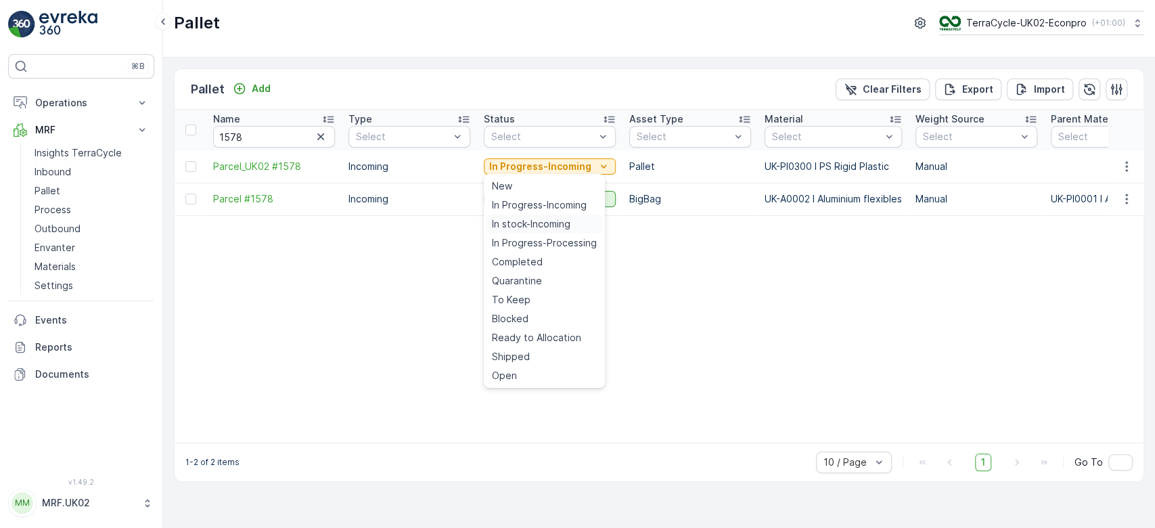
click at [527, 225] on span "In stock-Incoming" at bounding box center [531, 224] width 79 height 14
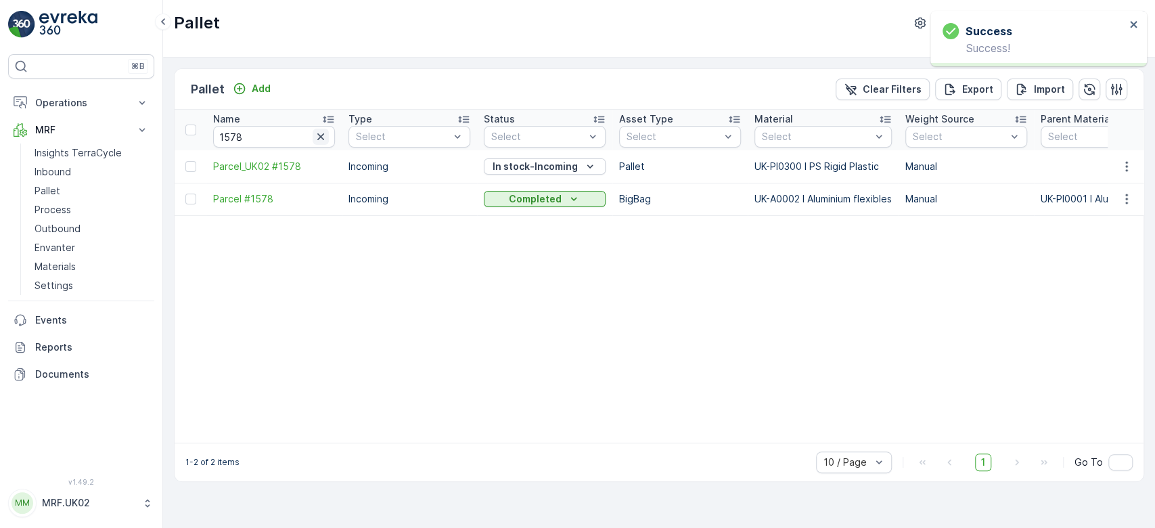
click at [319, 137] on icon "button" at bounding box center [320, 136] width 7 height 7
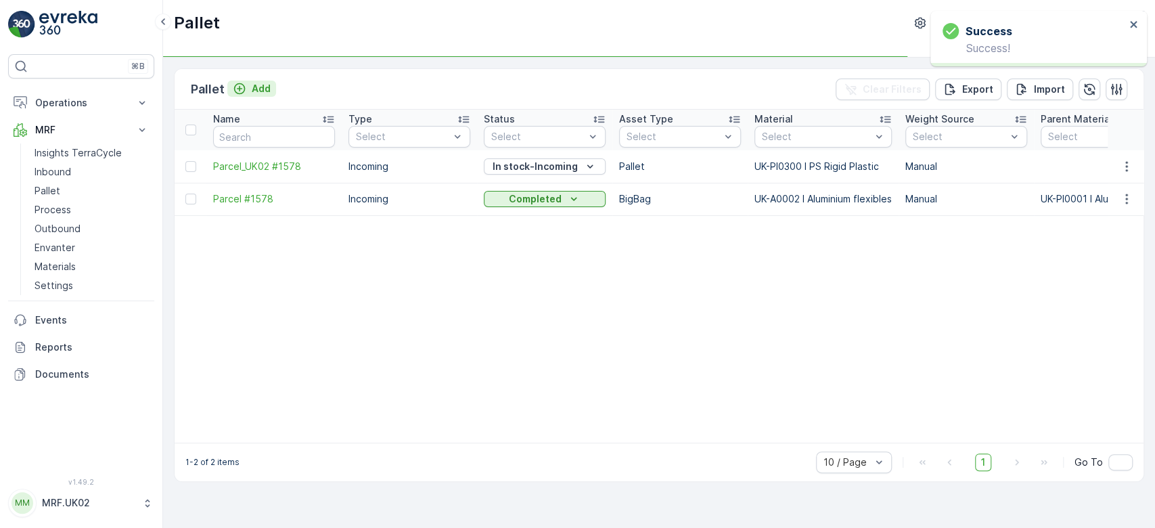
click at [268, 83] on p "Add" at bounding box center [261, 89] width 19 height 14
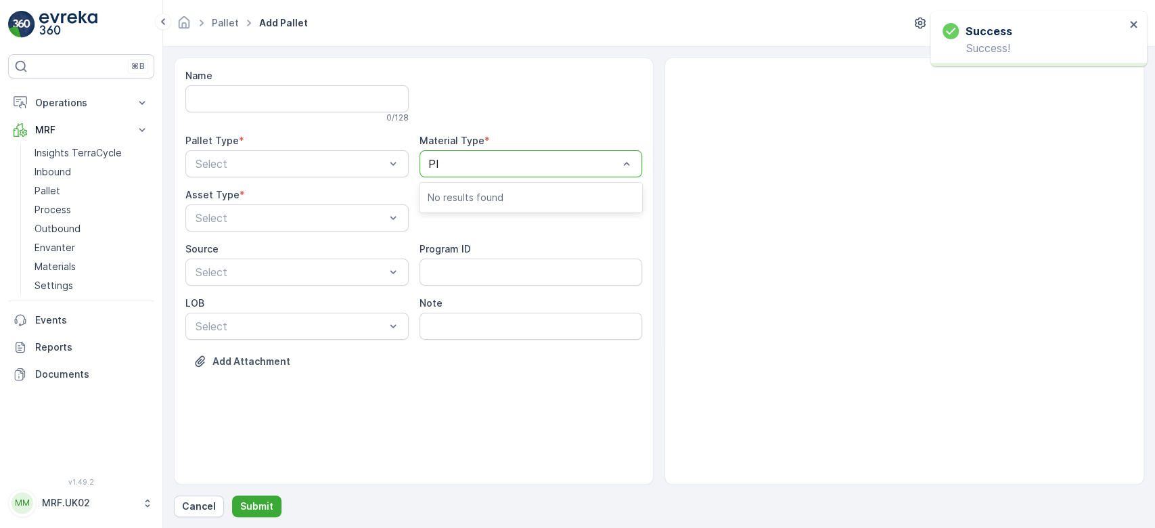
type input "PI0"
click at [607, 164] on div at bounding box center [524, 164] width 192 height 12
click at [525, 158] on div at bounding box center [524, 164] width 192 height 12
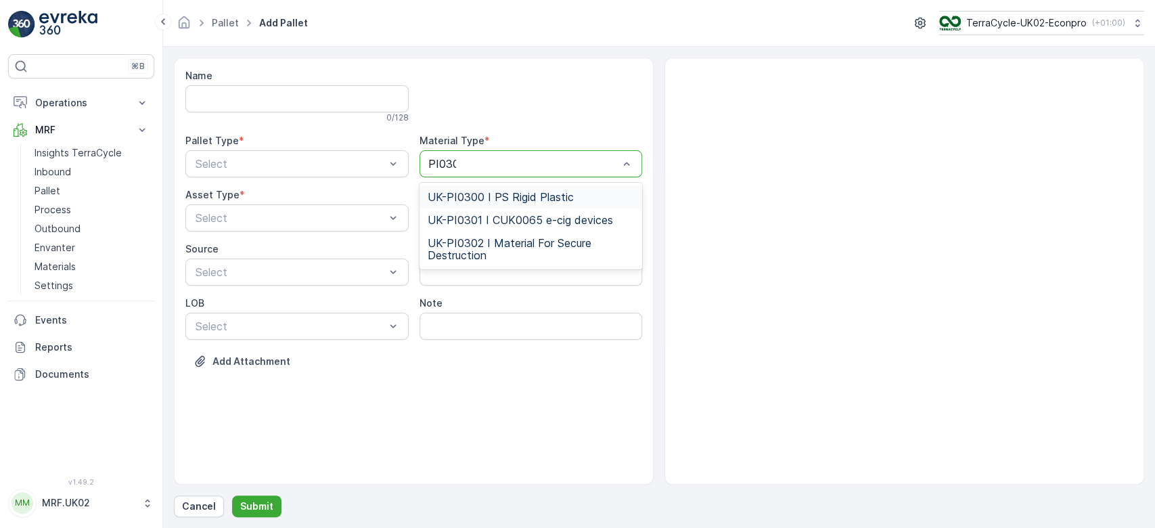
type input "PI0300"
click at [519, 196] on span "UK-PI0300 I PS Rigid Plastic" at bounding box center [501, 197] width 146 height 12
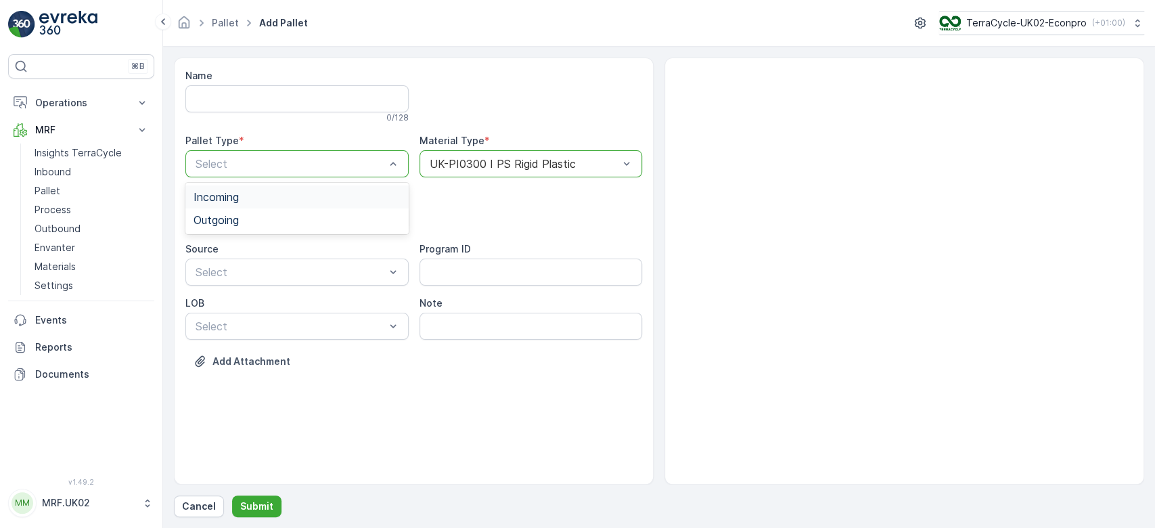
click at [265, 201] on div "Incoming" at bounding box center [297, 197] width 207 height 12
click at [244, 276] on div "Pallet" at bounding box center [297, 274] width 207 height 12
click at [259, 511] on p "Submit" at bounding box center [256, 506] width 33 height 14
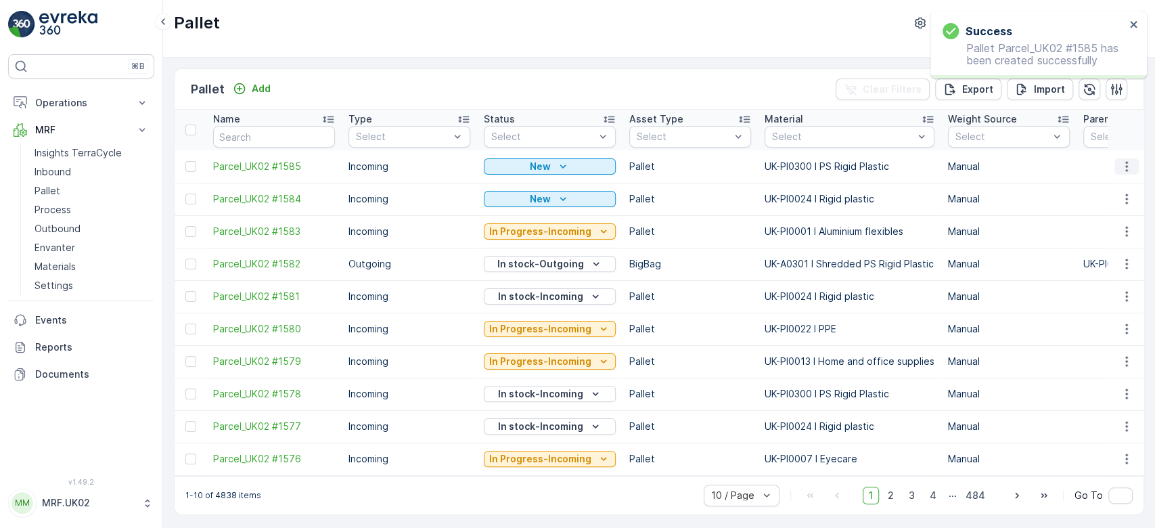
click at [1126, 166] on icon "button" at bounding box center [1127, 166] width 2 height 10
click at [1109, 258] on div "Print QR" at bounding box center [1110, 261] width 89 height 19
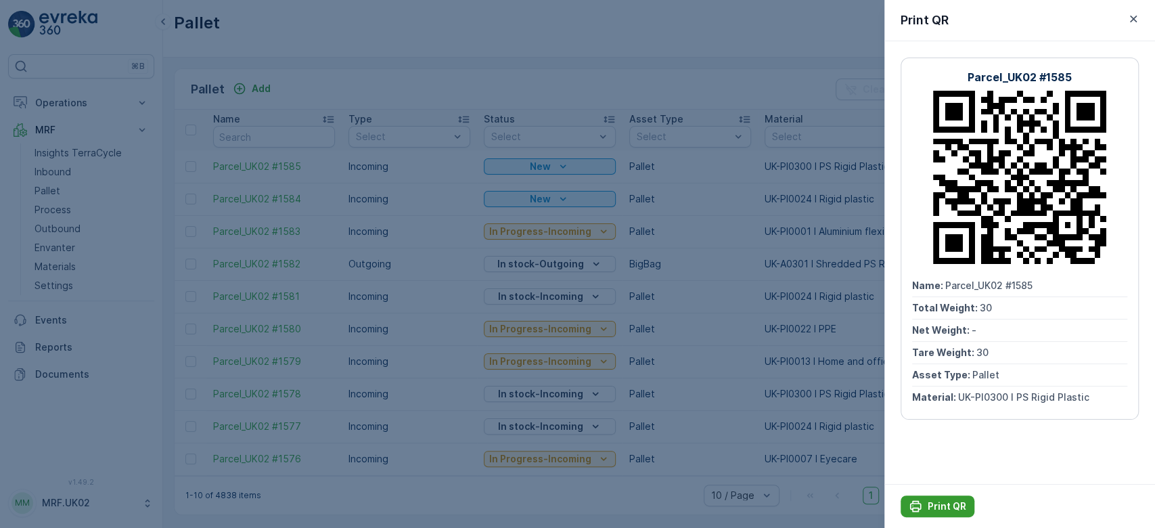
click at [934, 504] on p "Print QR" at bounding box center [947, 506] width 39 height 14
click at [87, 169] on div at bounding box center [577, 264] width 1155 height 528
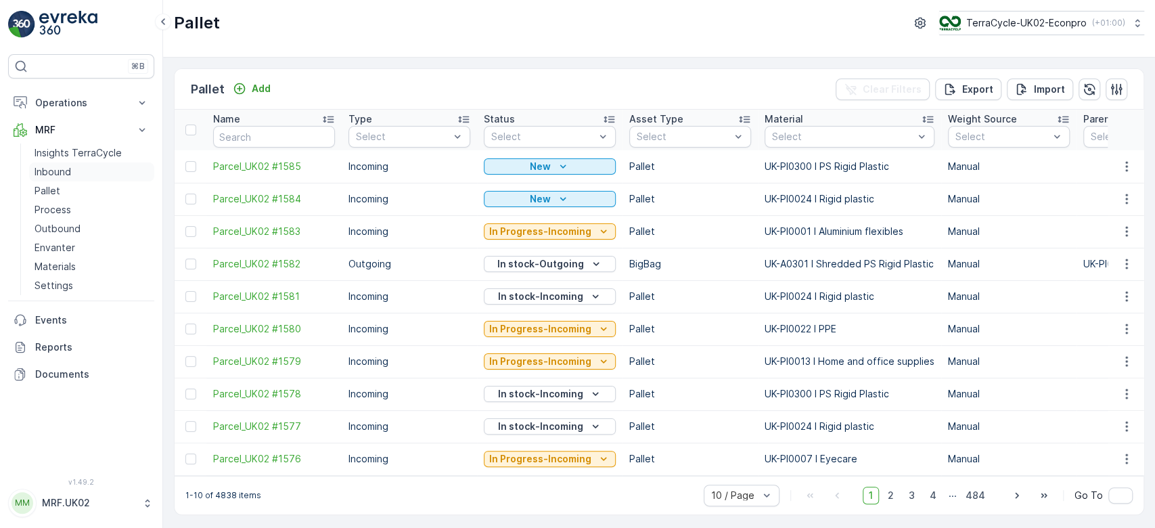
click at [87, 169] on link "Inbound" at bounding box center [91, 171] width 125 height 19
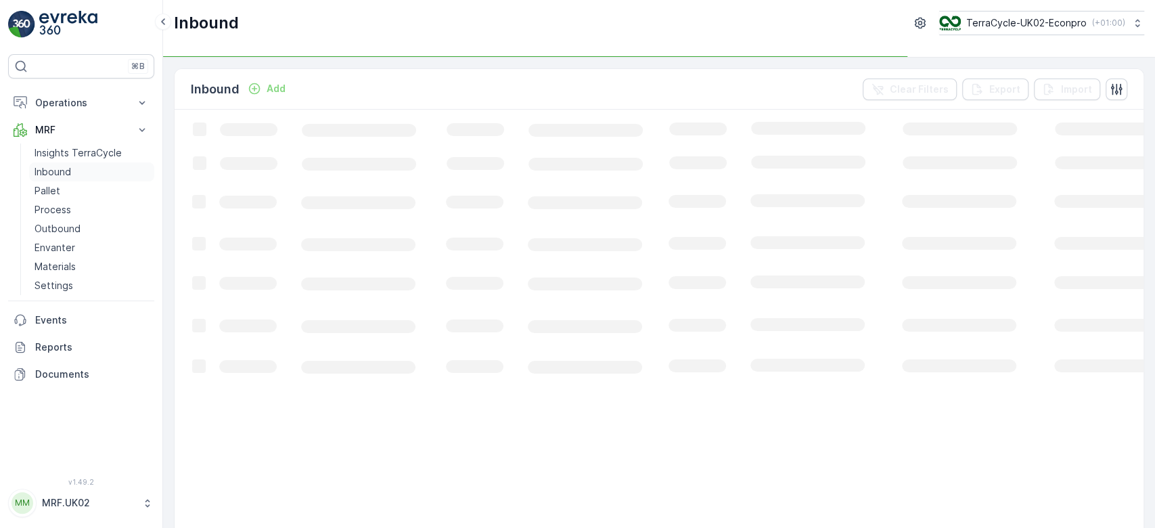
click at [87, 169] on link "Inbound" at bounding box center [91, 171] width 125 height 19
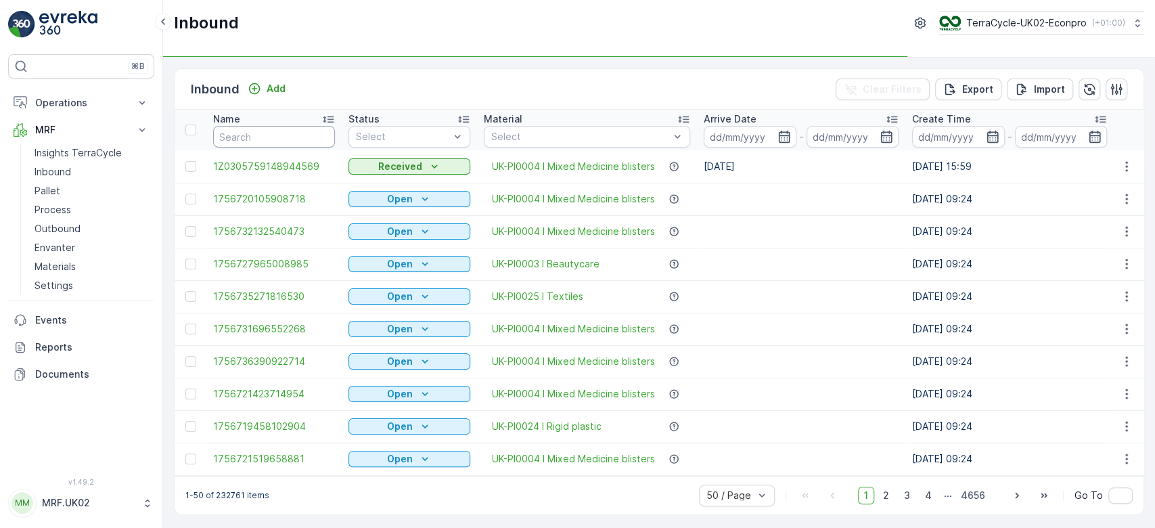
click at [250, 135] on input "text" at bounding box center [274, 137] width 122 height 22
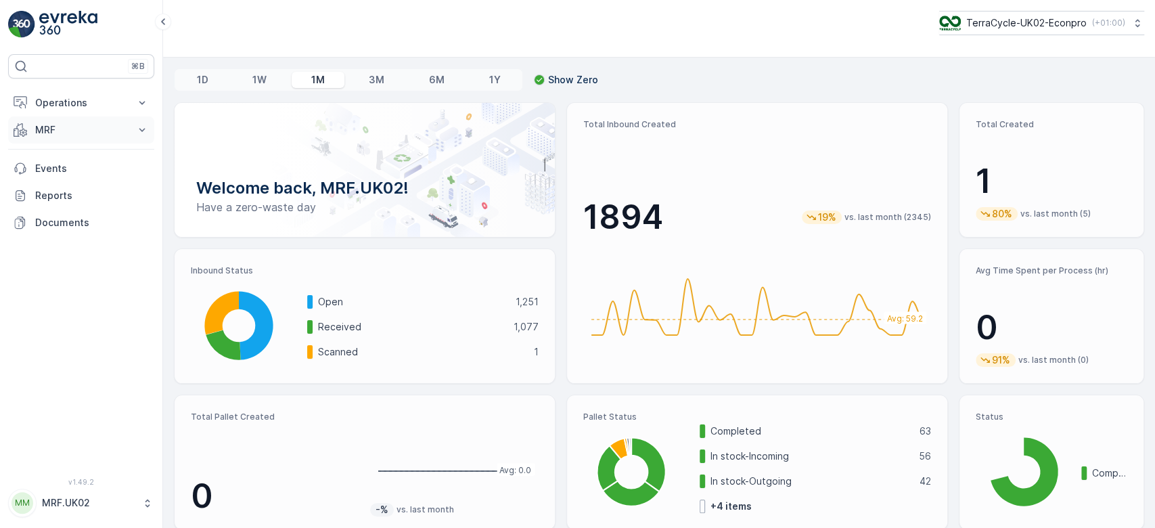
click at [91, 137] on button "MRF" at bounding box center [81, 129] width 146 height 27
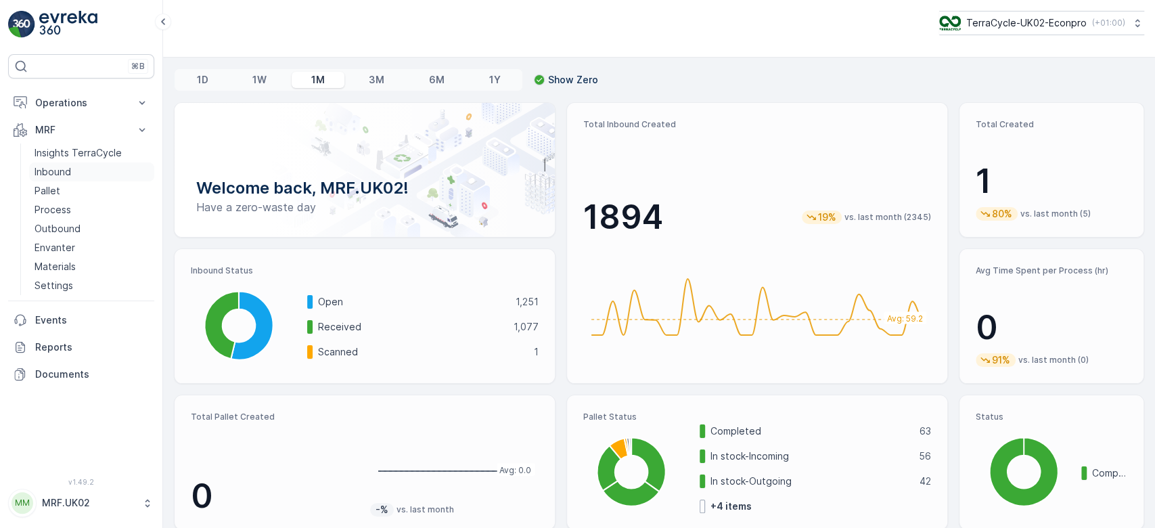
click at [90, 169] on link "Inbound" at bounding box center [91, 171] width 125 height 19
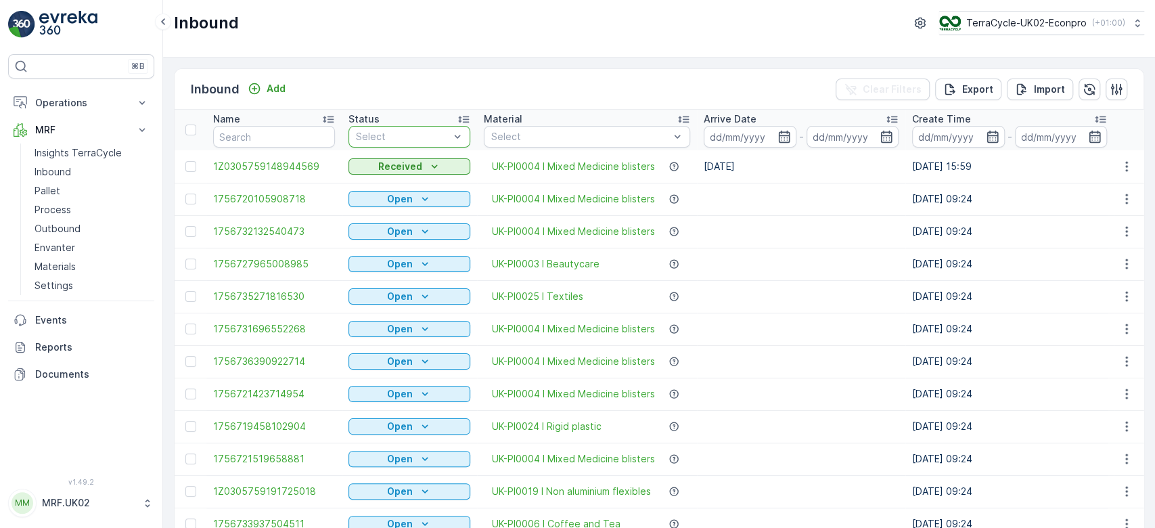
click at [433, 133] on div at bounding box center [403, 136] width 96 height 11
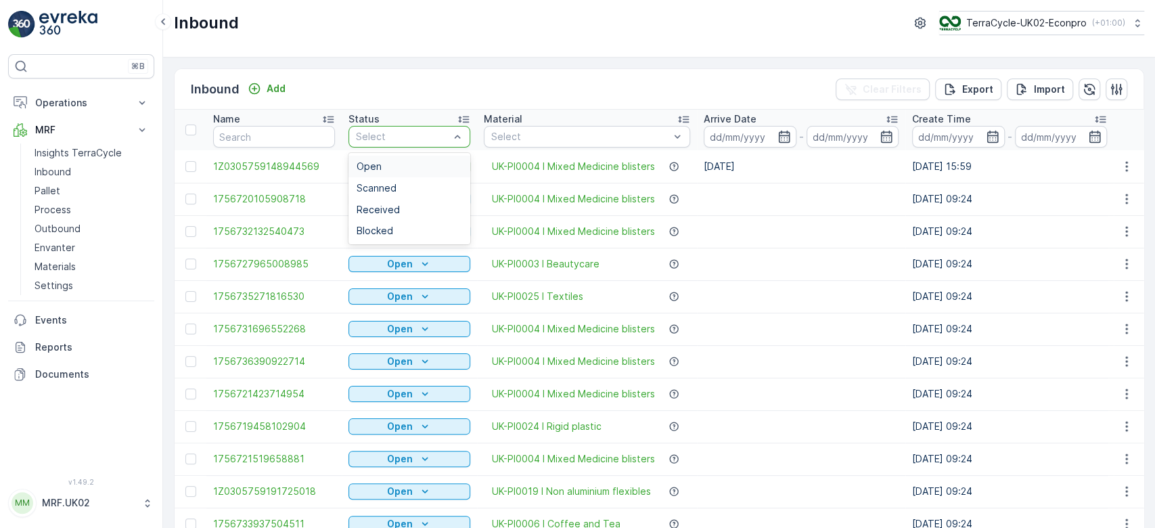
click at [433, 133] on div at bounding box center [403, 136] width 96 height 11
click at [411, 184] on div "Scanned" at bounding box center [410, 188] width 106 height 11
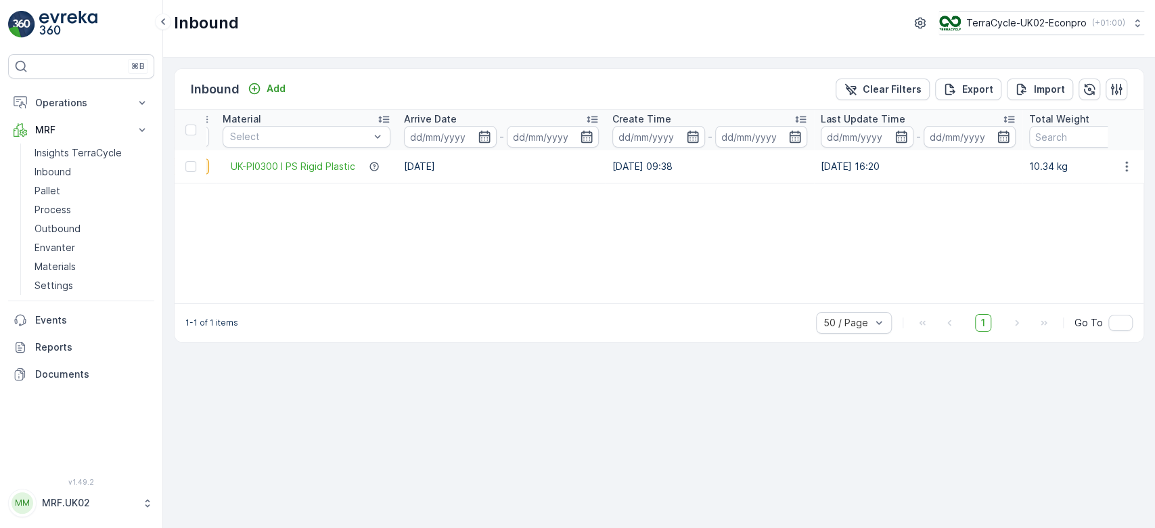
scroll to position [0, 351]
